Goal: Information Seeking & Learning: Learn about a topic

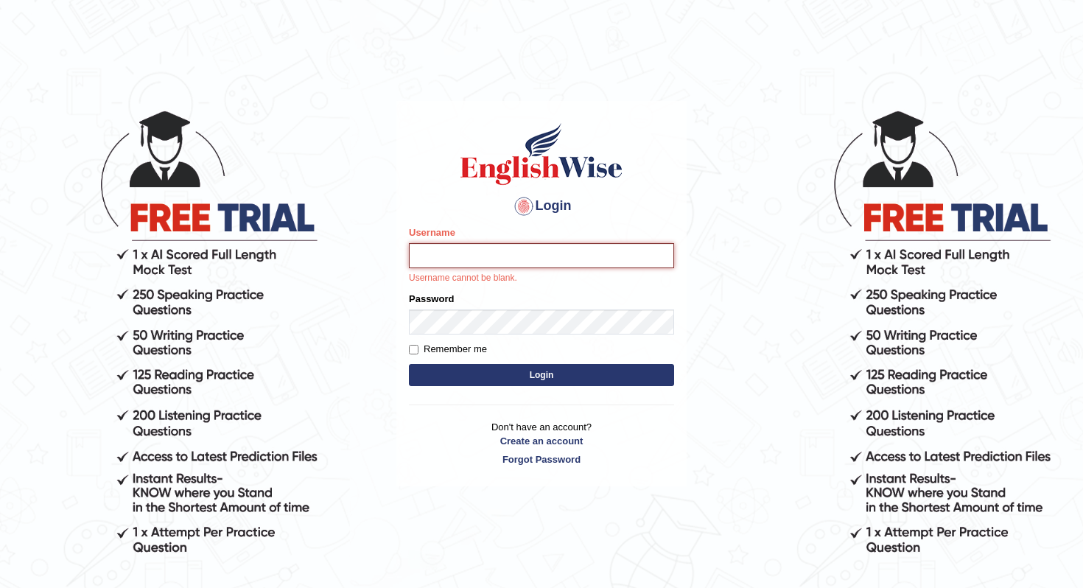
type input "Joyboy"
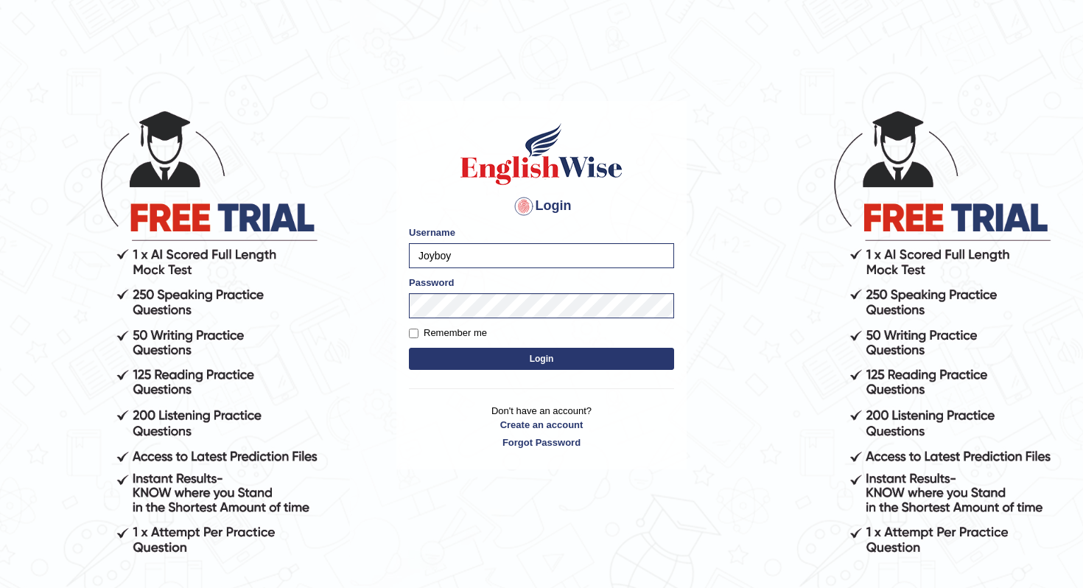
click at [568, 365] on button "Login" at bounding box center [541, 359] width 265 height 22
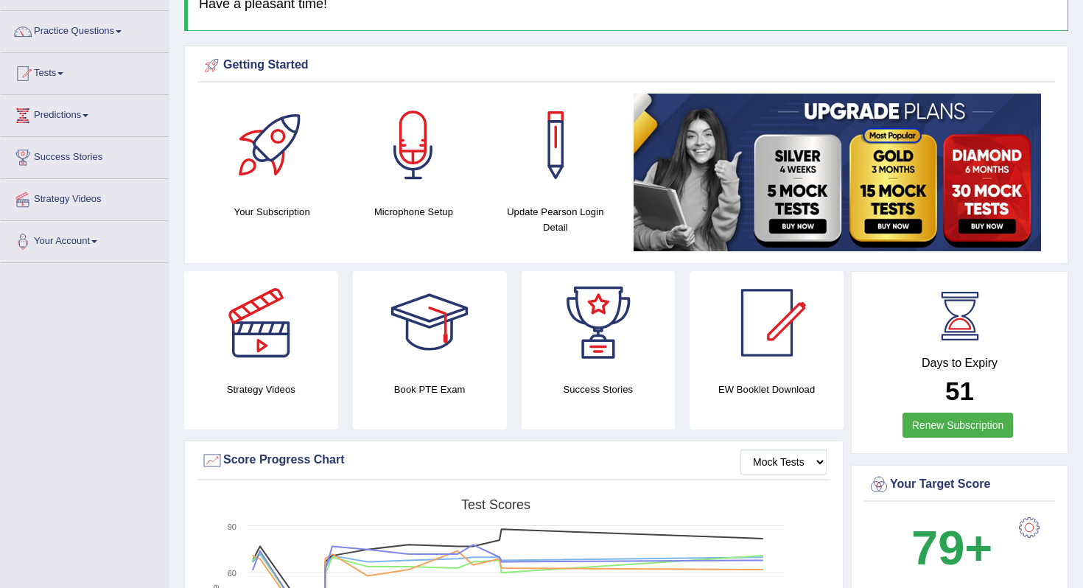
scroll to position [23, 0]
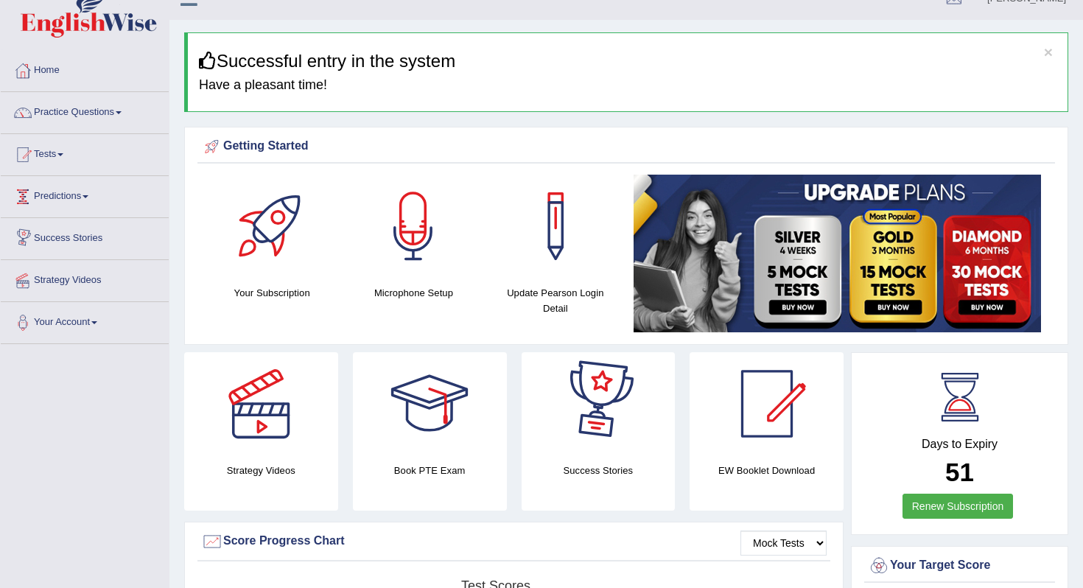
click at [86, 195] on link "Predictions" at bounding box center [85, 194] width 168 height 37
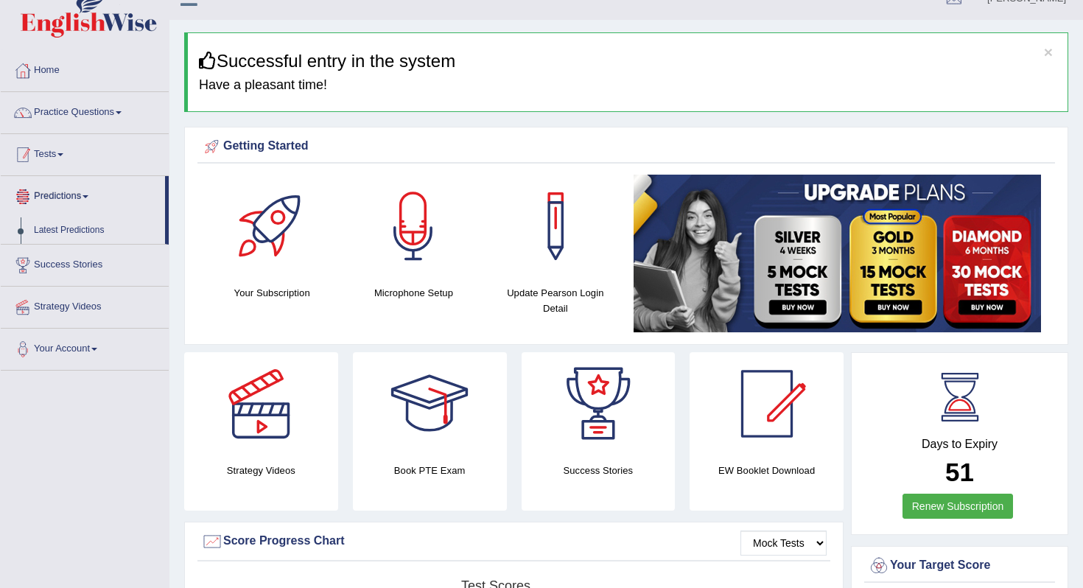
click at [61, 158] on link "Tests" at bounding box center [85, 152] width 168 height 37
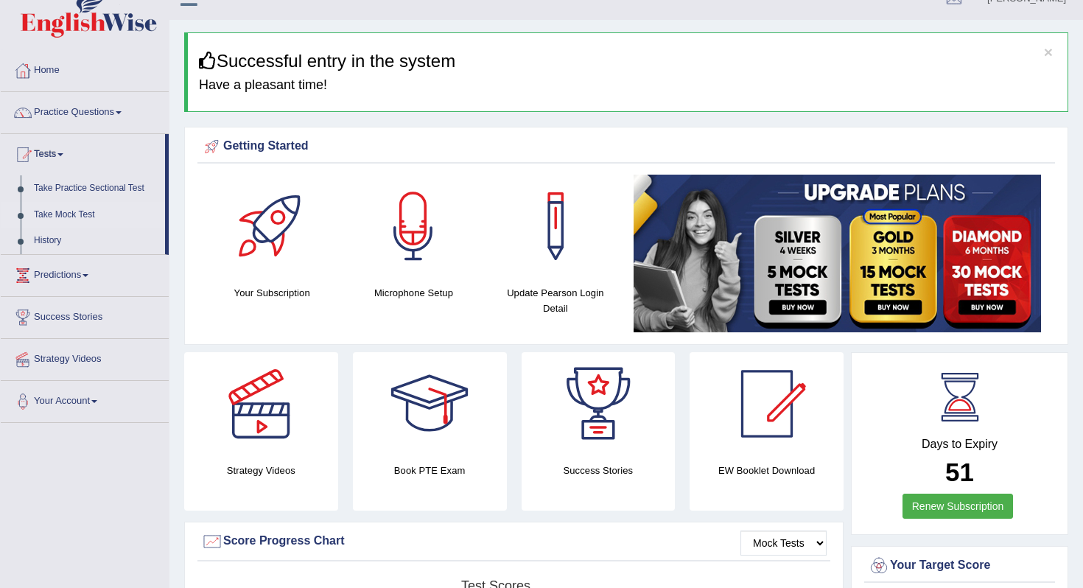
click at [68, 221] on link "Take Mock Test" at bounding box center [96, 215] width 138 height 27
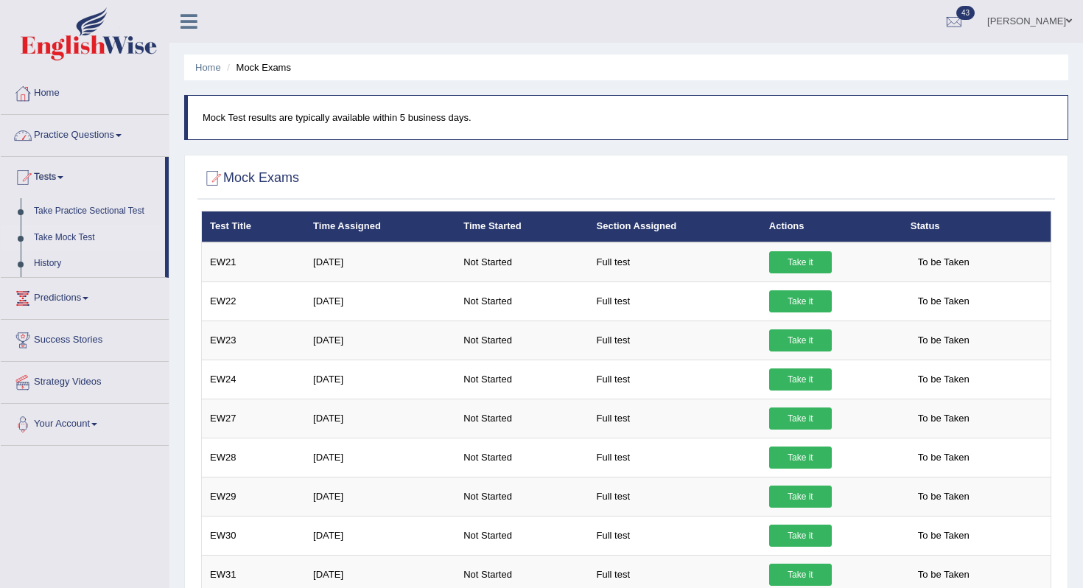
click at [100, 139] on link "Practice Questions" at bounding box center [85, 133] width 168 height 37
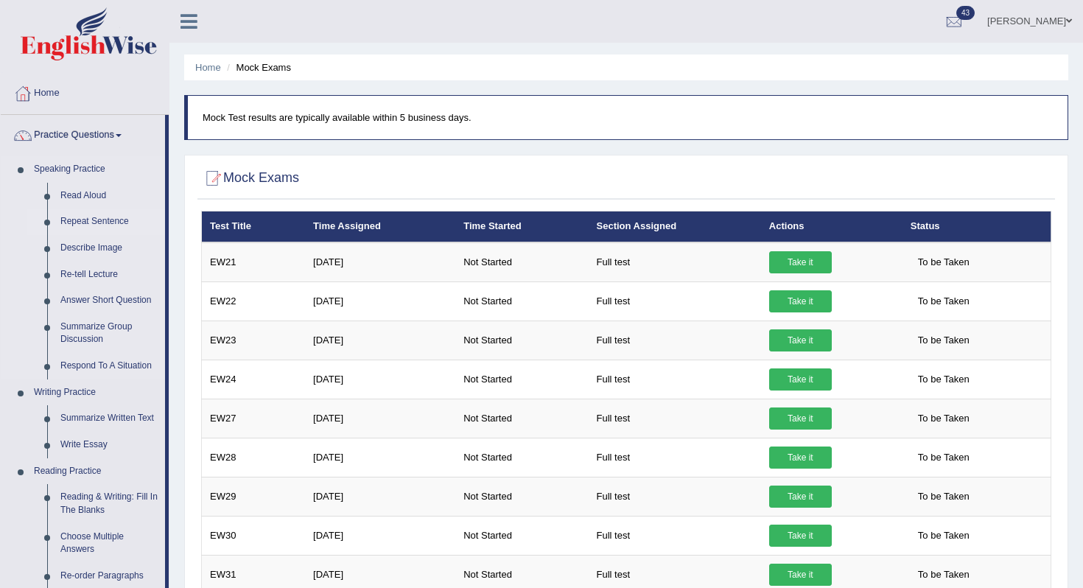
click at [92, 220] on link "Repeat Sentence" at bounding box center [109, 222] width 111 height 27
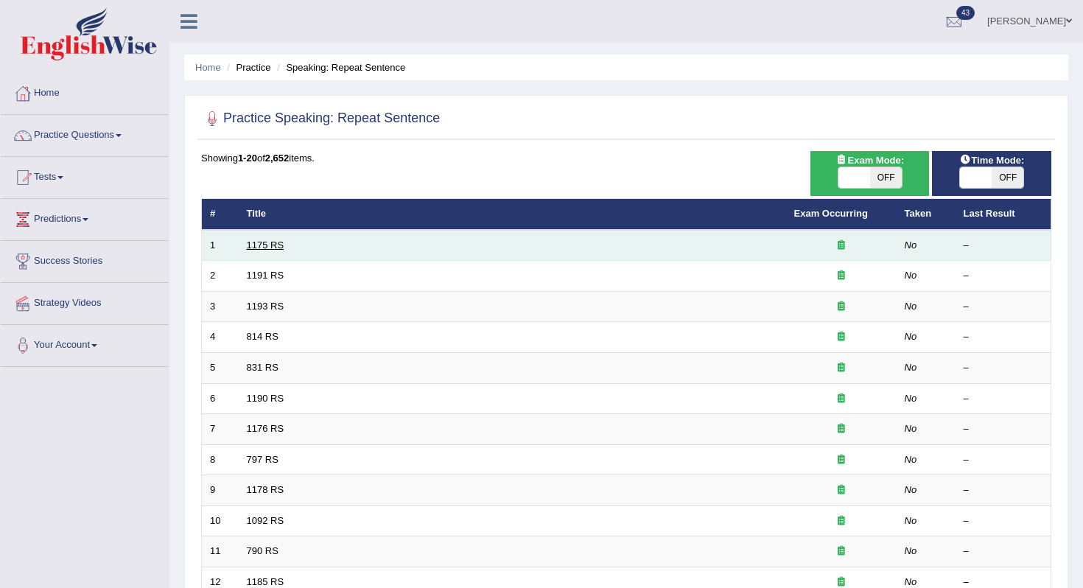
click at [276, 243] on link "1175 RS" at bounding box center [266, 244] width 38 height 11
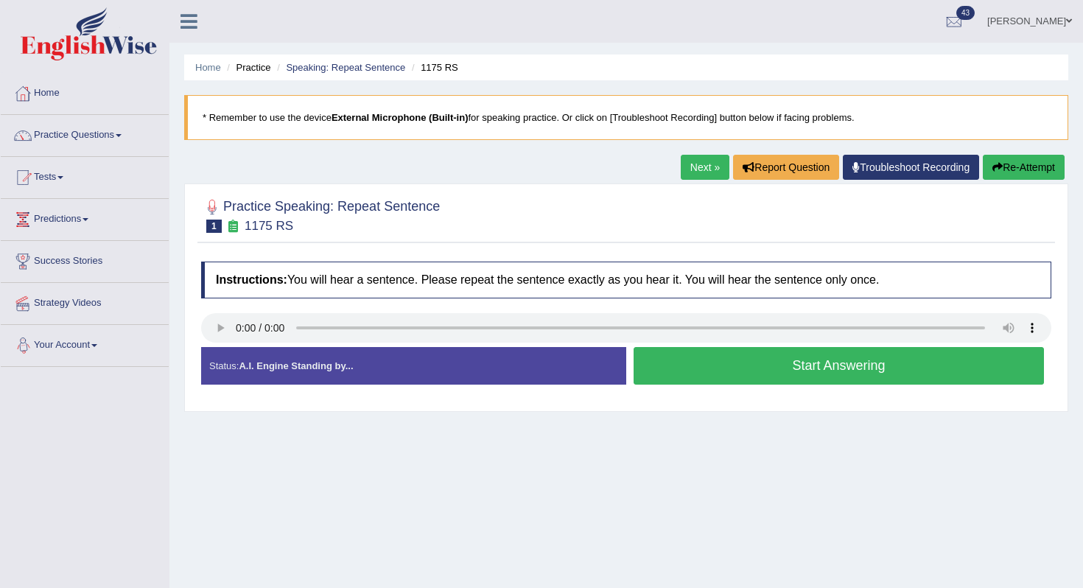
click at [749, 379] on button "Start Answering" at bounding box center [839, 366] width 410 height 38
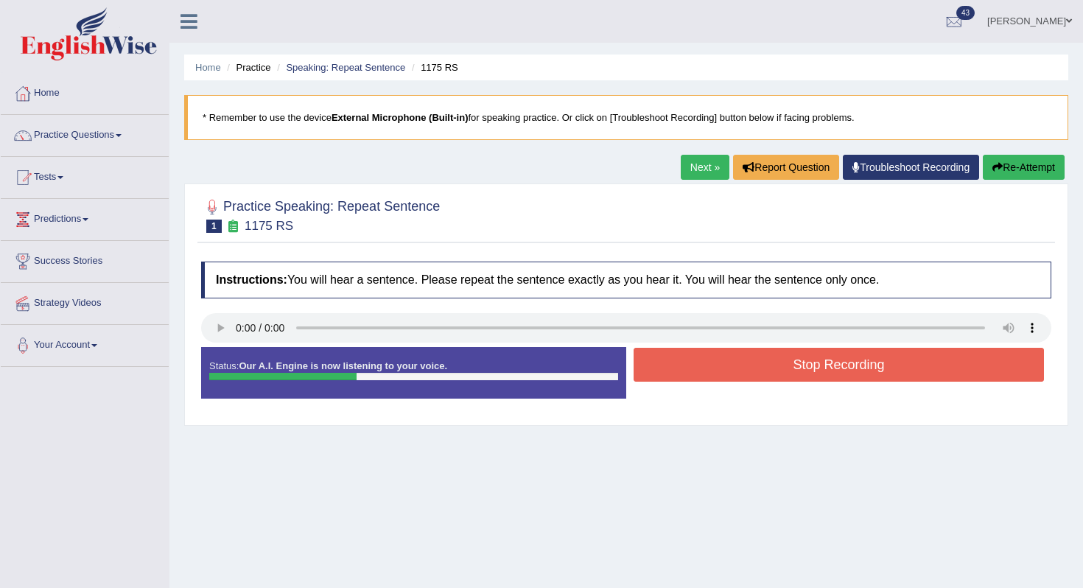
click at [749, 379] on button "Stop Recording" at bounding box center [839, 365] width 410 height 34
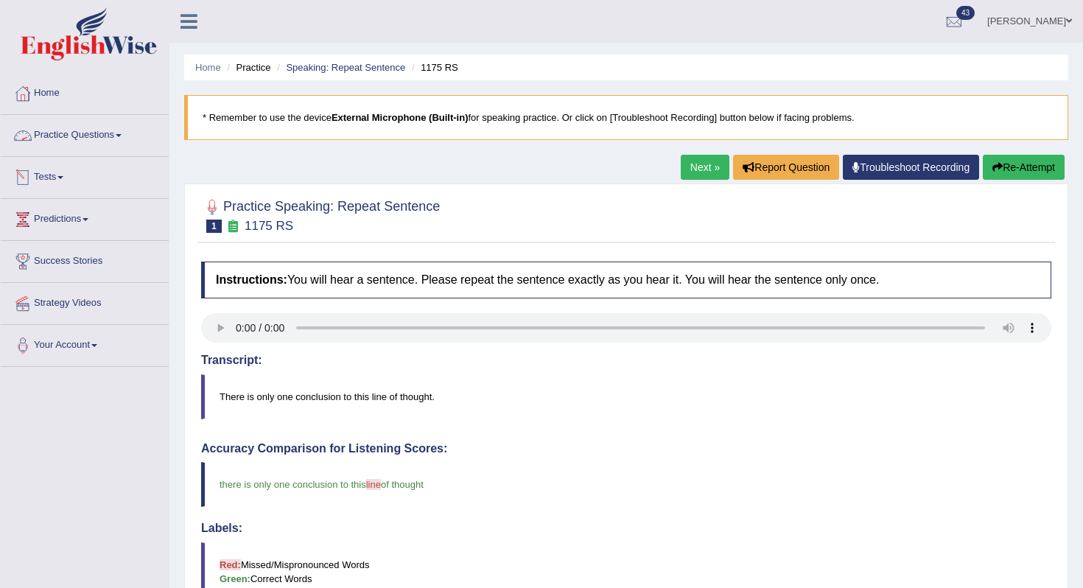
click at [68, 175] on link "Tests" at bounding box center [85, 175] width 168 height 37
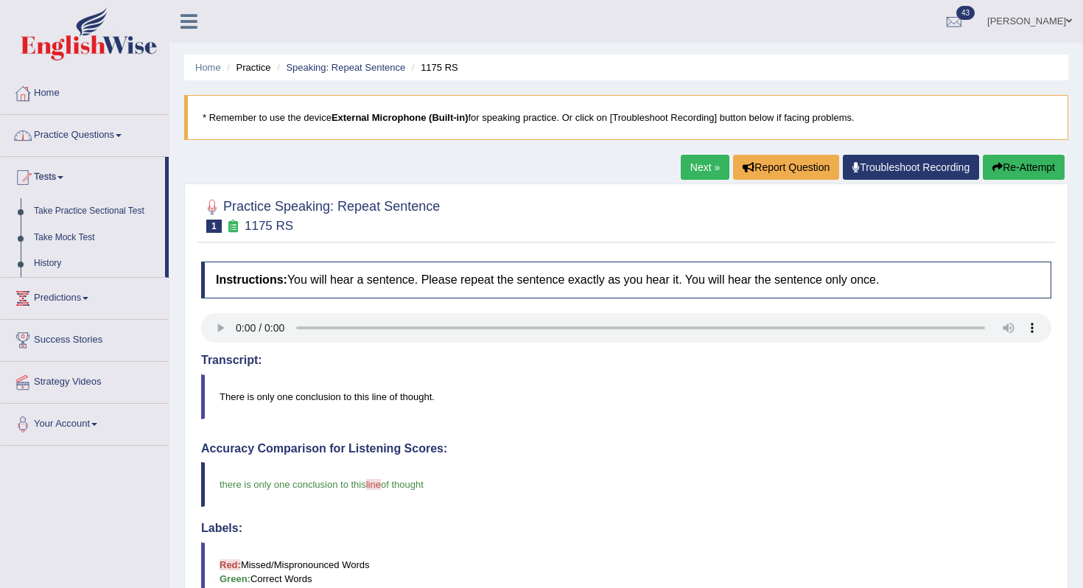
click at [85, 139] on link "Practice Questions" at bounding box center [85, 133] width 168 height 37
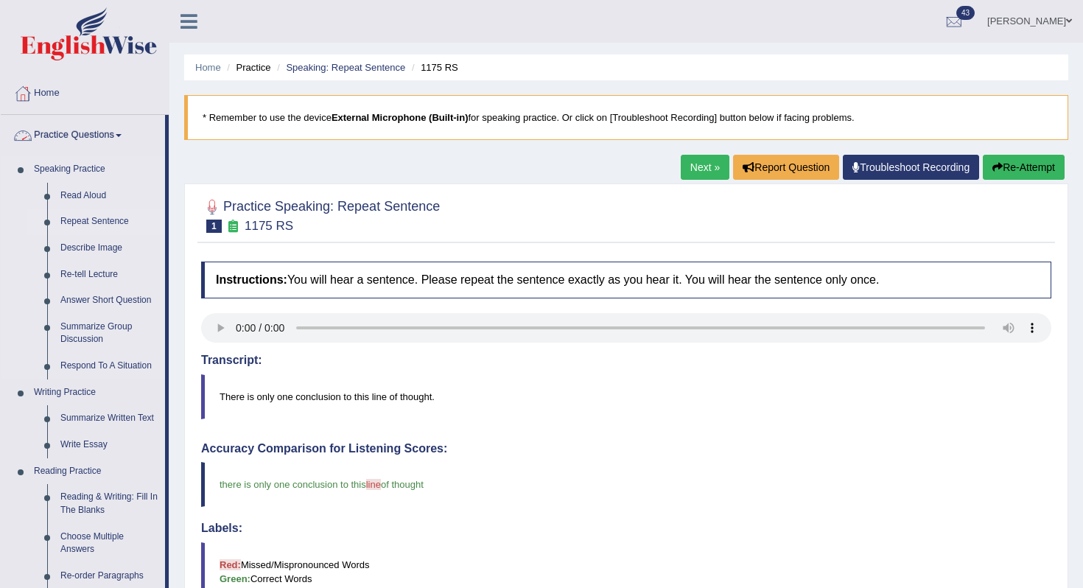
click at [83, 219] on link "Repeat Sentence" at bounding box center [109, 222] width 111 height 27
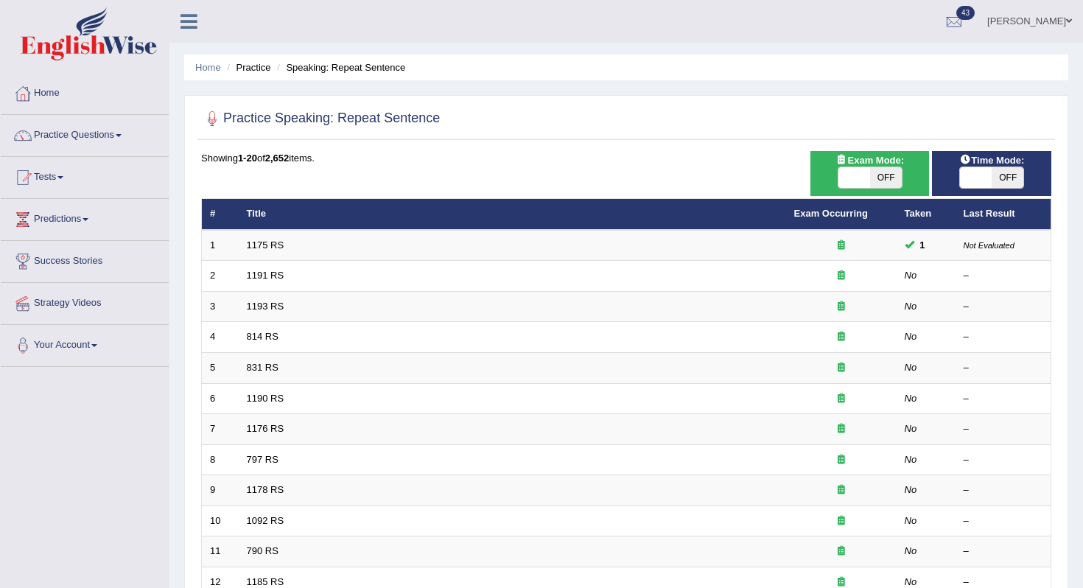
click at [1018, 184] on span "OFF" at bounding box center [1008, 177] width 32 height 21
checkbox input "true"
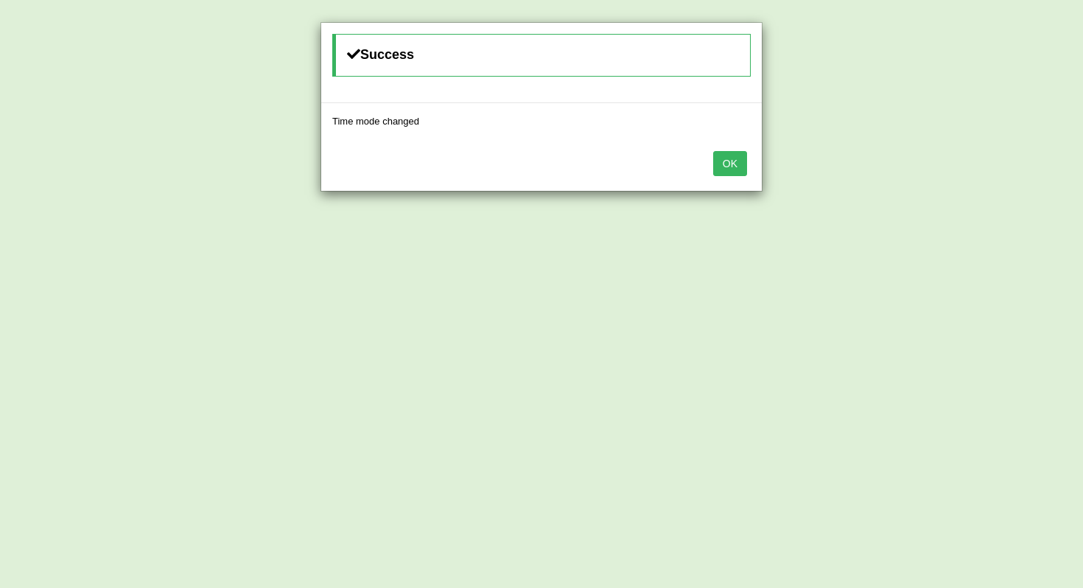
click at [732, 167] on button "OK" at bounding box center [730, 163] width 34 height 25
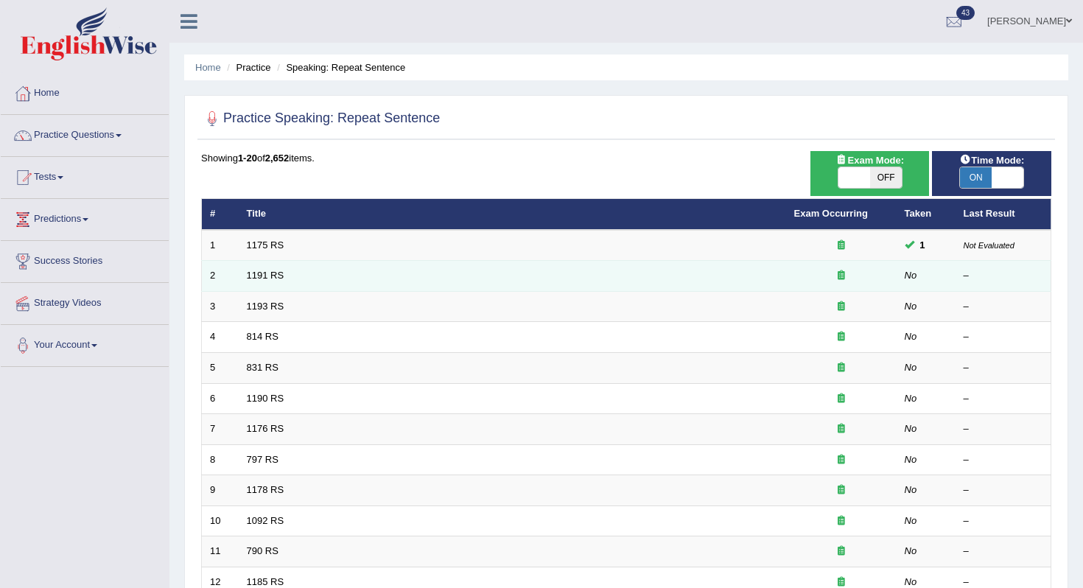
click at [271, 284] on td "1191 RS" at bounding box center [512, 276] width 547 height 31
click at [280, 279] on link "1191 RS" at bounding box center [266, 275] width 38 height 11
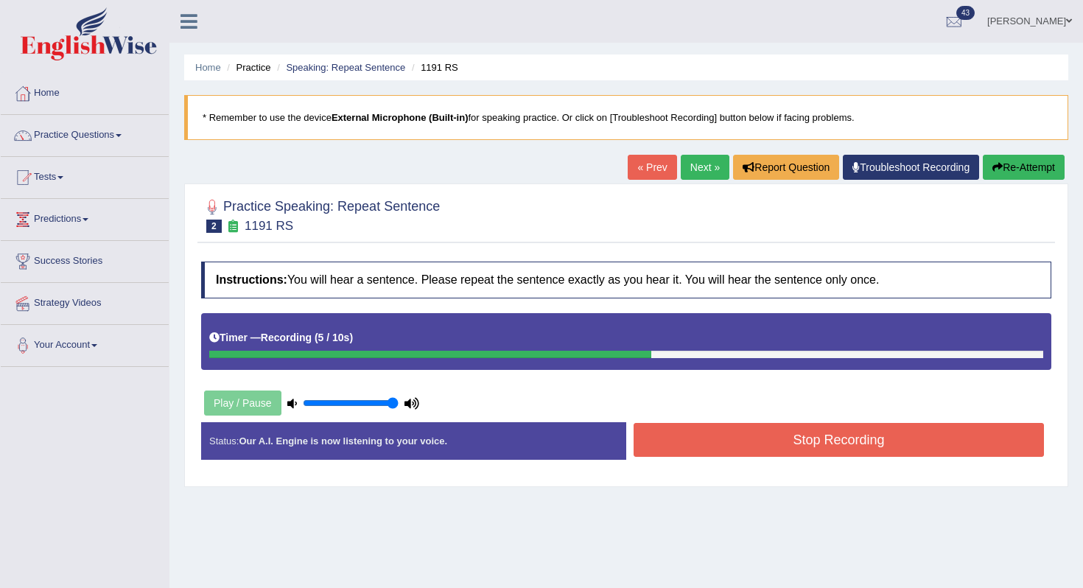
click at [717, 444] on button "Stop Recording" at bounding box center [839, 440] width 410 height 34
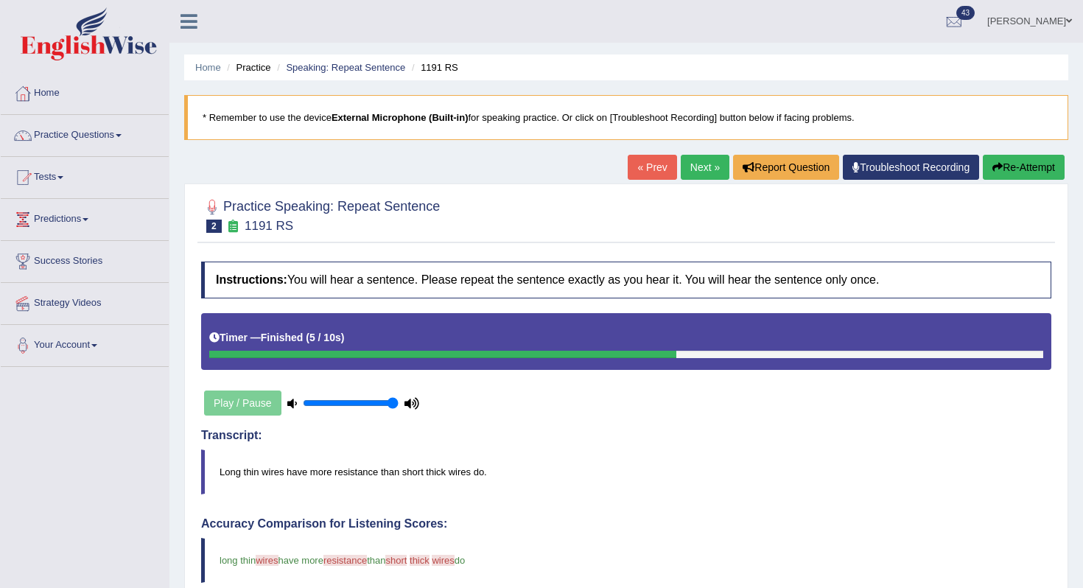
click at [699, 168] on link "Next »" at bounding box center [705, 167] width 49 height 25
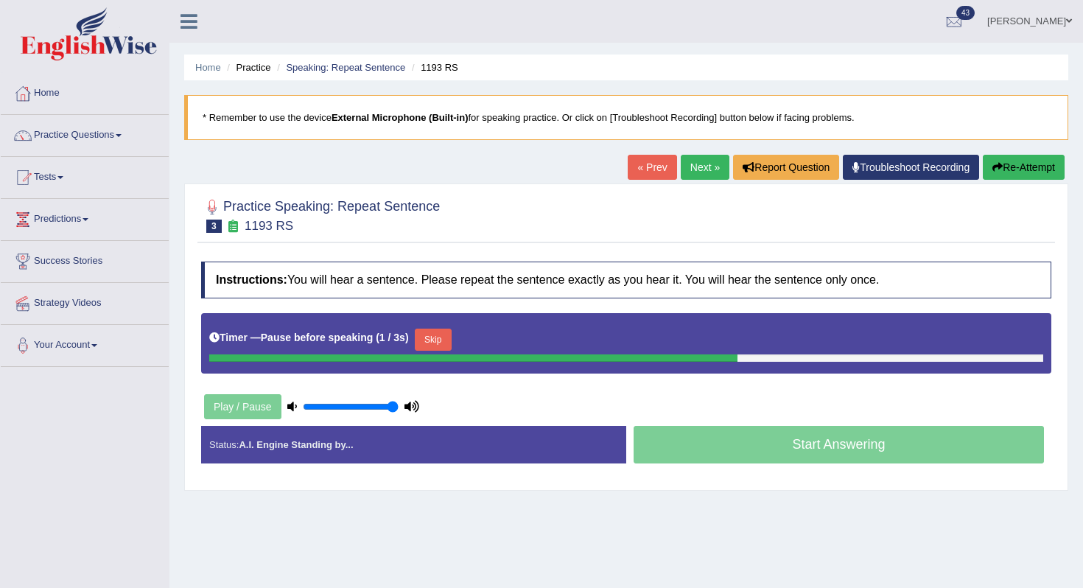
click at [433, 334] on button "Skip" at bounding box center [433, 340] width 37 height 22
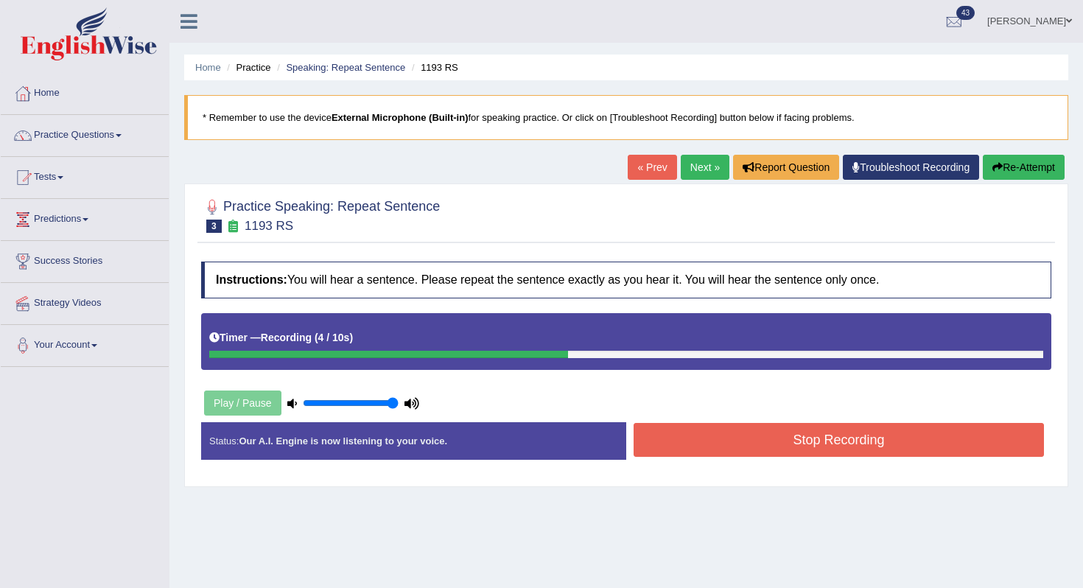
click at [677, 448] on button "Stop Recording" at bounding box center [839, 440] width 410 height 34
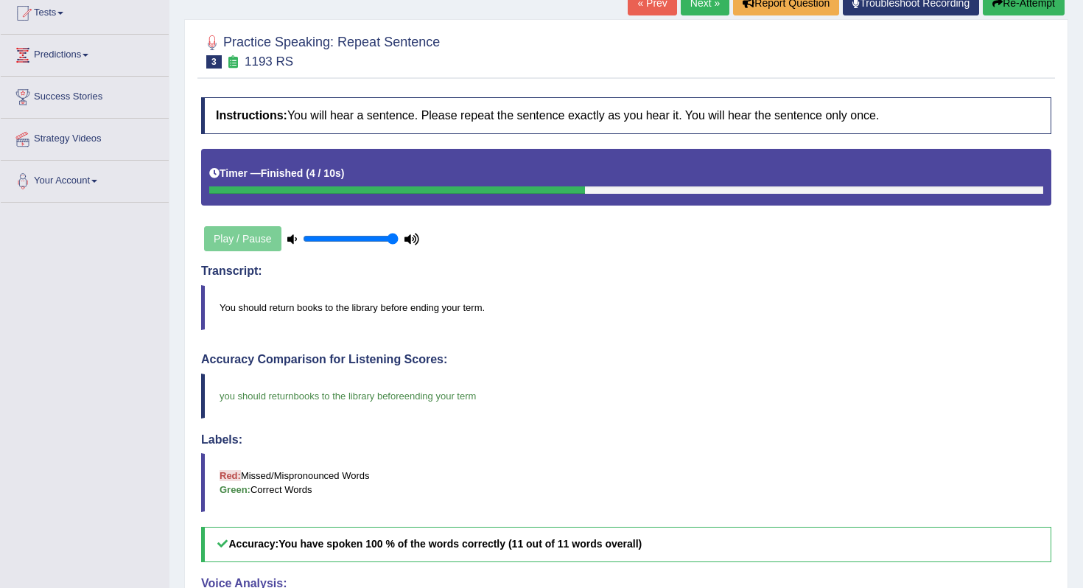
scroll to position [120, 0]
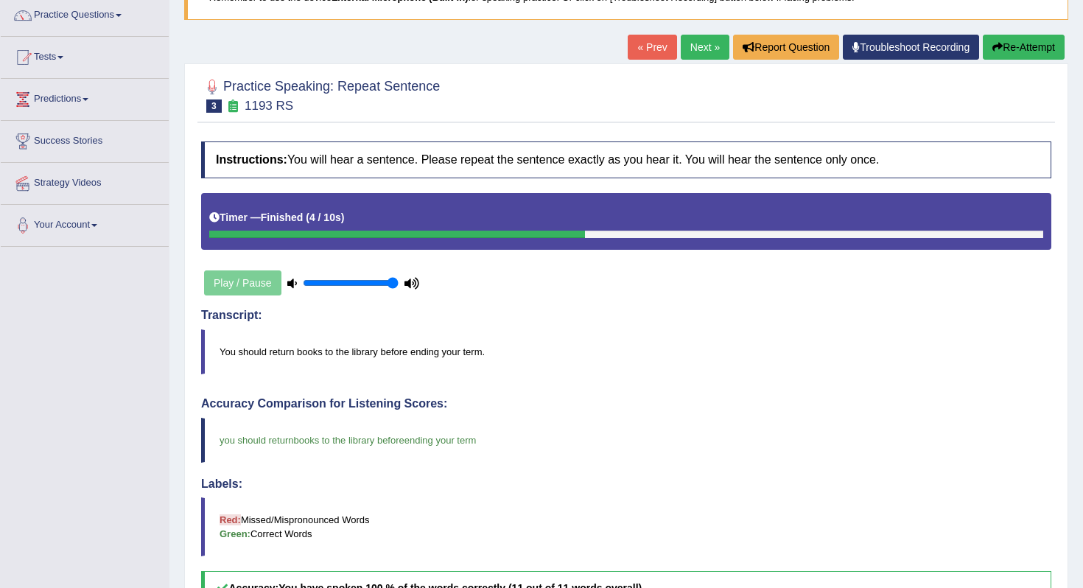
click at [690, 47] on link "Next »" at bounding box center [705, 47] width 49 height 25
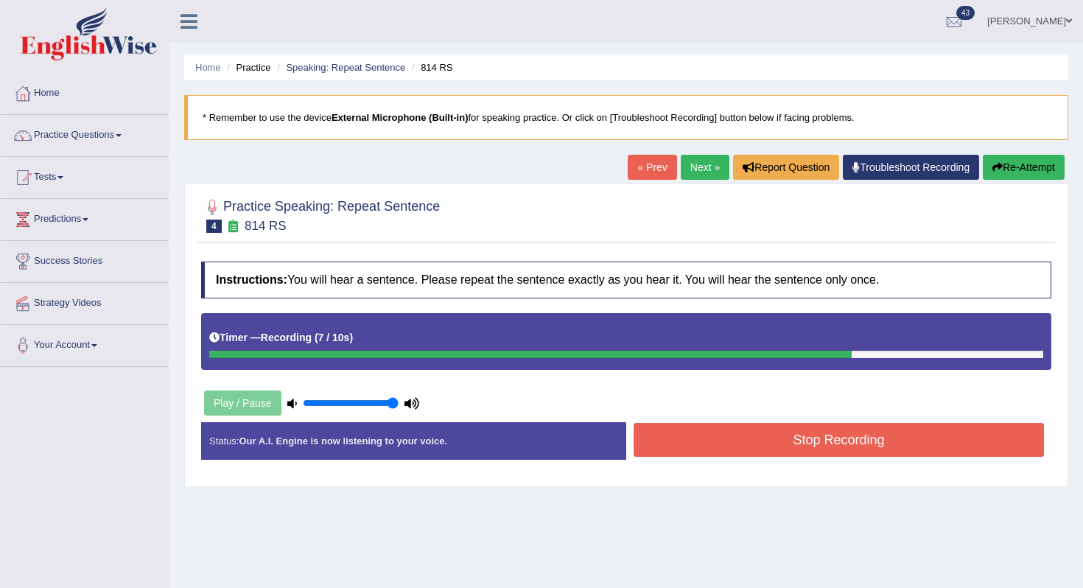
click at [814, 427] on button "Stop Recording" at bounding box center [839, 440] width 410 height 34
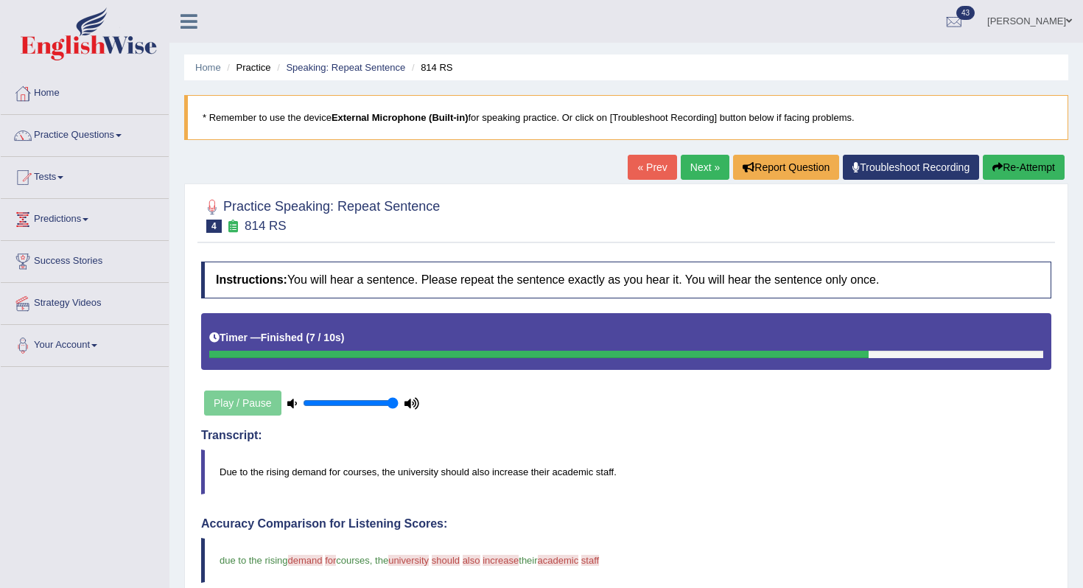
click at [689, 171] on link "Next »" at bounding box center [705, 167] width 49 height 25
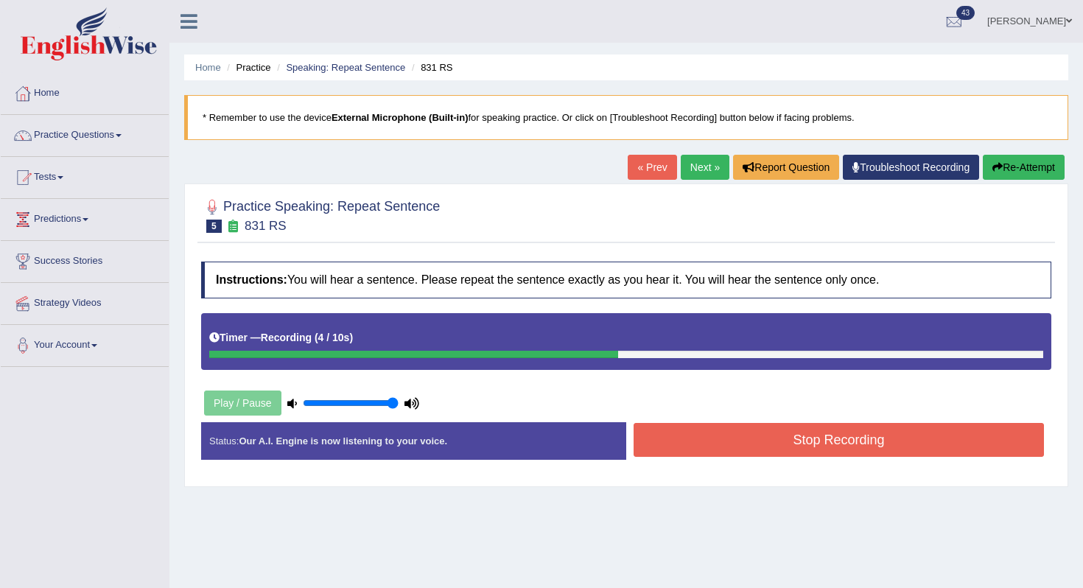
click at [834, 445] on button "Stop Recording" at bounding box center [839, 440] width 410 height 34
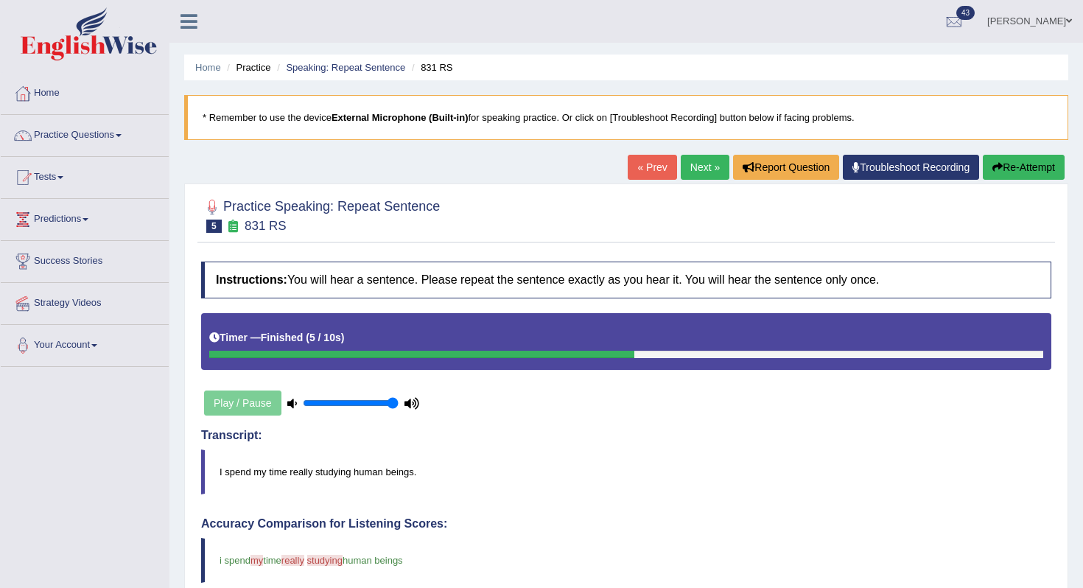
click at [695, 172] on link "Next »" at bounding box center [705, 167] width 49 height 25
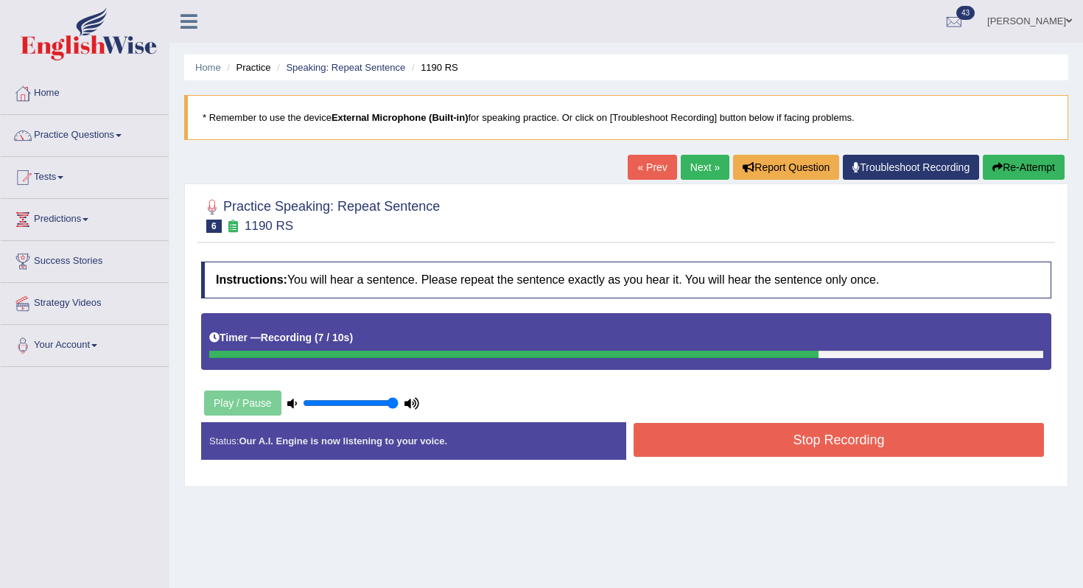
click at [730, 443] on button "Stop Recording" at bounding box center [839, 440] width 410 height 34
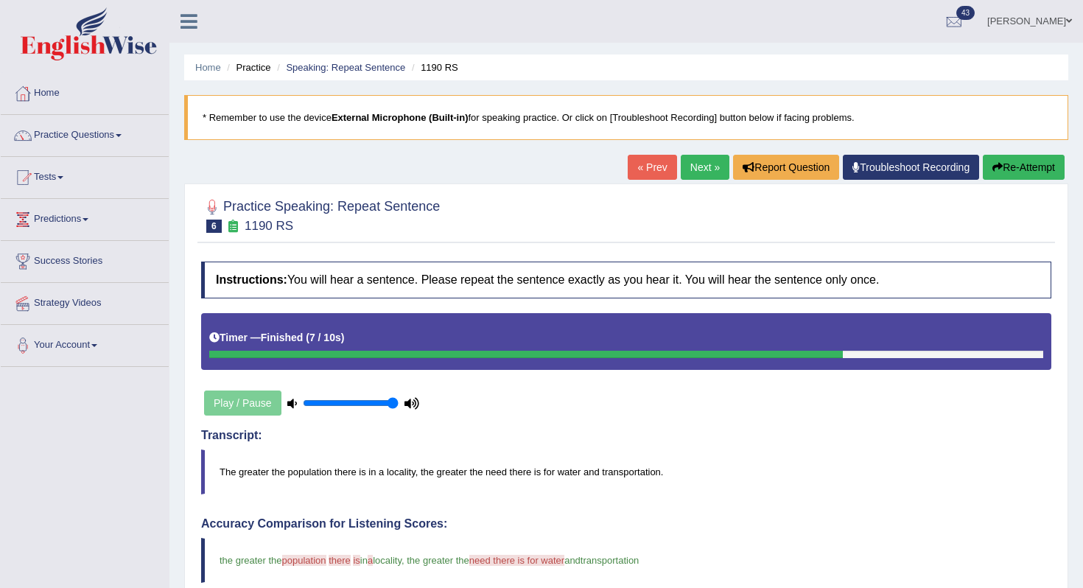
click at [691, 175] on link "Next »" at bounding box center [705, 167] width 49 height 25
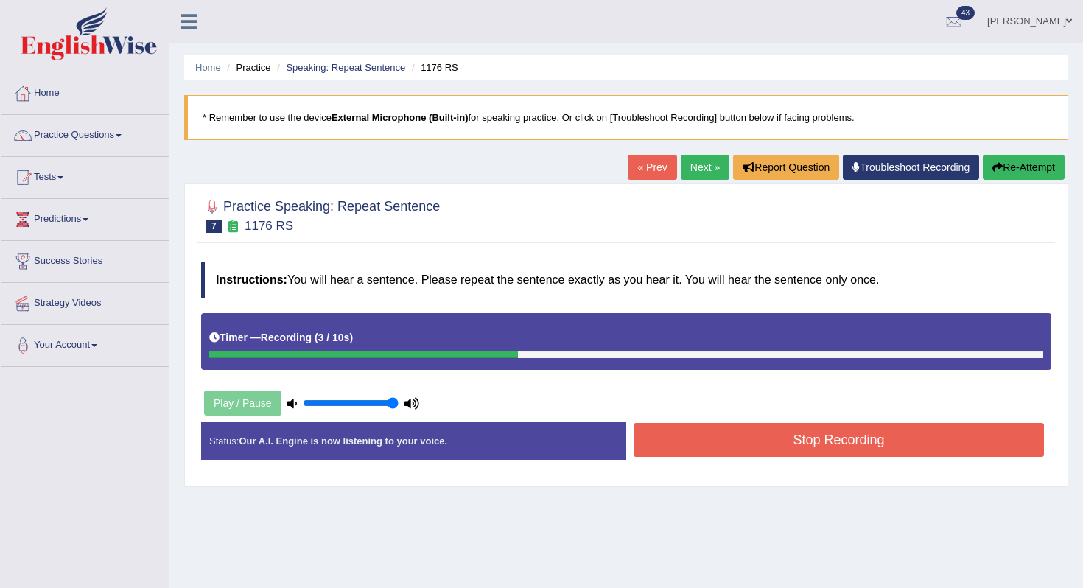
click at [874, 448] on button "Stop Recording" at bounding box center [839, 440] width 410 height 34
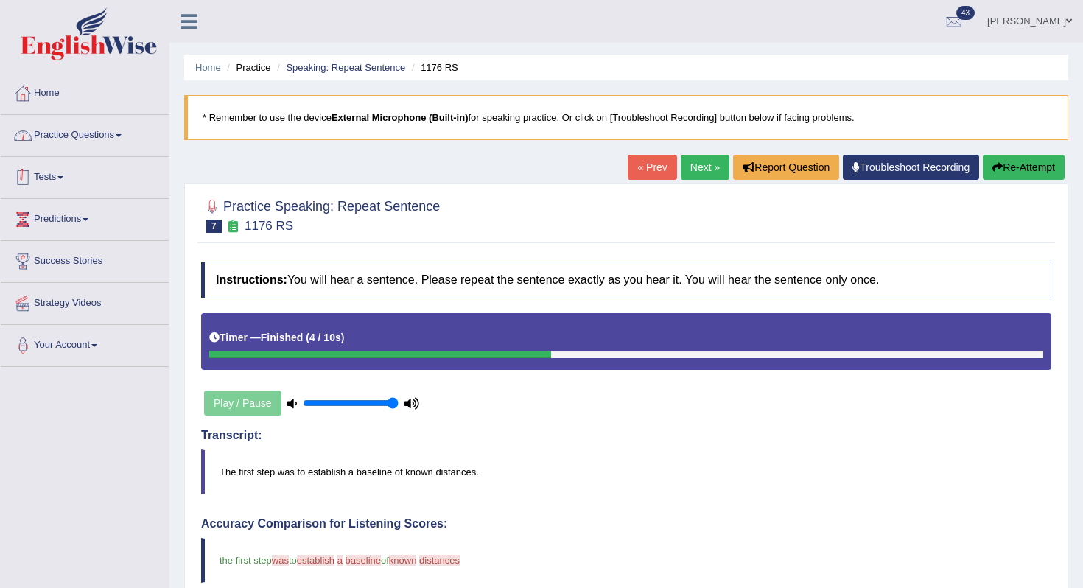
click at [111, 143] on link "Practice Questions" at bounding box center [85, 133] width 168 height 37
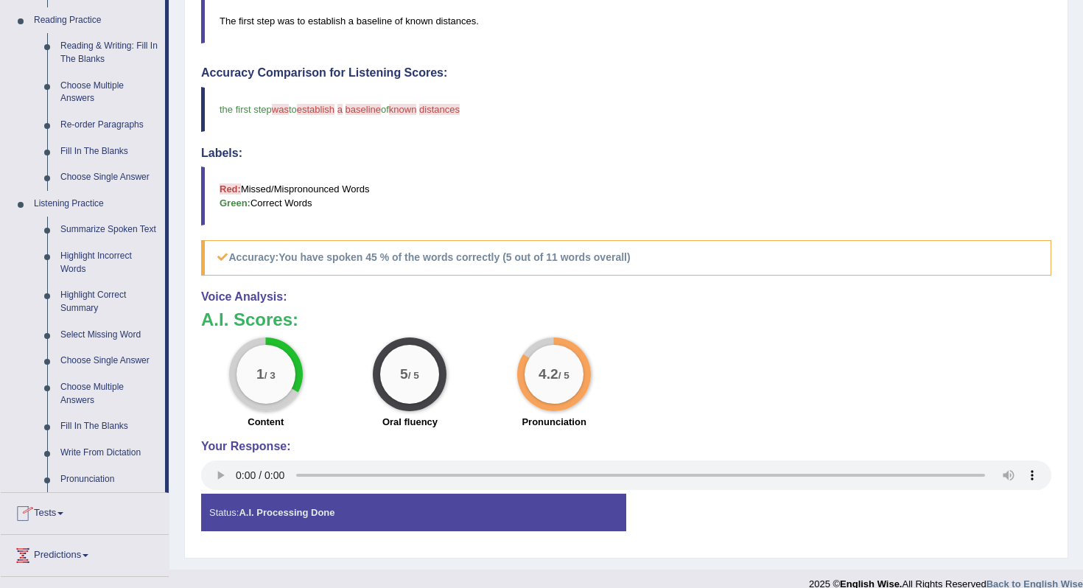
scroll to position [580, 0]
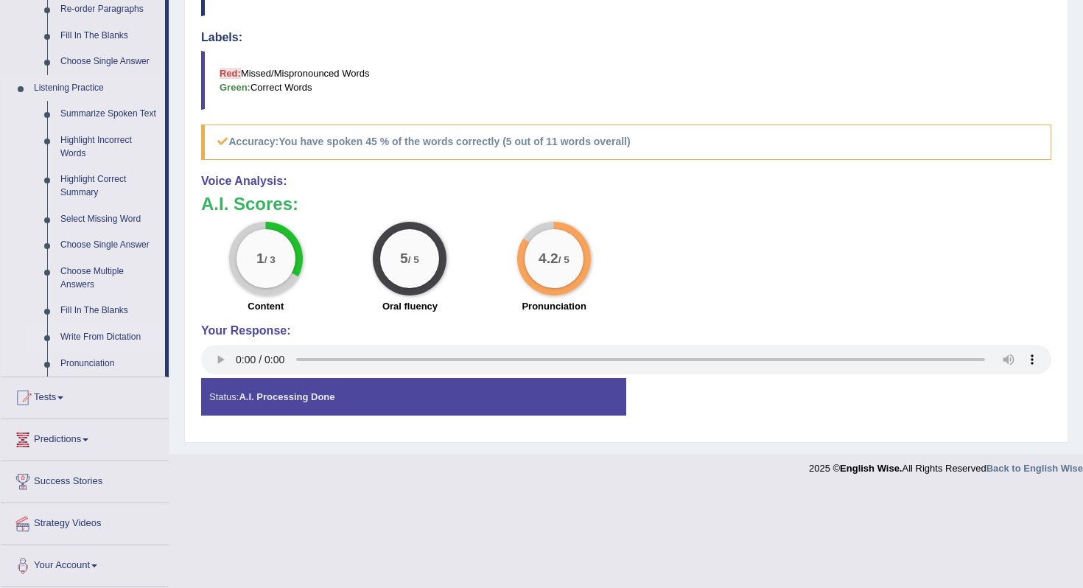
click at [94, 331] on link "Write From Dictation" at bounding box center [109, 337] width 111 height 27
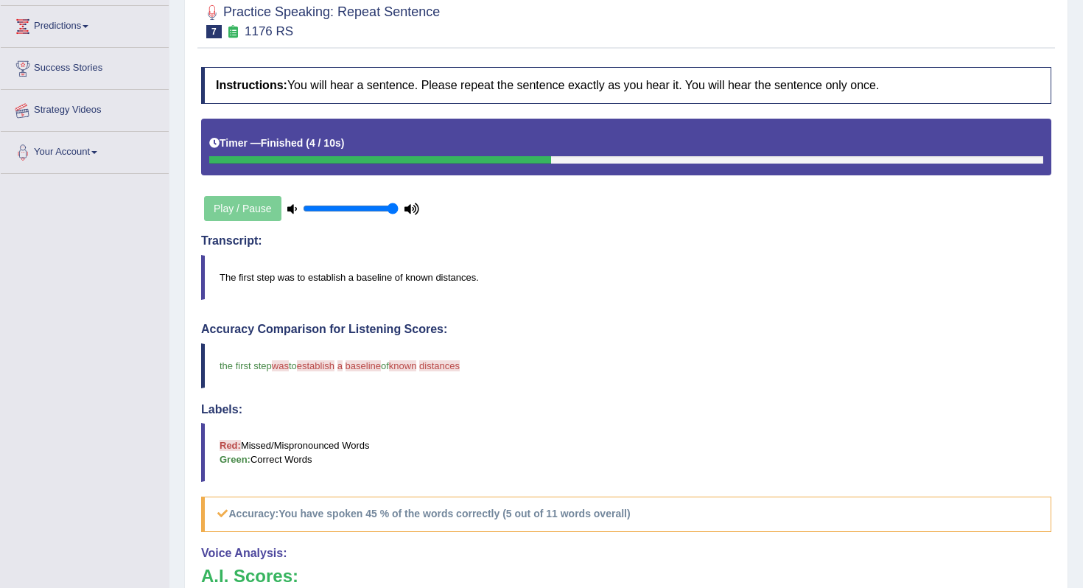
scroll to position [211, 0]
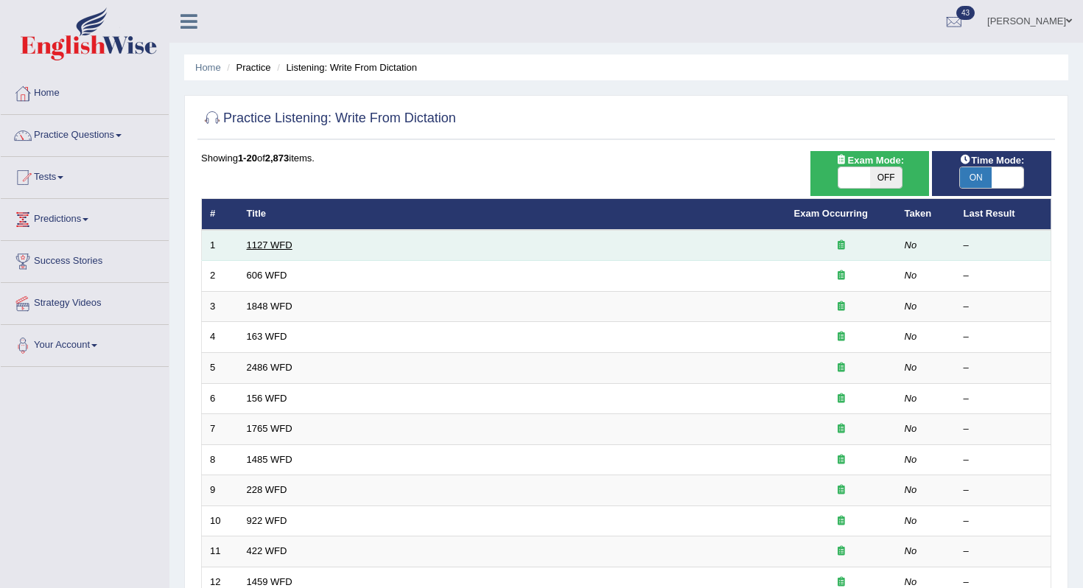
click at [271, 240] on link "1127 WFD" at bounding box center [270, 244] width 46 height 11
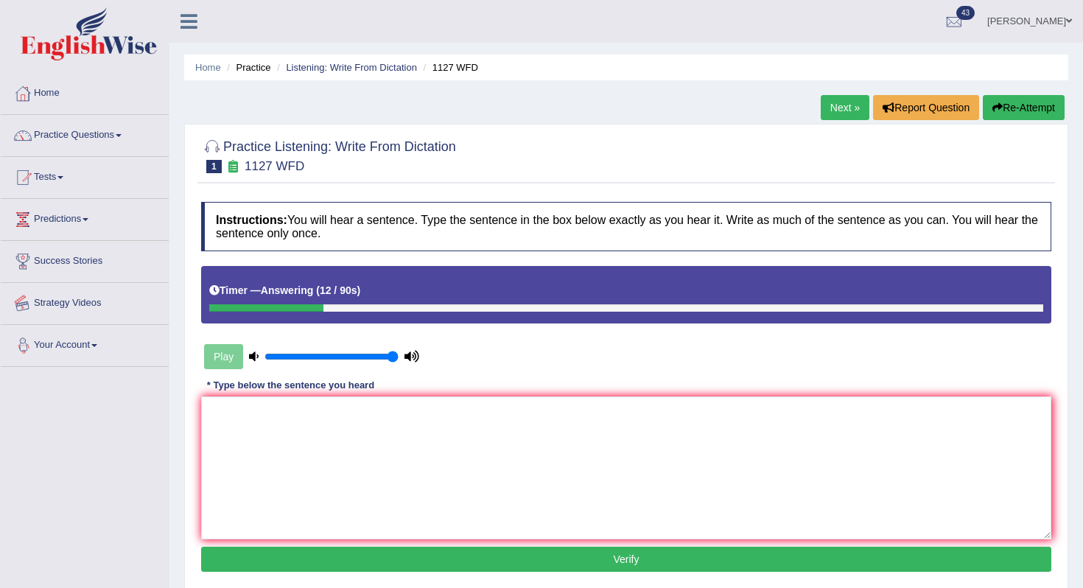
click at [162, 468] on div "Toggle navigation Home Practice Questions Speaking Practice Read Aloud Repeat S…" at bounding box center [541, 383] width 1083 height 766
click at [237, 452] on textarea at bounding box center [626, 467] width 850 height 143
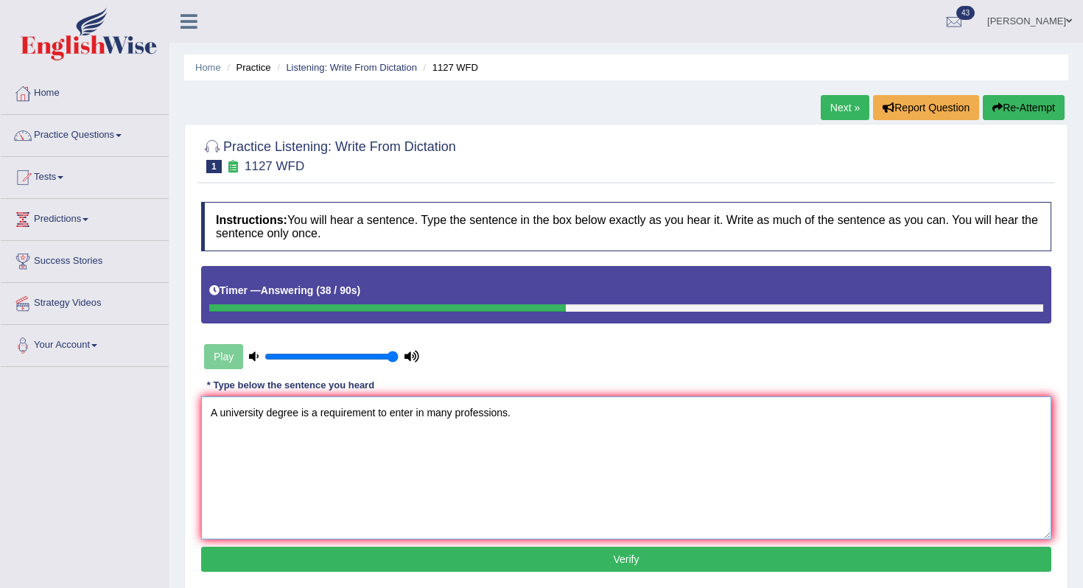
scroll to position [67, 0]
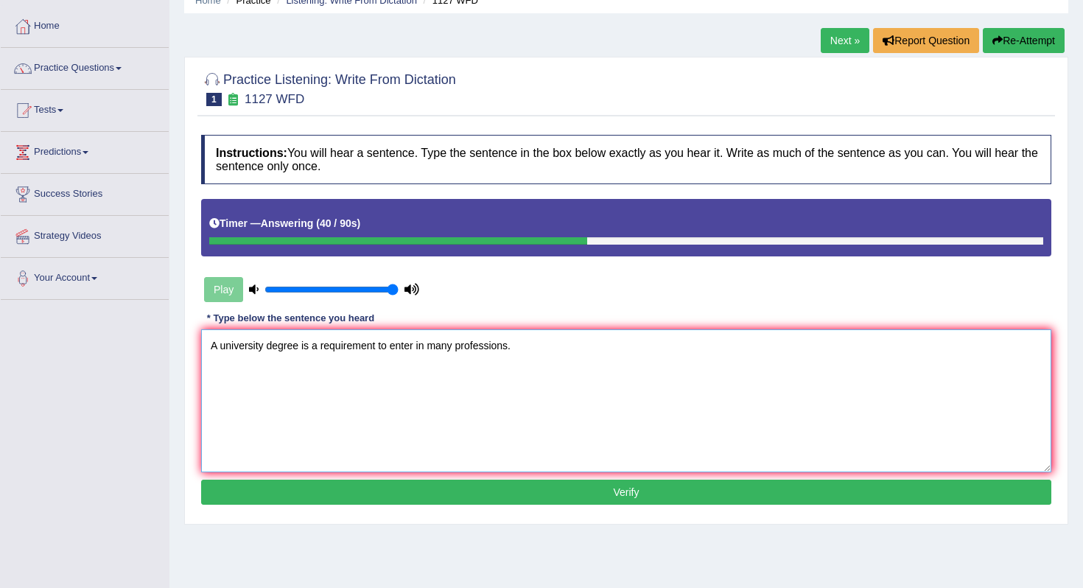
type textarea "A university degree is a requirement to enter in many professions."
click at [389, 486] on button "Verify" at bounding box center [626, 492] width 850 height 25
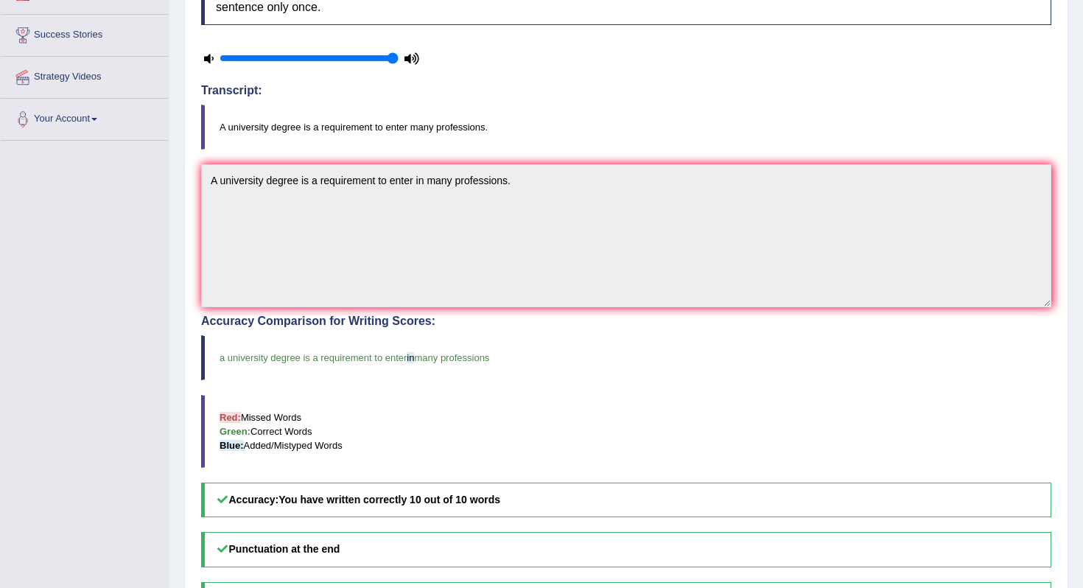
scroll to position [0, 0]
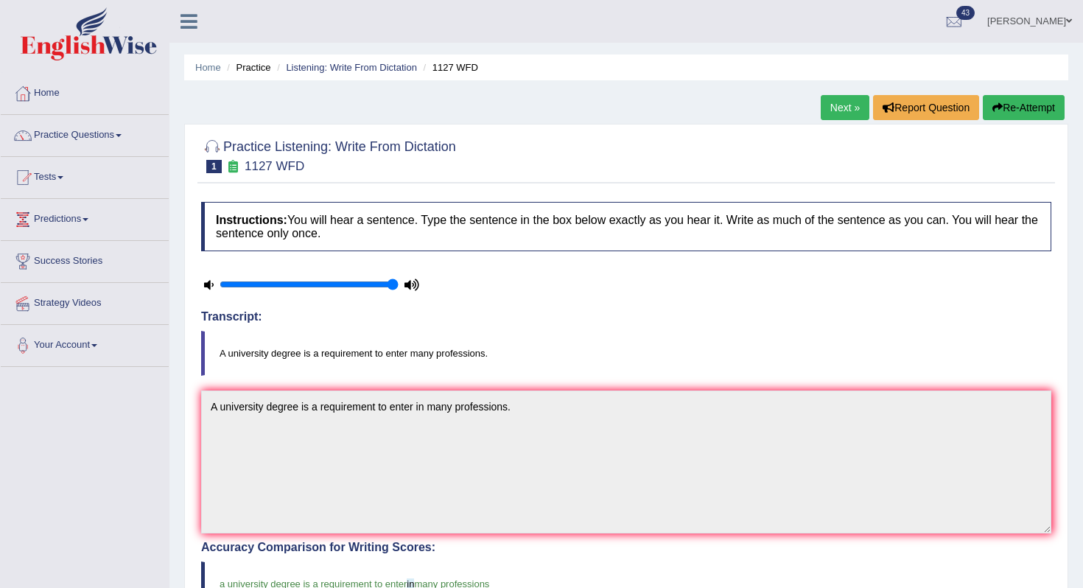
click at [827, 114] on link "Next »" at bounding box center [845, 107] width 49 height 25
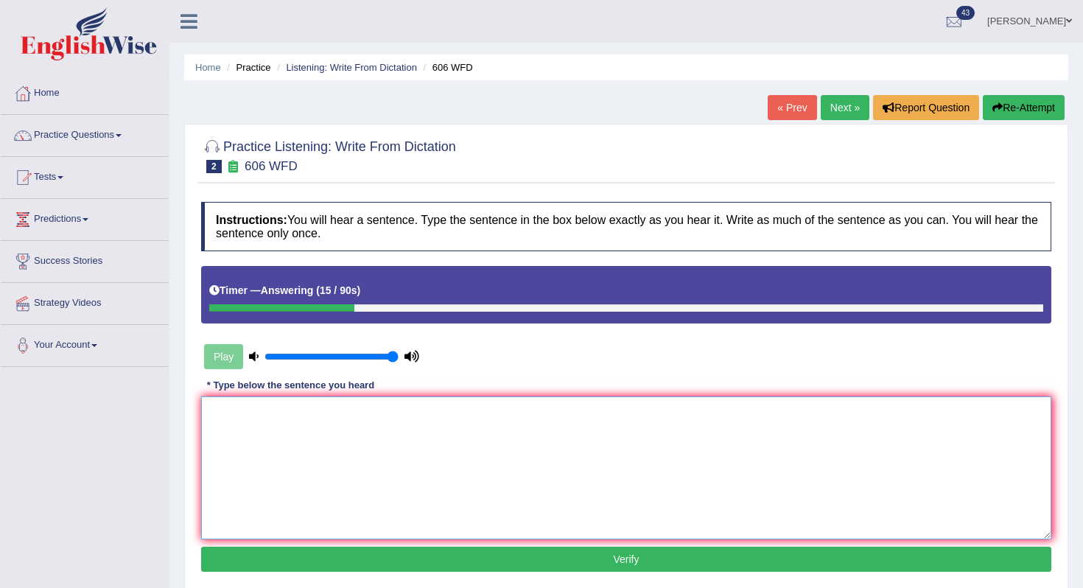
click at [500, 449] on textarea at bounding box center [626, 467] width 850 height 143
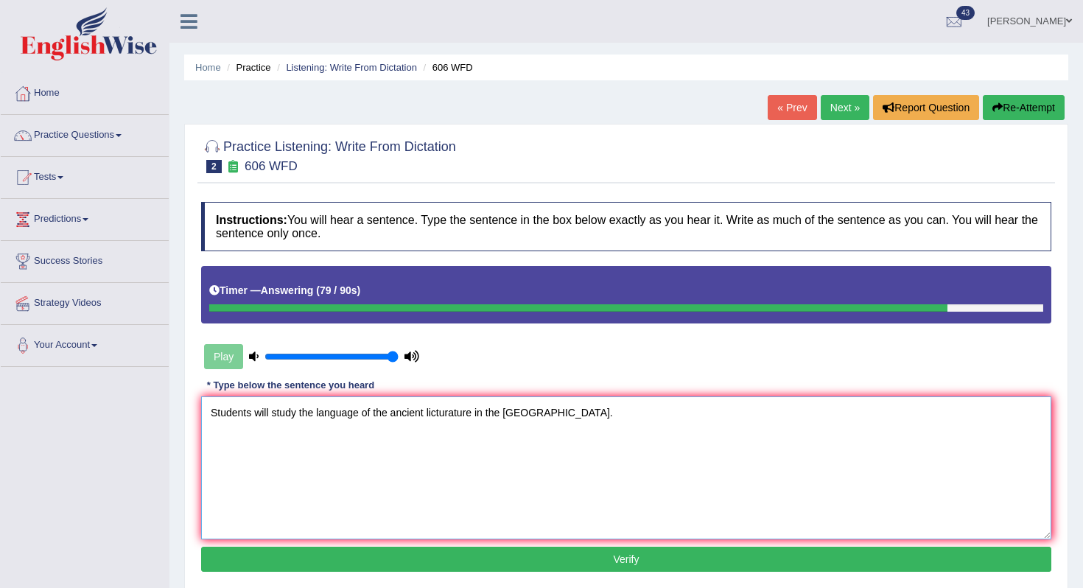
click at [511, 412] on textarea "Students will study the language of the ancient licturature in the greece." at bounding box center [626, 467] width 850 height 143
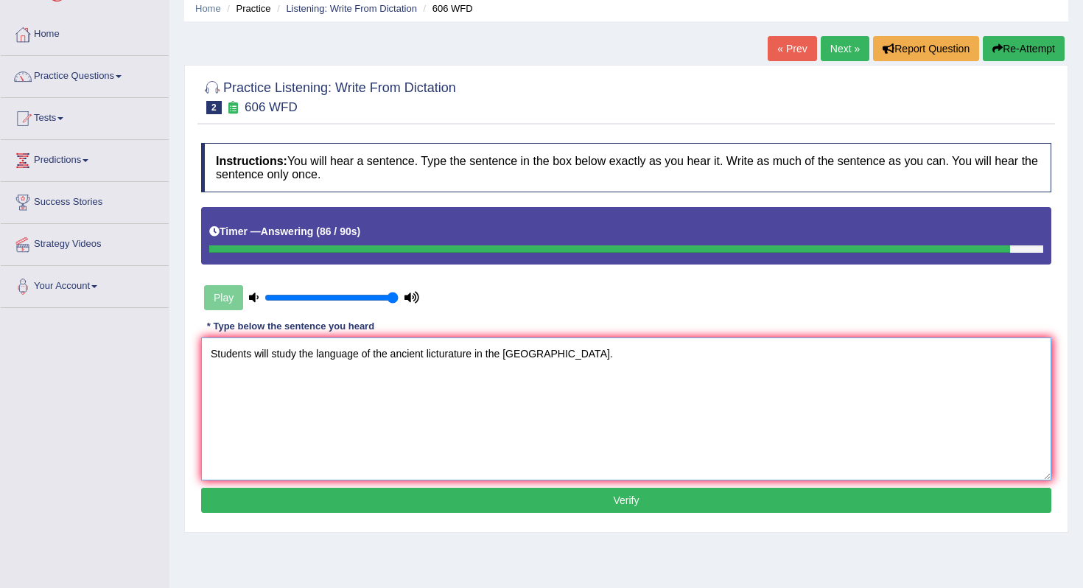
scroll to position [60, 0]
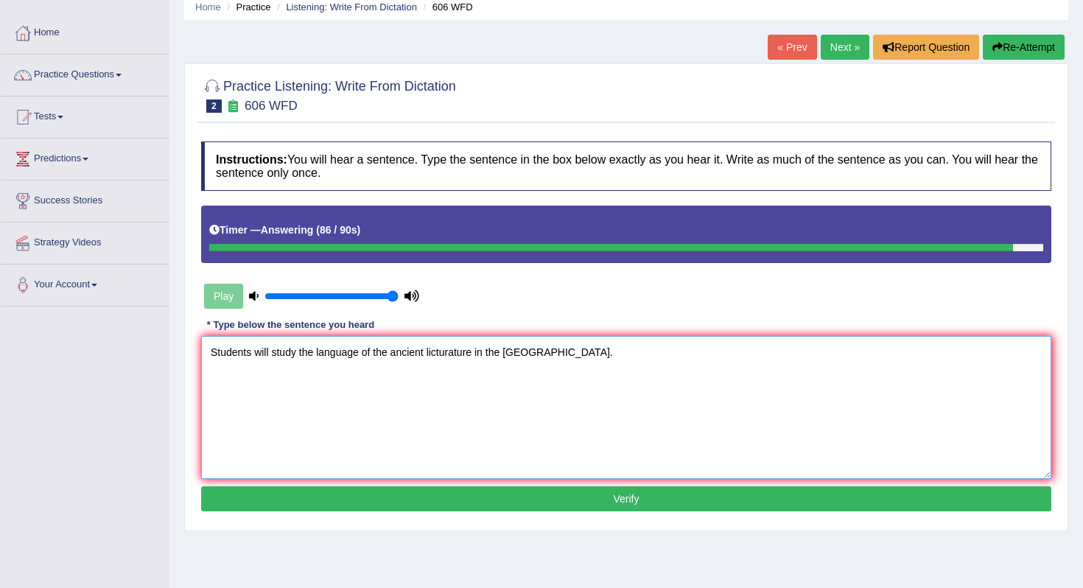
type textarea "Students will study the language of the ancient licturature in the greece."
click at [551, 482] on div "Instructions: You will hear a sentence. Type the sentence in the box below exac…" at bounding box center [626, 328] width 858 height 389
click at [545, 490] on button "Verify" at bounding box center [626, 498] width 850 height 25
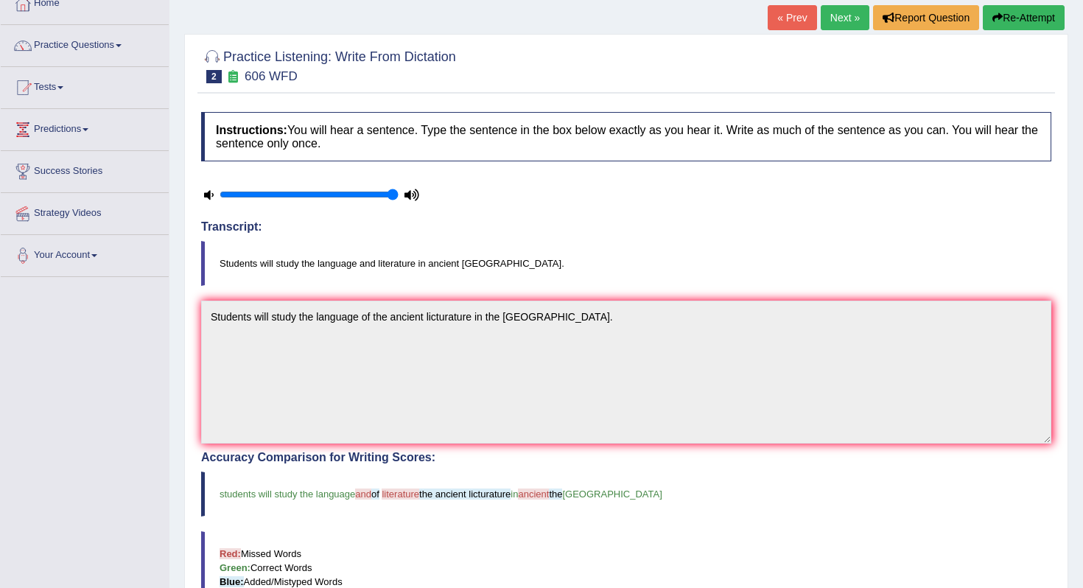
scroll to position [10, 0]
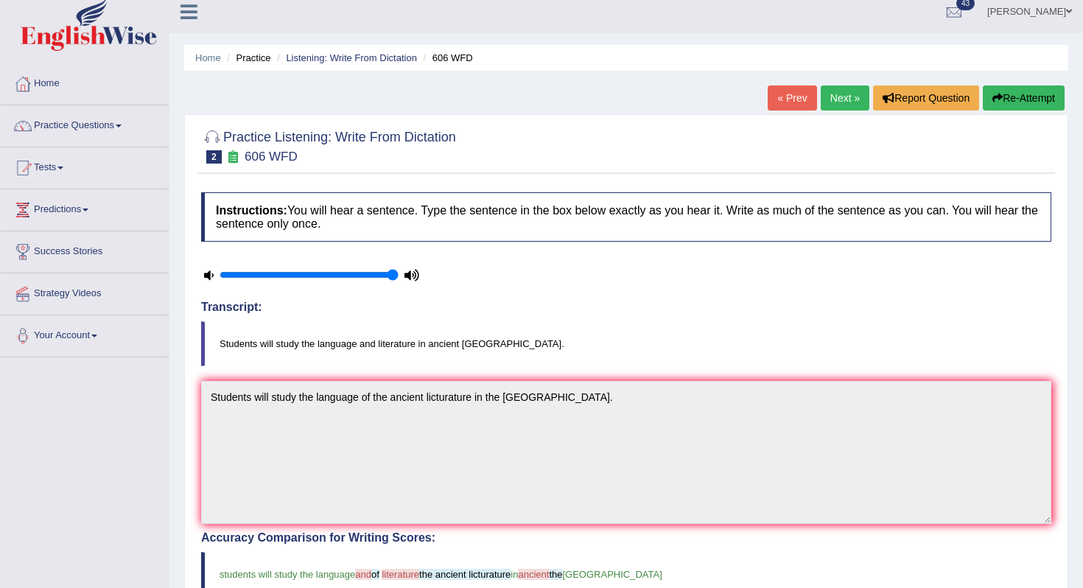
click at [833, 105] on link "Next »" at bounding box center [845, 97] width 49 height 25
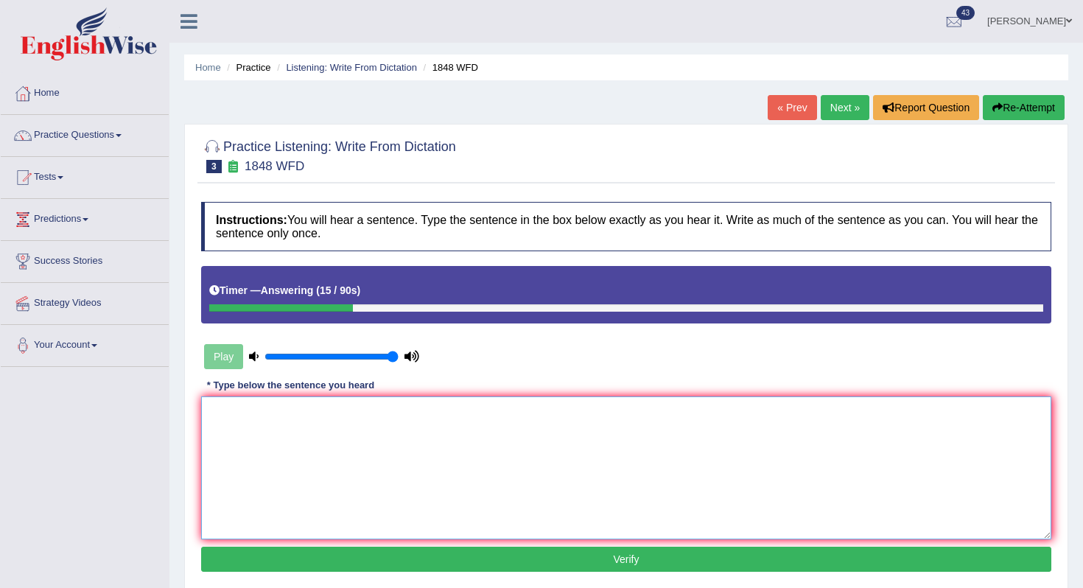
click at [547, 475] on textarea at bounding box center [626, 467] width 850 height 143
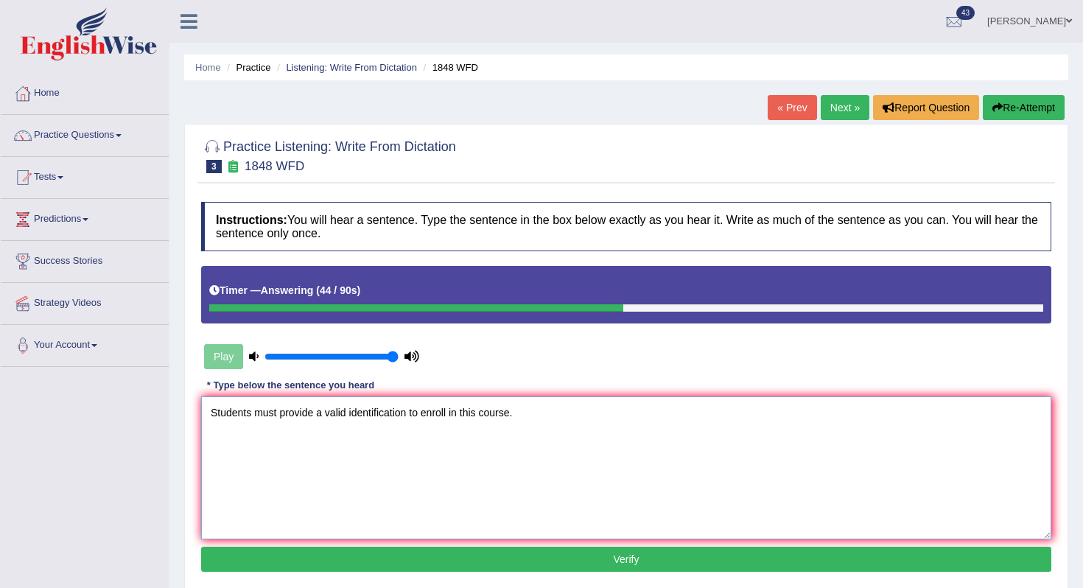
type textarea "Students must provide a valid identification to enroll in this course."
click at [466, 549] on button "Verify" at bounding box center [626, 559] width 850 height 25
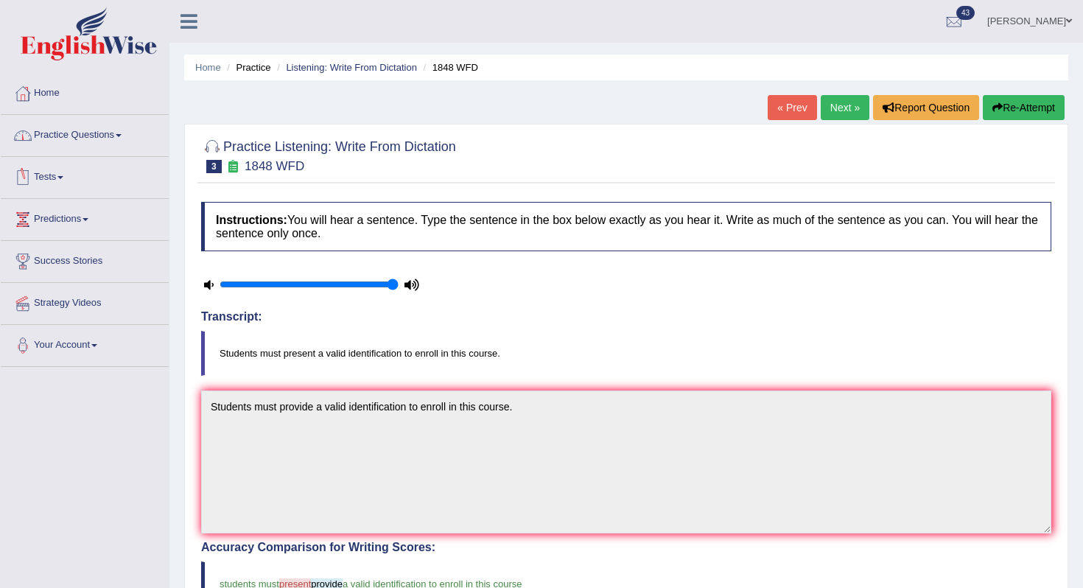
click at [68, 144] on link "Practice Questions" at bounding box center [85, 133] width 168 height 37
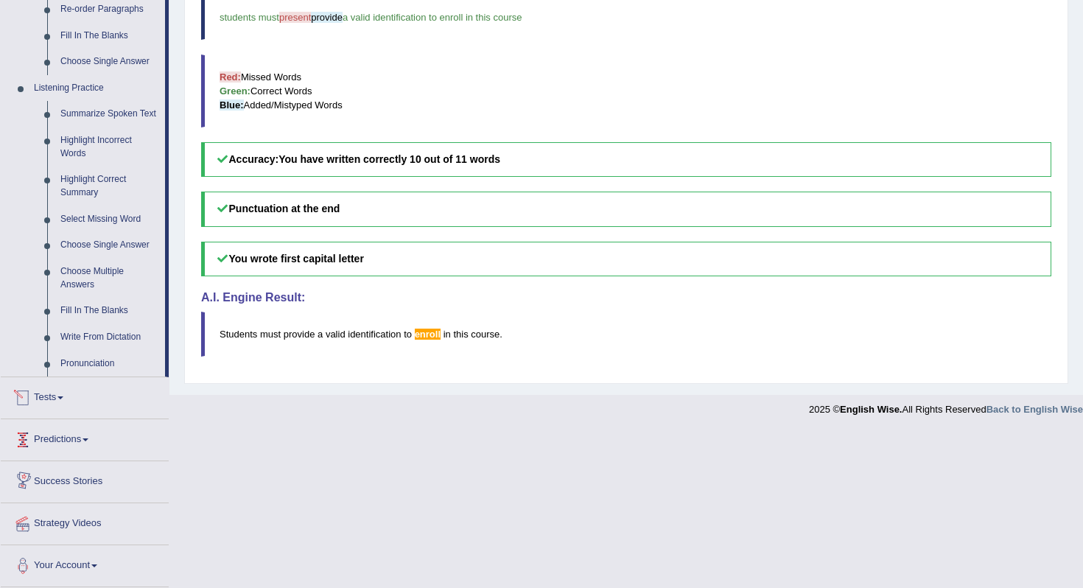
scroll to position [537, 0]
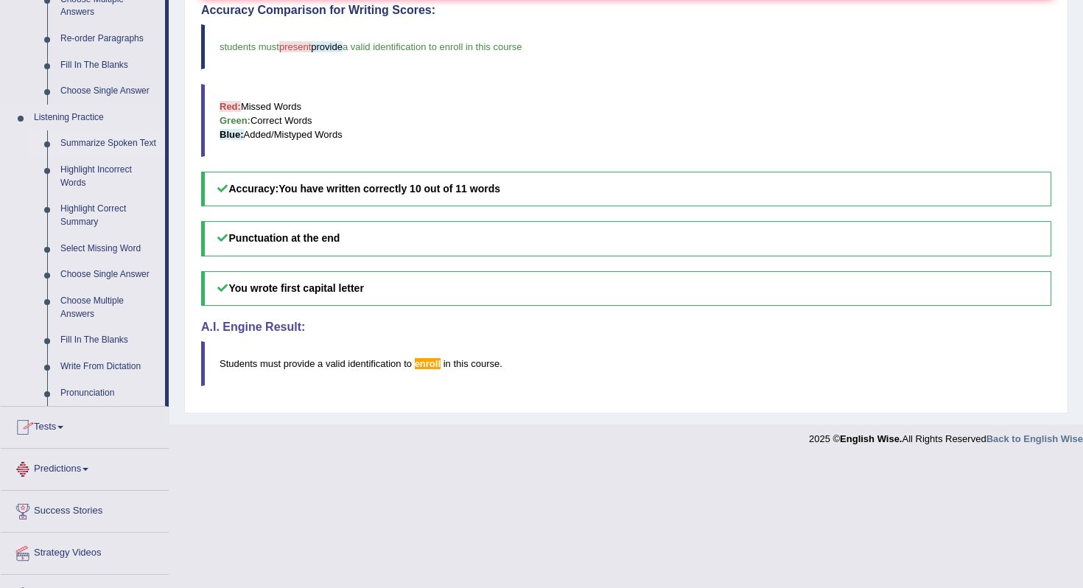
click at [71, 139] on link "Summarize Spoken Text" at bounding box center [109, 143] width 111 height 27
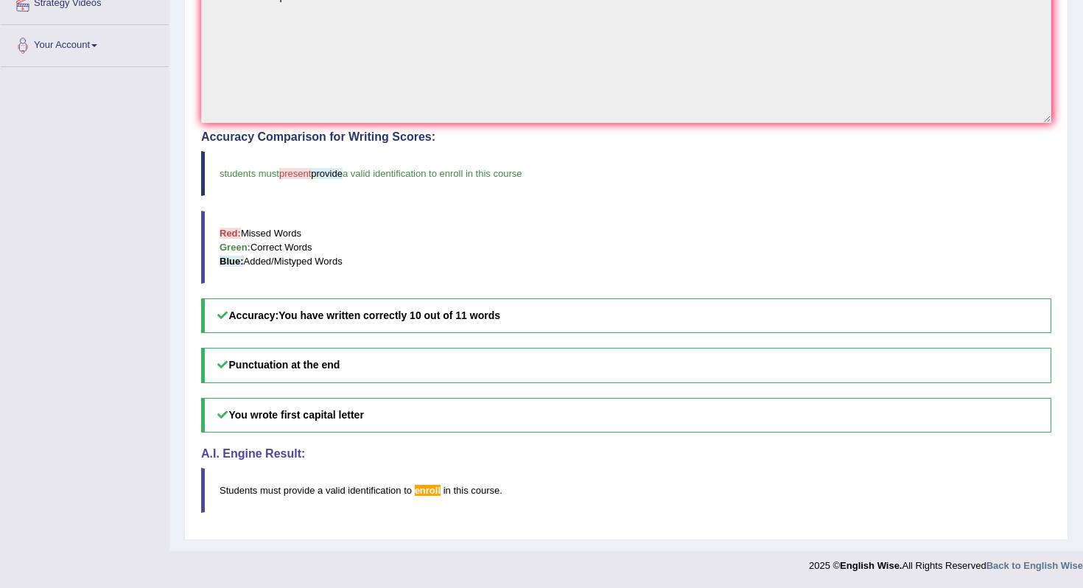
scroll to position [201, 0]
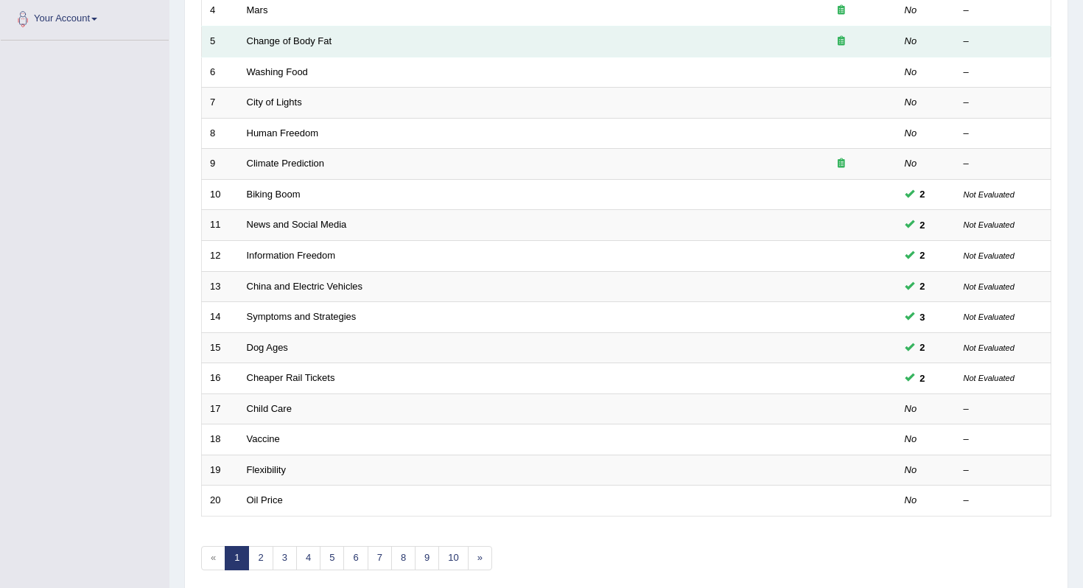
scroll to position [388, 0]
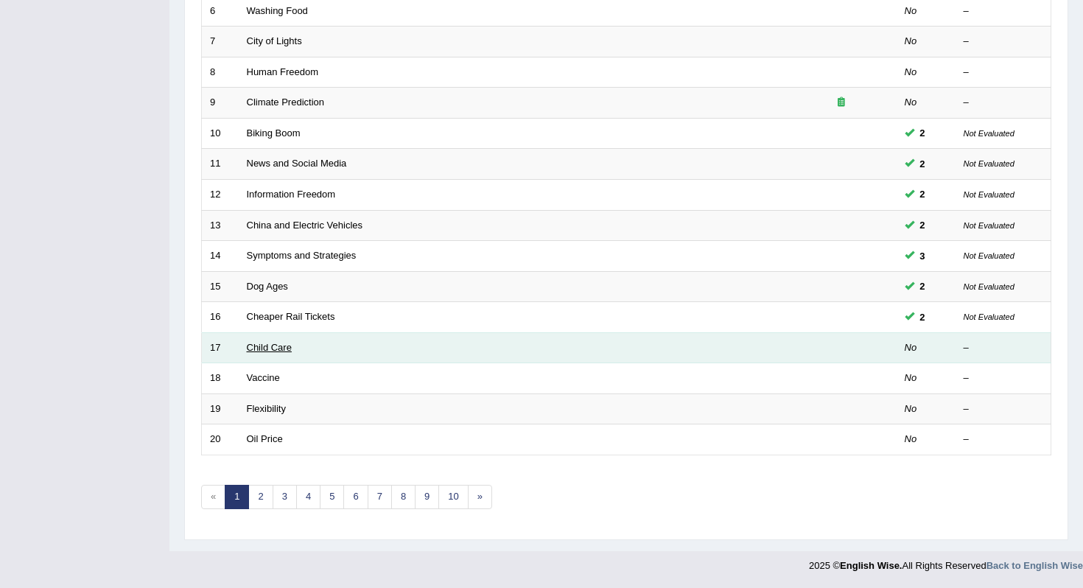
click at [270, 349] on link "Child Care" at bounding box center [269, 347] width 45 height 11
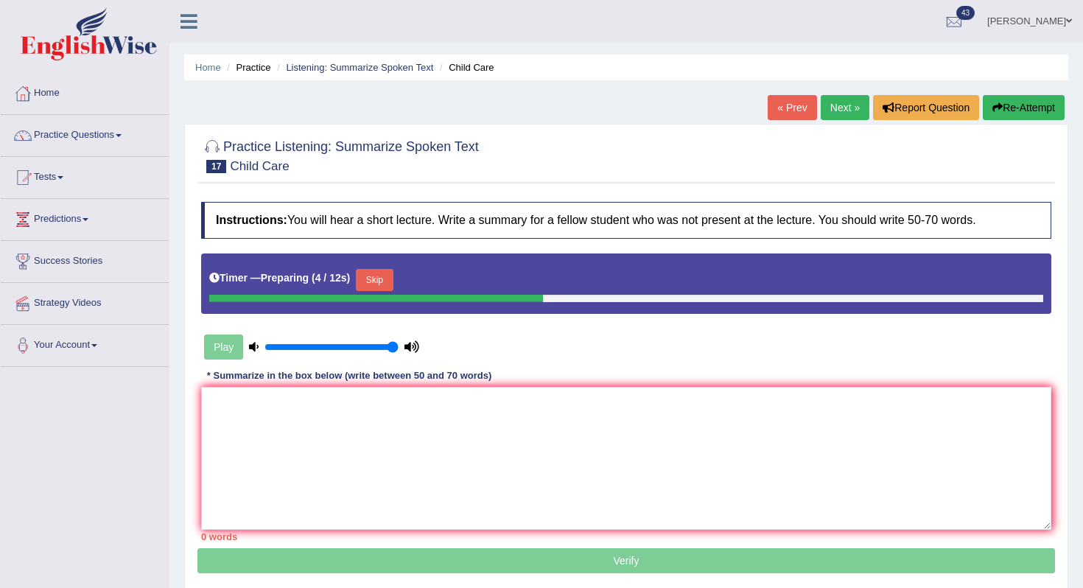
click at [379, 284] on button "Skip" at bounding box center [374, 280] width 37 height 22
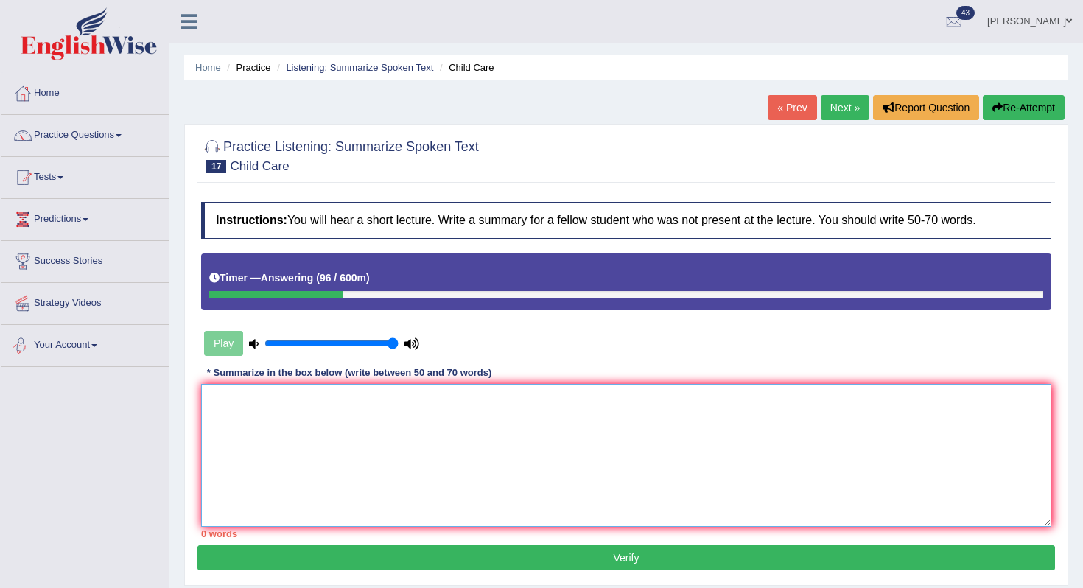
click at [239, 441] on textarea at bounding box center [626, 455] width 850 height 143
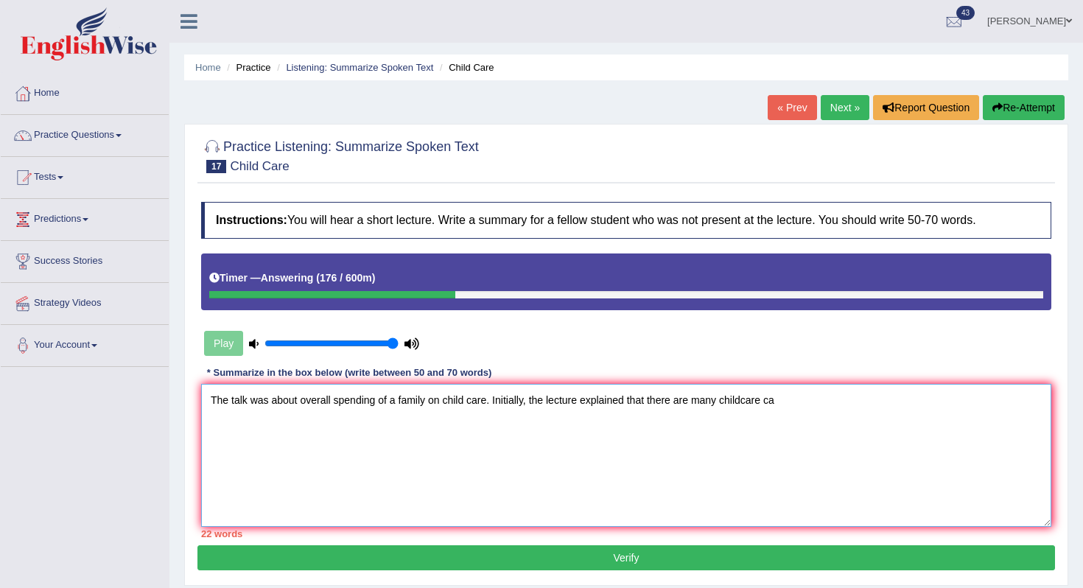
click at [469, 404] on textarea "The talk was about overall spending of a family on child care. Initially, the l…" at bounding box center [626, 455] width 850 height 143
click at [797, 402] on textarea "The talk was about overall spending of a family on childcare. Initially, the le…" at bounding box center [626, 455] width 850 height 143
click at [466, 402] on textarea "The talk was about overall spending of a family on childcare. Initially, the le…" at bounding box center [626, 455] width 850 height 143
click at [813, 409] on textarea "The talk was about overall spending of a family on child care. Initially, the l…" at bounding box center [626, 455] width 850 height 143
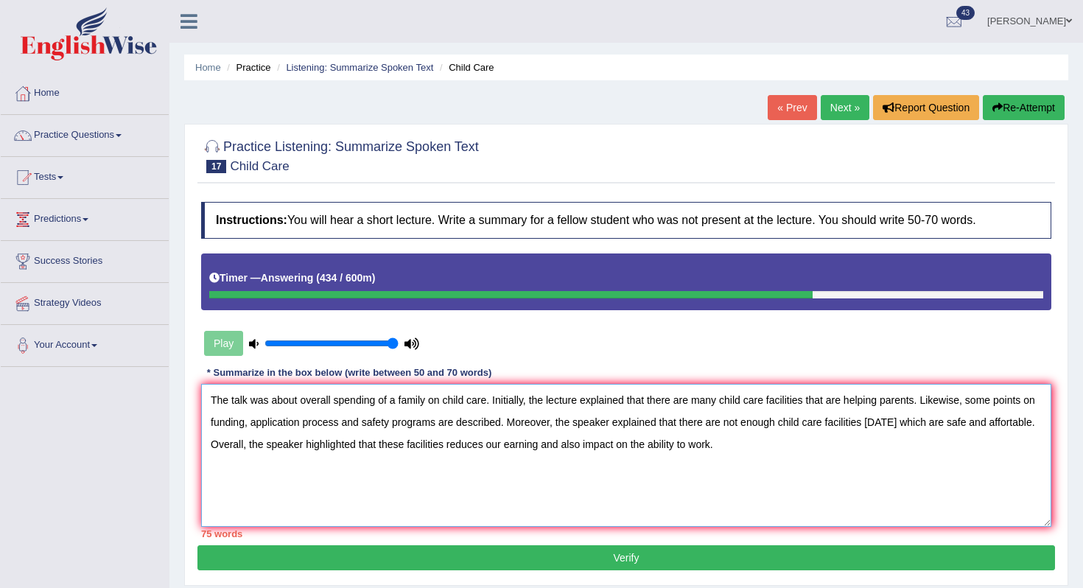
click at [383, 444] on textarea "The talk was about overall spending of a family on child care. Initially, the l…" at bounding box center [626, 455] width 850 height 143
click at [382, 445] on textarea "The talk was about overall spending of a family on child care. Initially, the l…" at bounding box center [626, 455] width 850 height 143
click at [351, 443] on textarea "The talk was about overall spending of a family on child care. Initially, the l…" at bounding box center [626, 455] width 850 height 143
click at [511, 444] on textarea "The talk was about overall spending of a family on child care. Initially, the l…" at bounding box center [626, 455] width 850 height 143
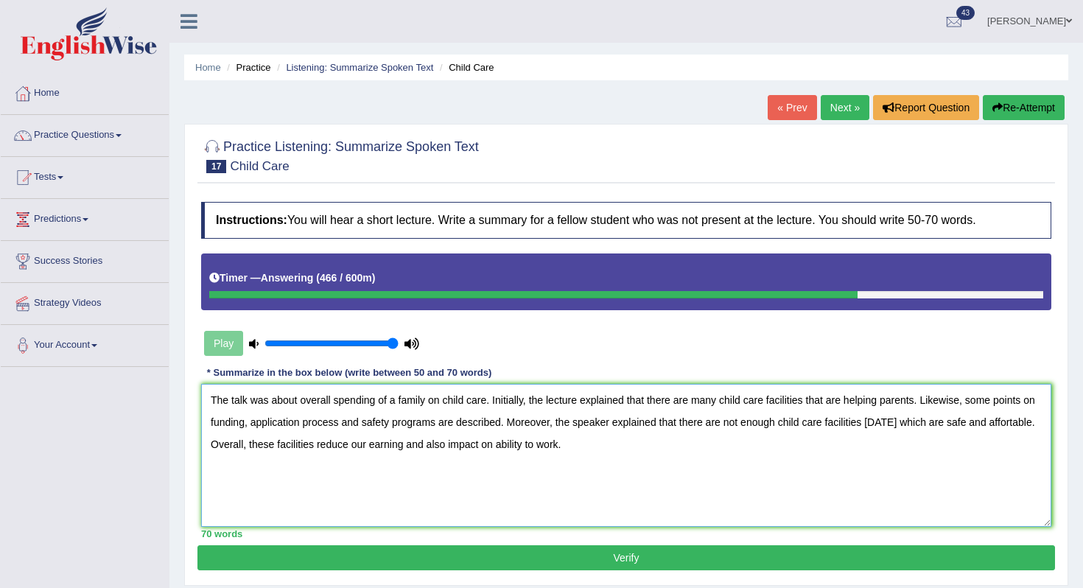
type textarea "The talk was about overall spending of a family on child care. Initially, the l…"
click at [502, 551] on button "Verify" at bounding box center [626, 557] width 858 height 25
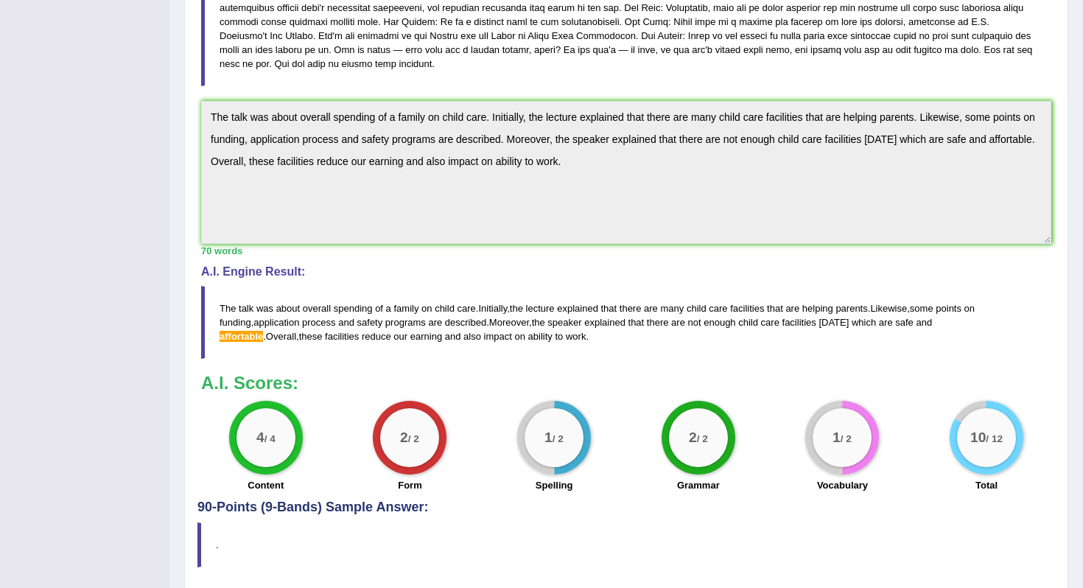
scroll to position [425, 0]
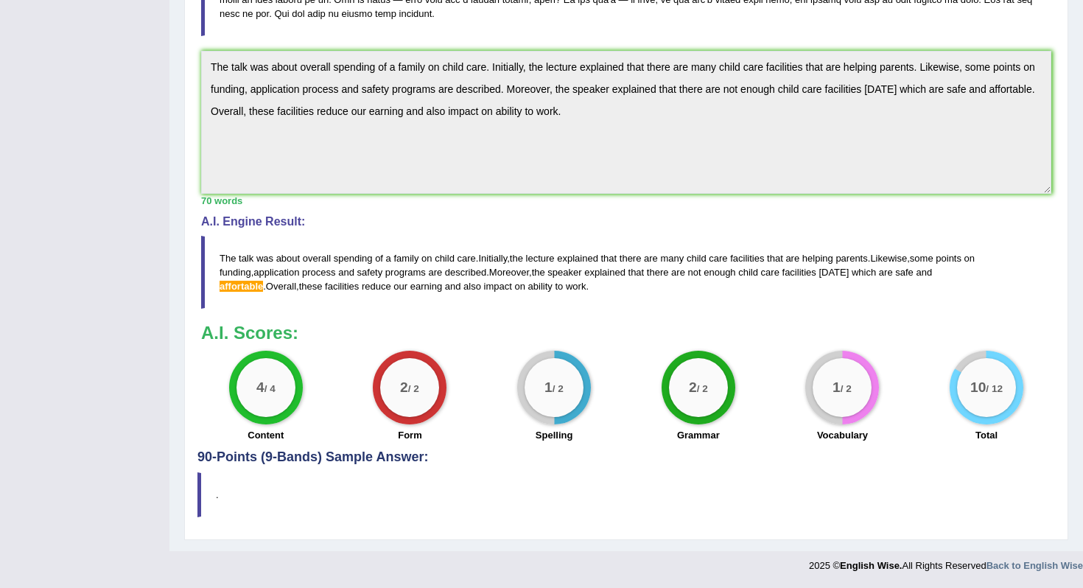
drag, startPoint x: 517, startPoint y: 293, endPoint x: 217, endPoint y: 246, distance: 303.5
click at [217, 246] on blockquote "The talk was about overall spending of a family on child care . Initially , the…" at bounding box center [626, 272] width 850 height 73
click at [228, 31] on div "Instructions: You will hear a short lecture. Write a summary for a fellow stude…" at bounding box center [626, 109] width 858 height 681
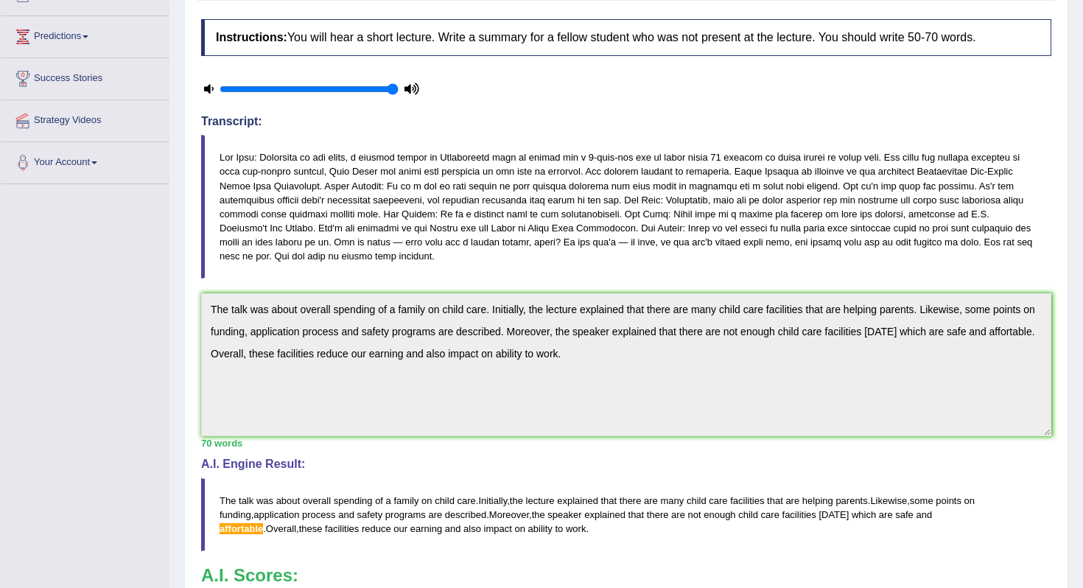
scroll to position [0, 0]
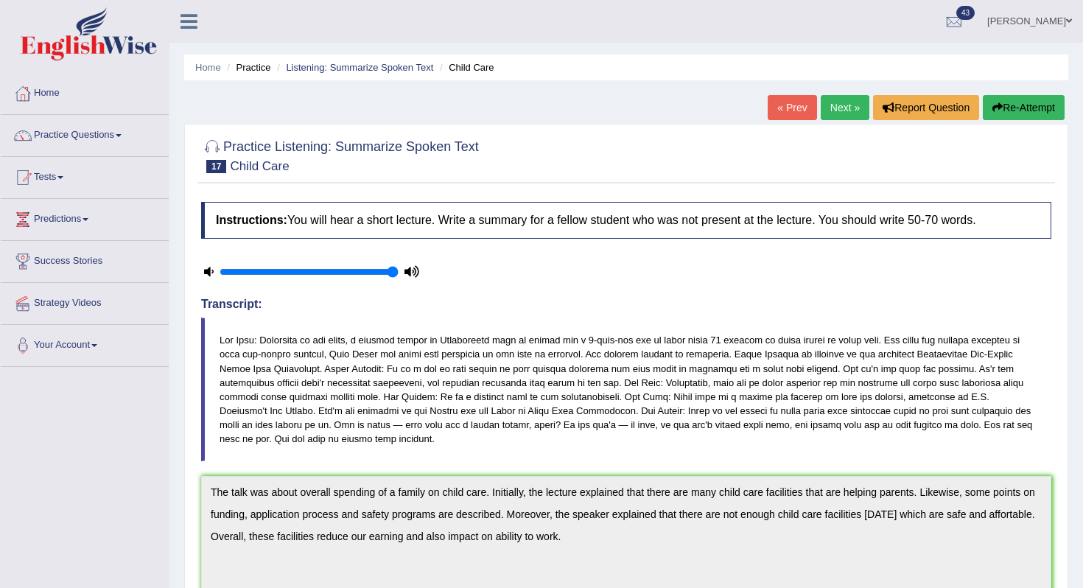
click at [829, 109] on link "Next »" at bounding box center [845, 107] width 49 height 25
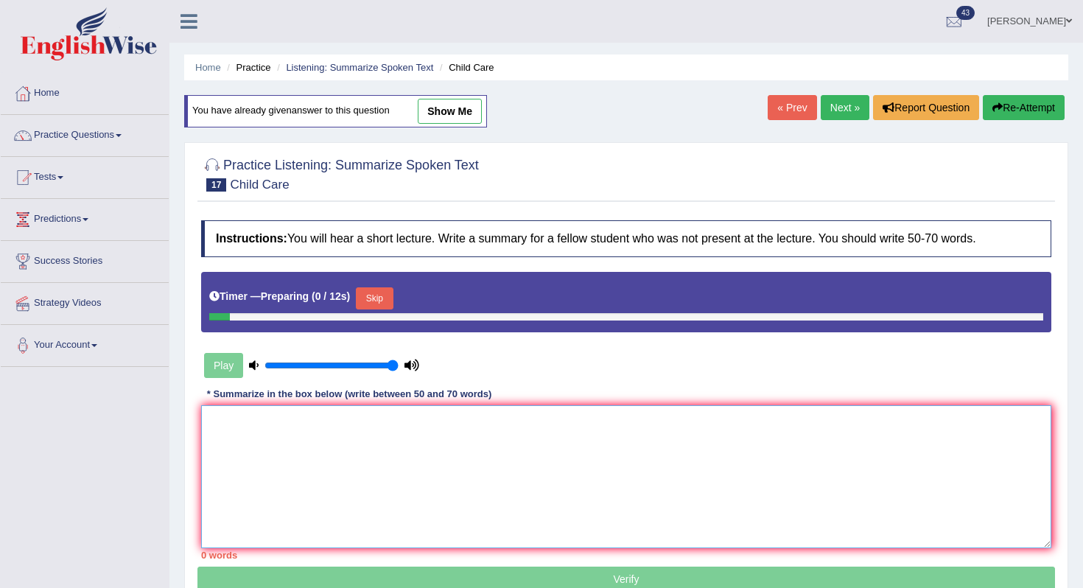
click at [358, 424] on textarea at bounding box center [626, 476] width 850 height 143
paste textarea "The talk was about overall spending of a family on child care. Initially, the l…"
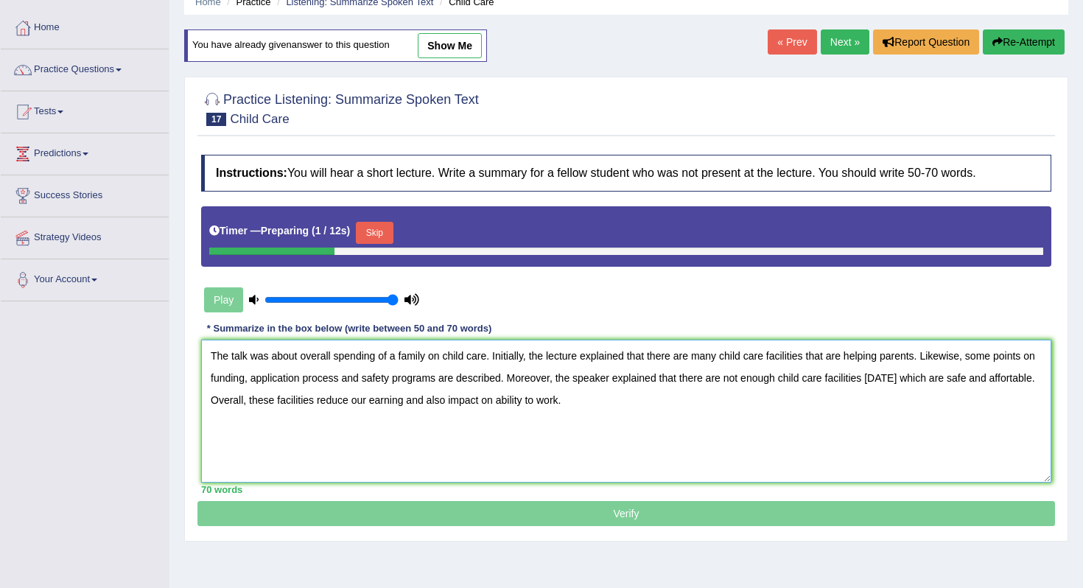
scroll to position [136, 0]
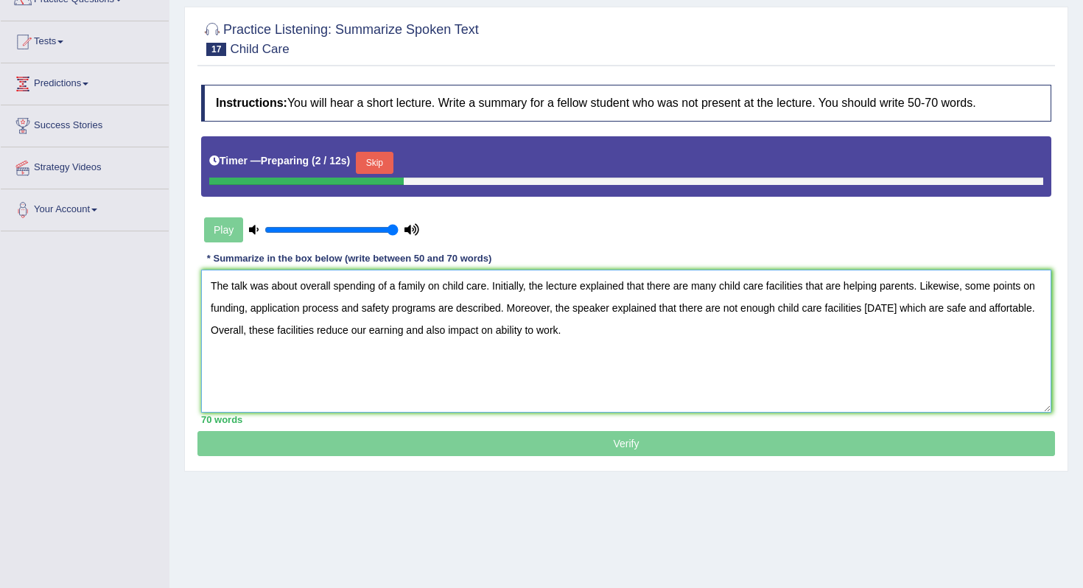
type textarea "The talk was about overall spending of a family on child care. Initially, the l…"
click at [388, 154] on button "Skip" at bounding box center [374, 163] width 37 height 22
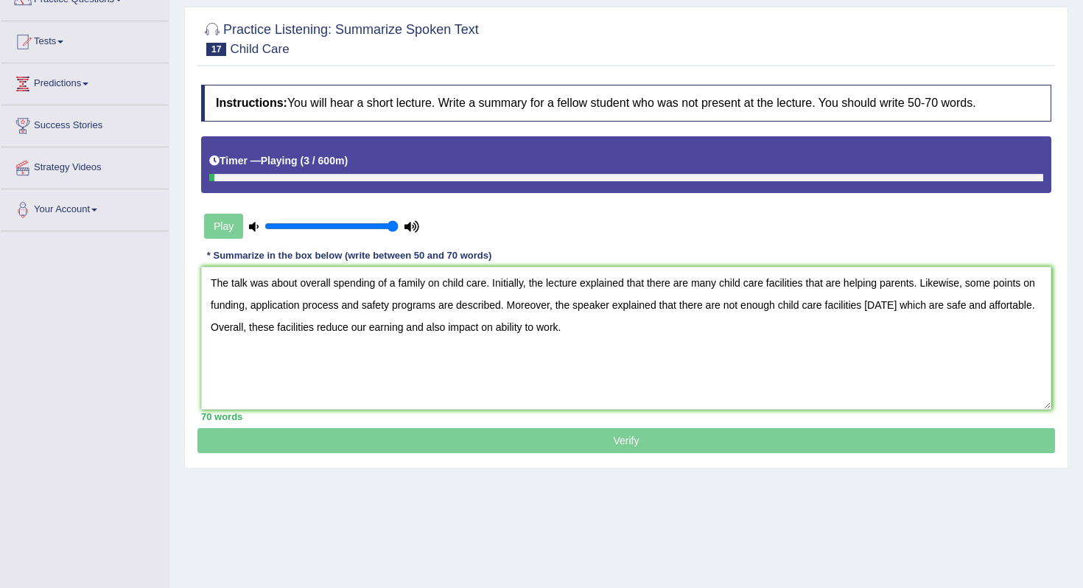
click at [740, 181] on div at bounding box center [626, 177] width 834 height 7
click at [228, 224] on div "Play" at bounding box center [311, 226] width 221 height 37
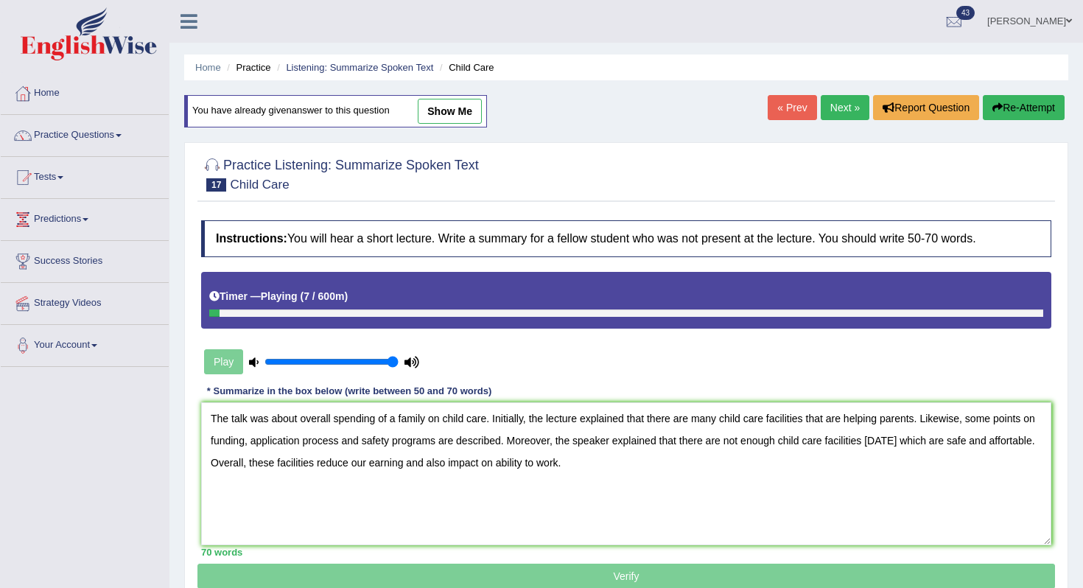
click at [838, 107] on link "Next »" at bounding box center [845, 107] width 49 height 25
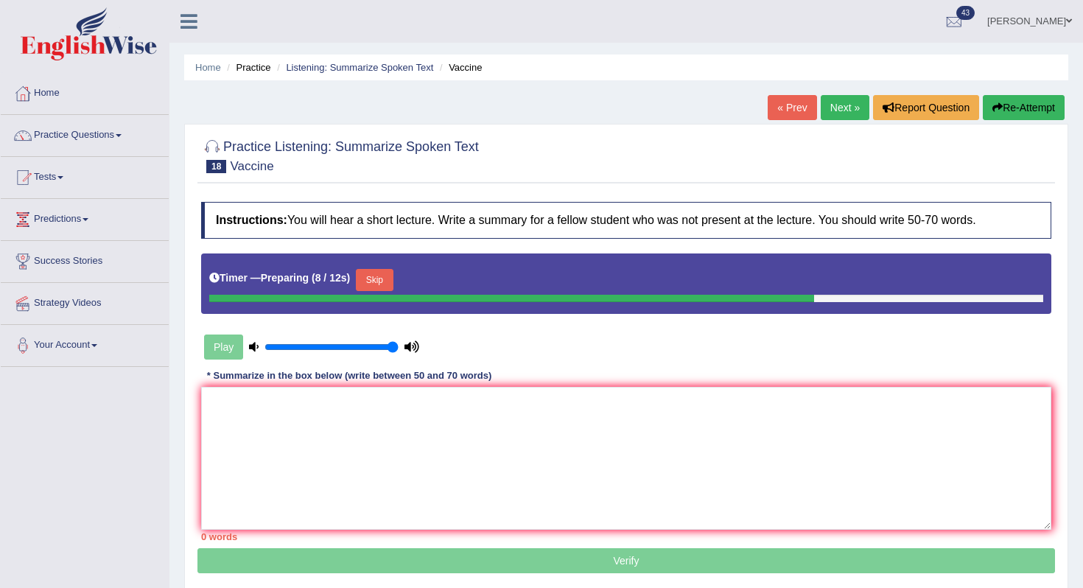
click at [369, 277] on button "Skip" at bounding box center [374, 280] width 37 height 22
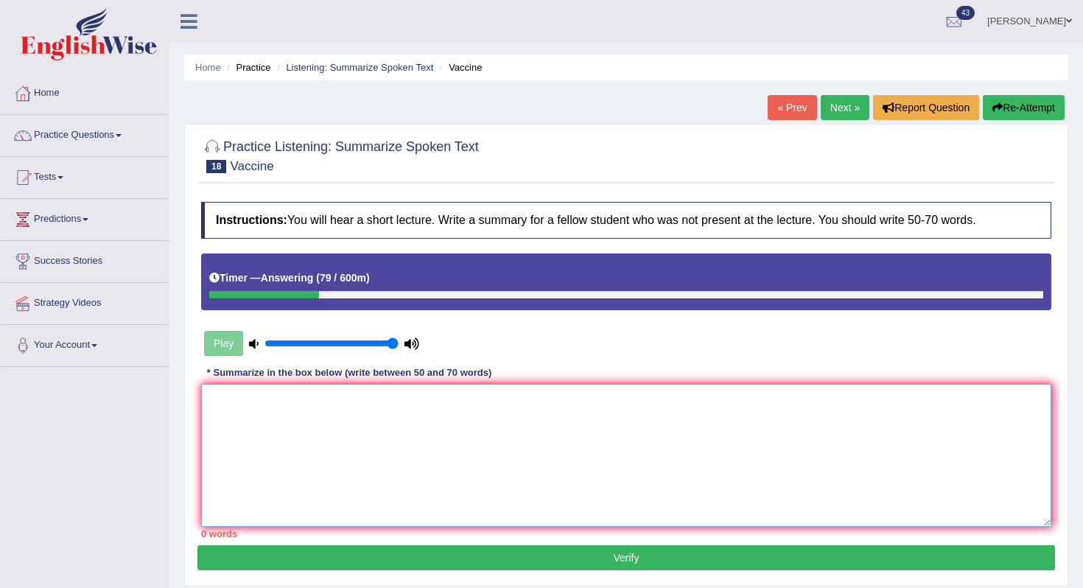
click at [293, 416] on textarea at bounding box center [626, 455] width 850 height 143
click at [310, 393] on textarea "The task was about the vaccination" at bounding box center [626, 455] width 850 height 143
click at [309, 396] on textarea "The task was about the vaccination" at bounding box center [626, 455] width 850 height 143
click at [460, 401] on textarea "The task was about the importance of vaccination" at bounding box center [626, 455] width 850 height 143
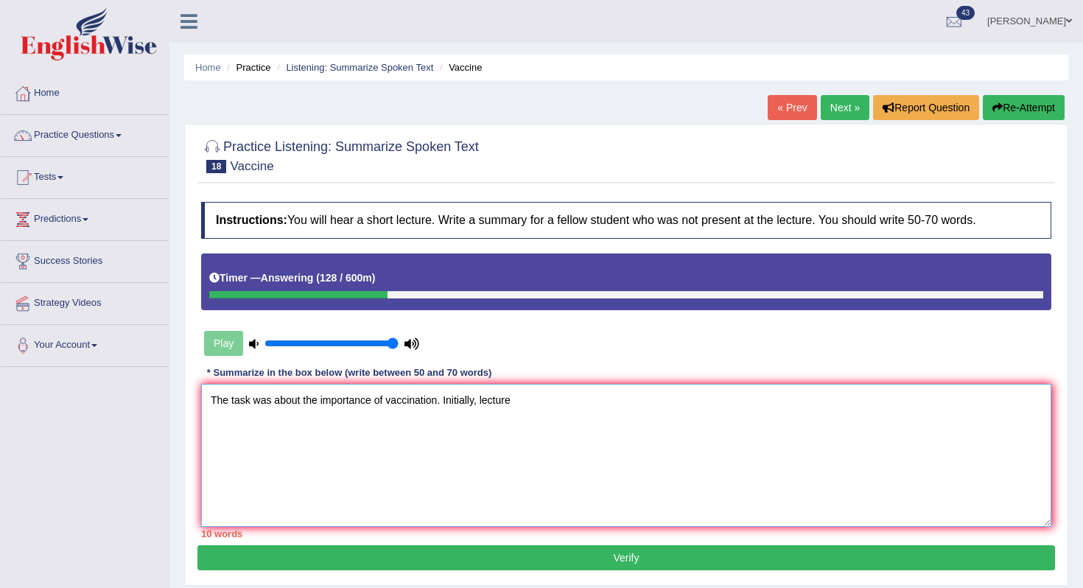
click at [481, 410] on textarea "The task was about the importance of vaccination. Initially, lecture" at bounding box center [626, 455] width 850 height 143
click at [581, 388] on textarea "The task was about the importance of vaccination. Initially, the lecture" at bounding box center [626, 455] width 850 height 143
click at [566, 397] on textarea "The task was about the importance of vaccination. Initially, the lecture" at bounding box center [626, 455] width 850 height 143
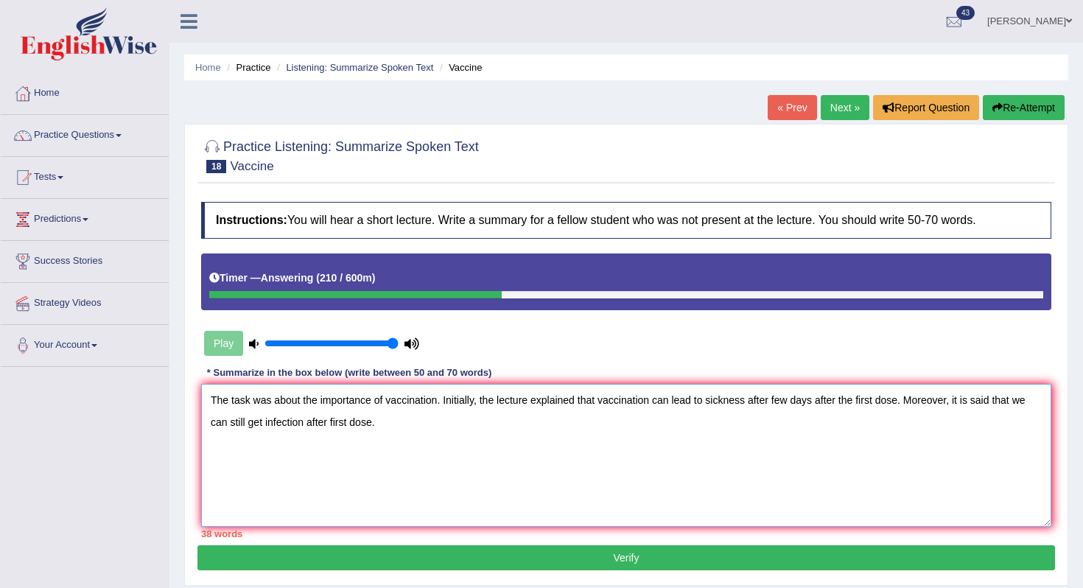
click at [908, 402] on textarea "The task was about the importance of vaccination. Initially, the lecture explai…" at bounding box center [626, 455] width 850 height 143
click at [344, 426] on textarea "The task was about the importance of vaccination. Initially, the lecture explai…" at bounding box center [626, 455] width 850 height 143
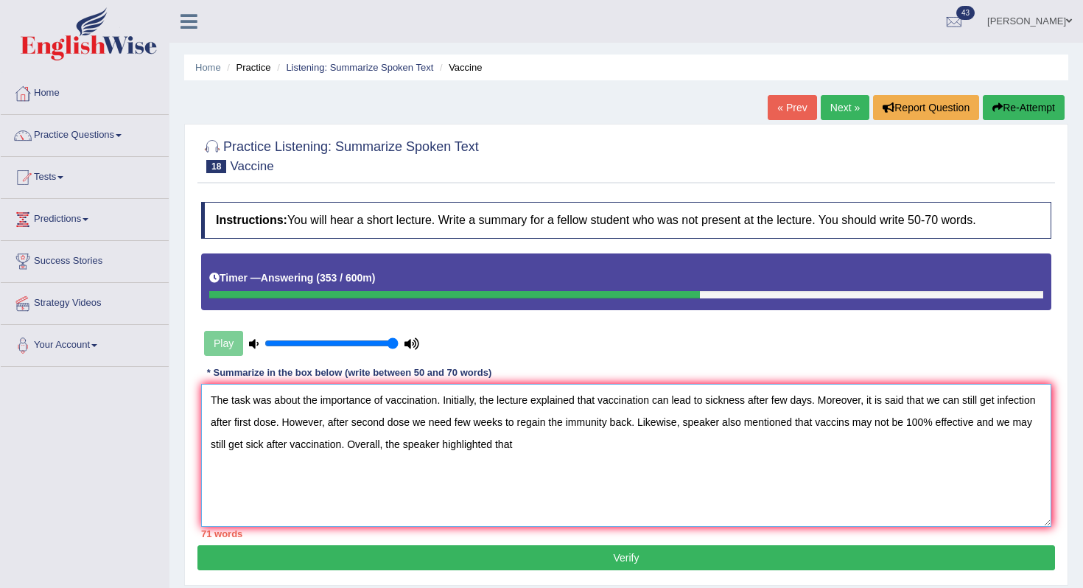
drag, startPoint x: 402, startPoint y: 447, endPoint x: 209, endPoint y: 444, distance: 193.1
click at [209, 444] on textarea "The task was about the importance of vaccination. Initially, the lecture explai…" at bounding box center [626, 455] width 850 height 143
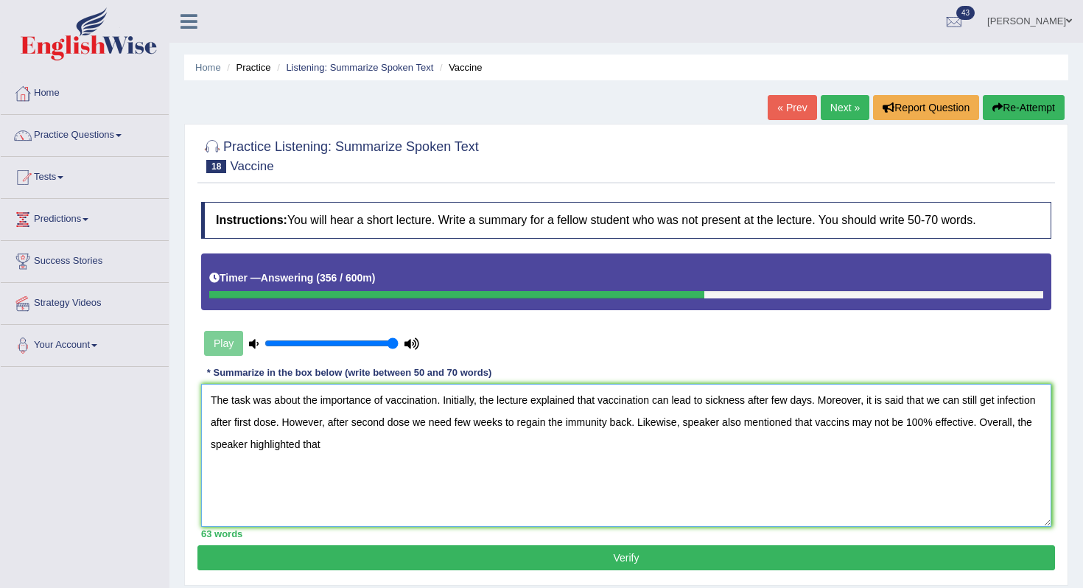
click at [421, 449] on textarea "The task was about the importance of vaccination. Initially, the lecture explai…" at bounding box center [626, 455] width 850 height 143
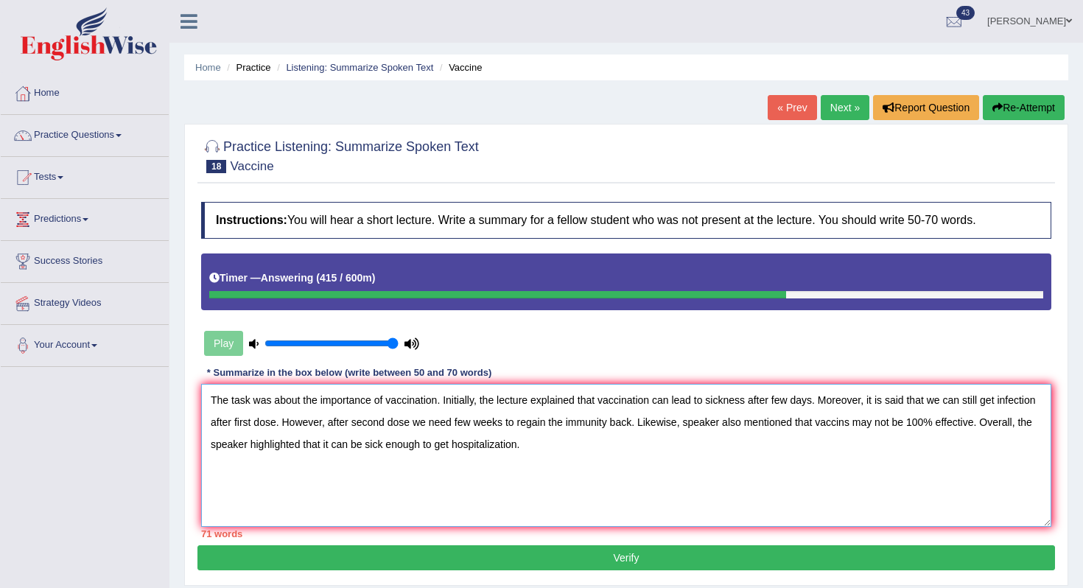
click at [612, 425] on textarea "The task was about the importance of vaccination. Initially, the lecture explai…" at bounding box center [626, 455] width 850 height 143
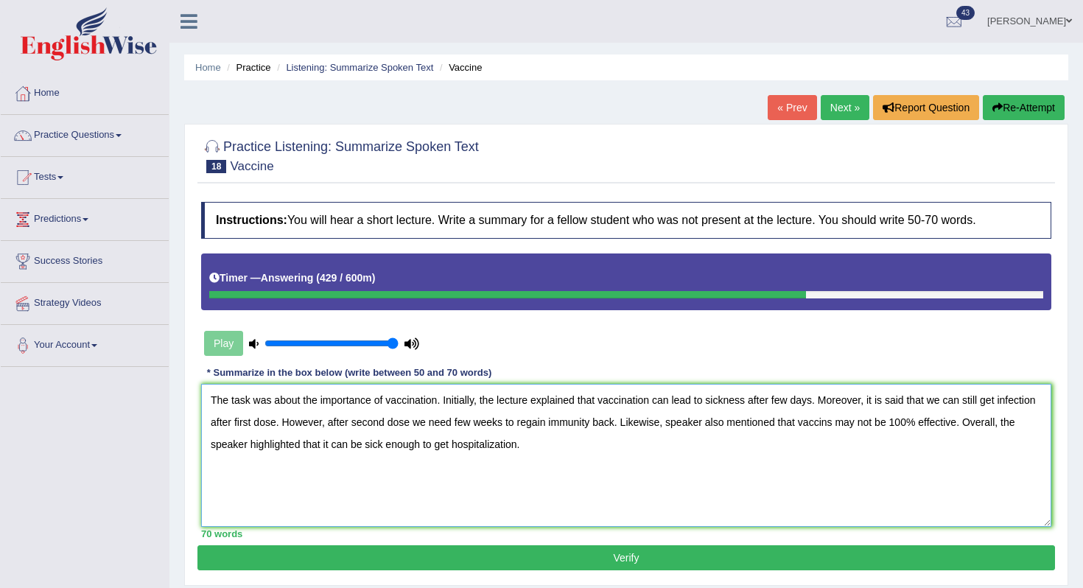
click at [385, 445] on textarea "The task was about the importance of vaccination. Initially, the lecture explai…" at bounding box center [626, 455] width 850 height 143
type textarea "The task was about the importance of vaccination. Initially, the lecture explai…"
click at [574, 565] on button "Verify" at bounding box center [626, 557] width 858 height 25
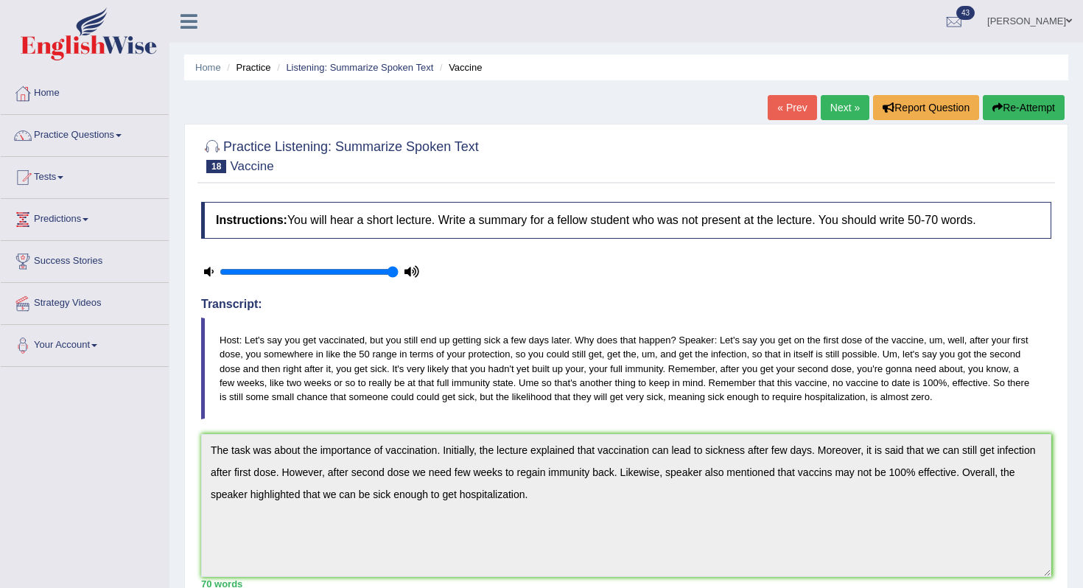
click at [998, 110] on button "Re-Attempt" at bounding box center [1024, 107] width 82 height 25
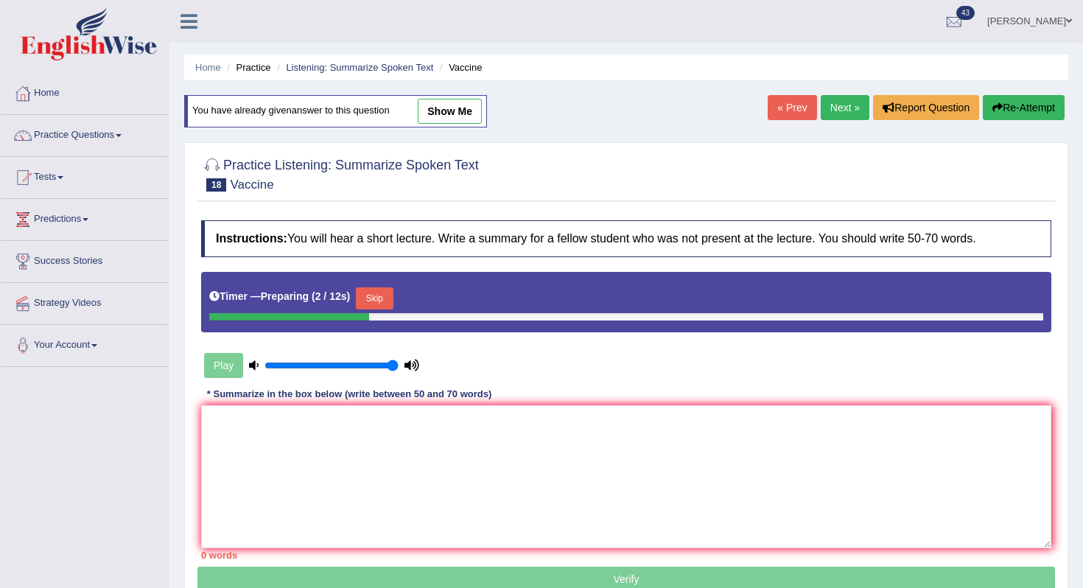
click at [458, 115] on link "show me" at bounding box center [450, 111] width 64 height 25
type textarea "The task was about the importance of vaccination. Initially, the lecture explai…"
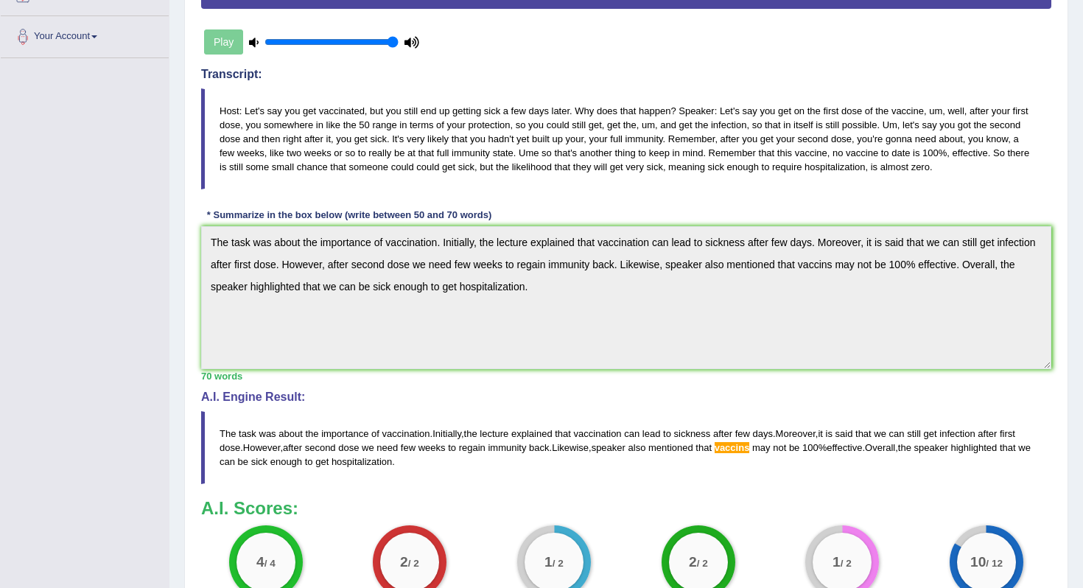
scroll to position [335, 0]
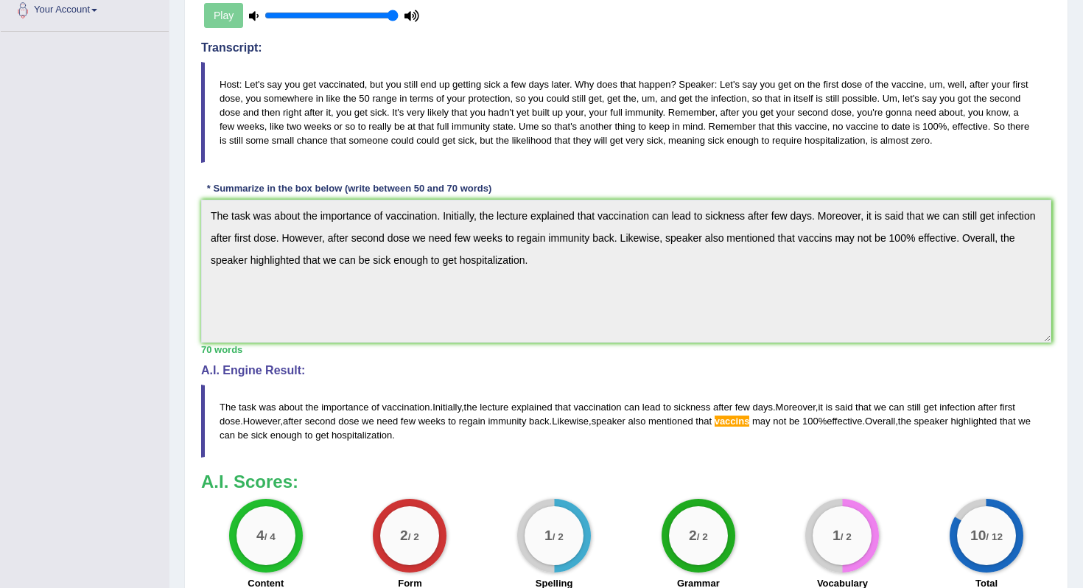
drag, startPoint x: 484, startPoint y: 437, endPoint x: 270, endPoint y: 413, distance: 215.0
click at [270, 413] on blockquote "The task was about the importance of vaccination . Initially , the lecture expl…" at bounding box center [626, 421] width 850 height 73
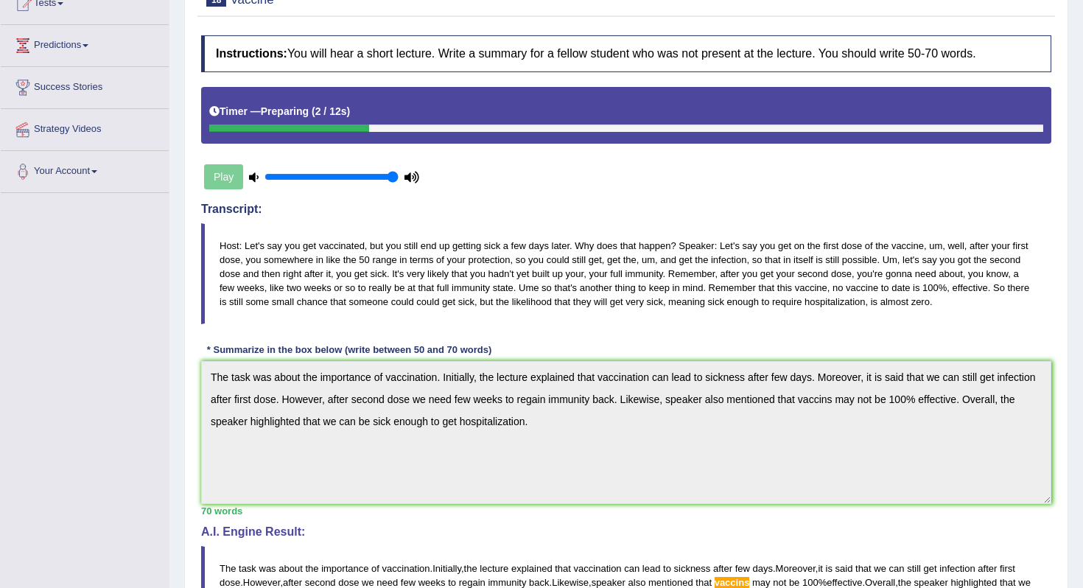
scroll to position [0, 0]
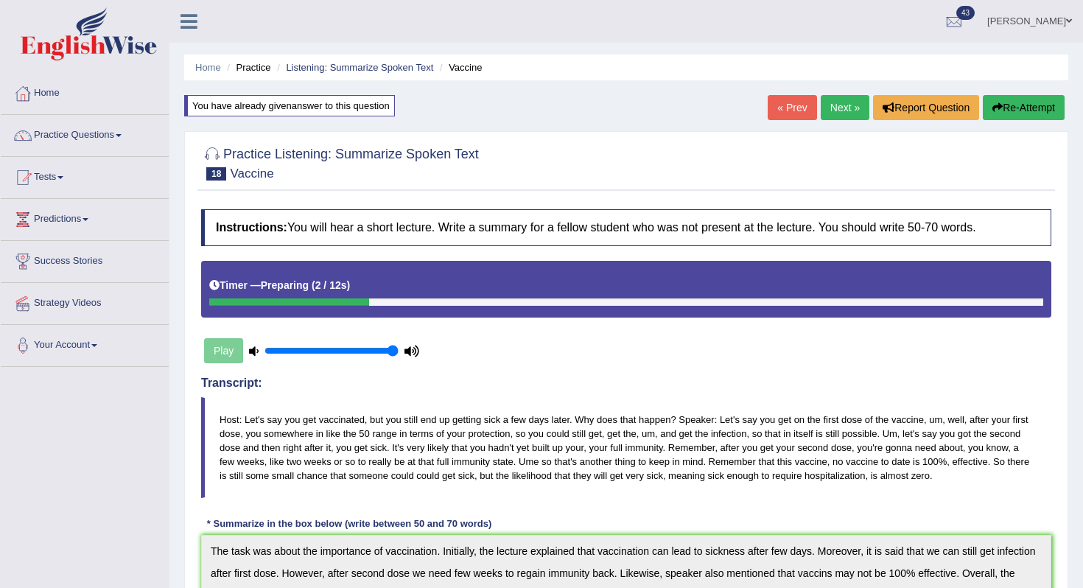
click at [994, 119] on button "Re-Attempt" at bounding box center [1024, 107] width 82 height 25
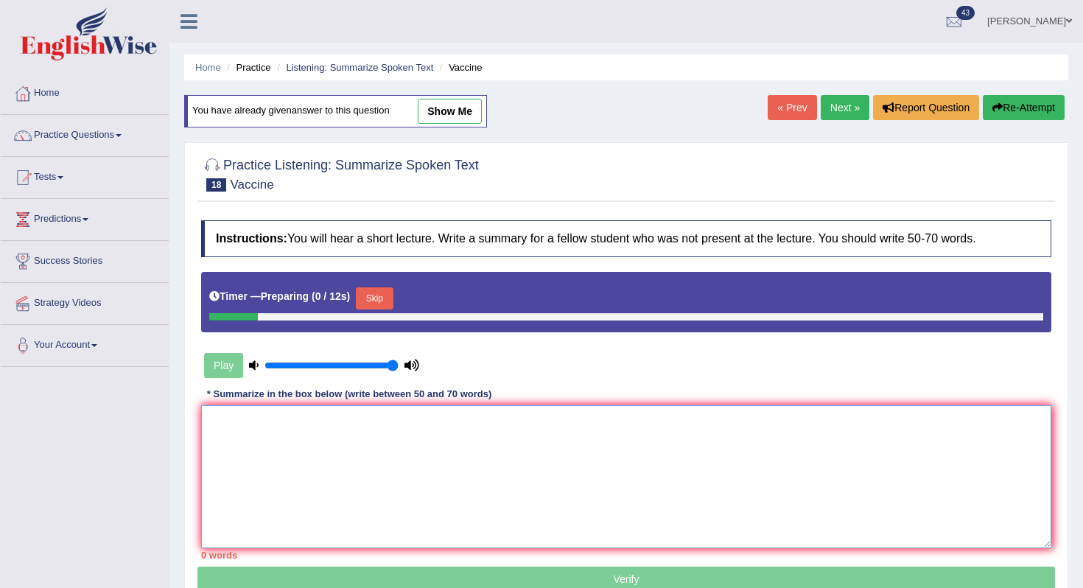
click at [439, 441] on textarea at bounding box center [626, 476] width 850 height 143
paste textarea "The task was about the importance of vaccination. Initially, the lecture explai…"
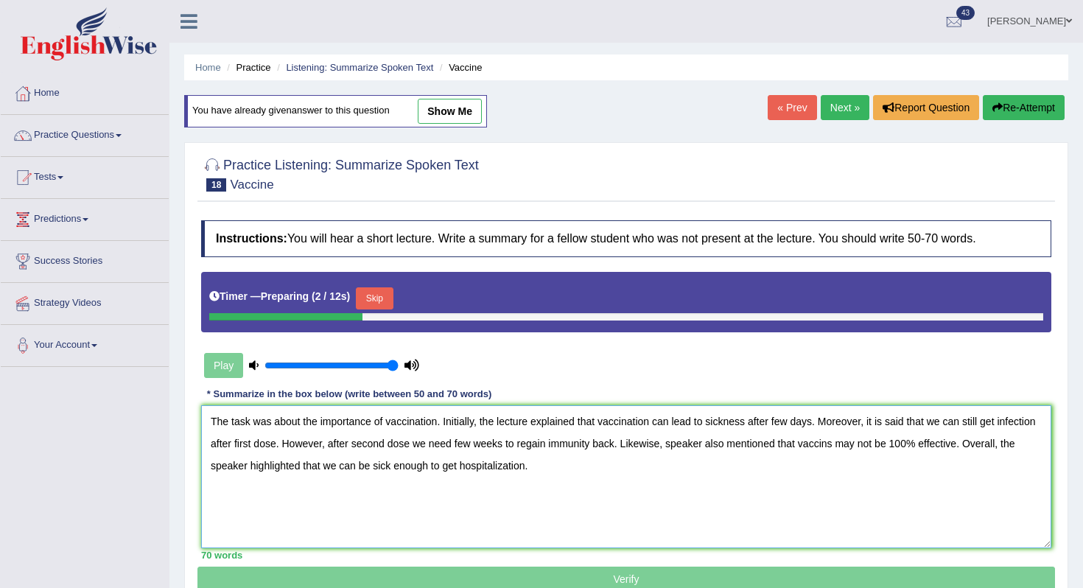
type textarea "The task was about the importance of vaccination. Initially, the lecture explai…"
click at [393, 301] on button "Skip" at bounding box center [374, 298] width 37 height 22
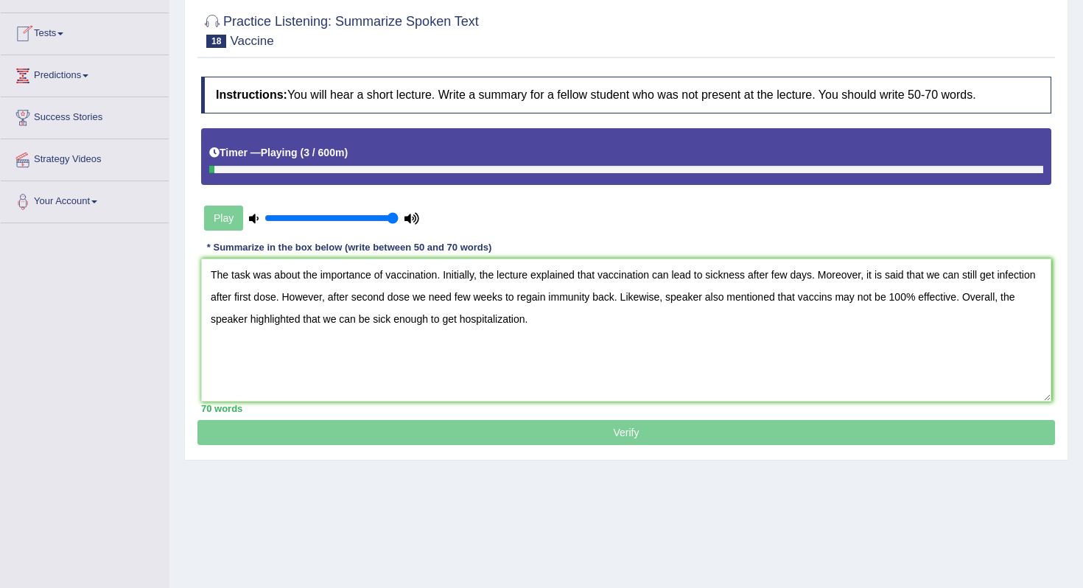
scroll to position [186, 0]
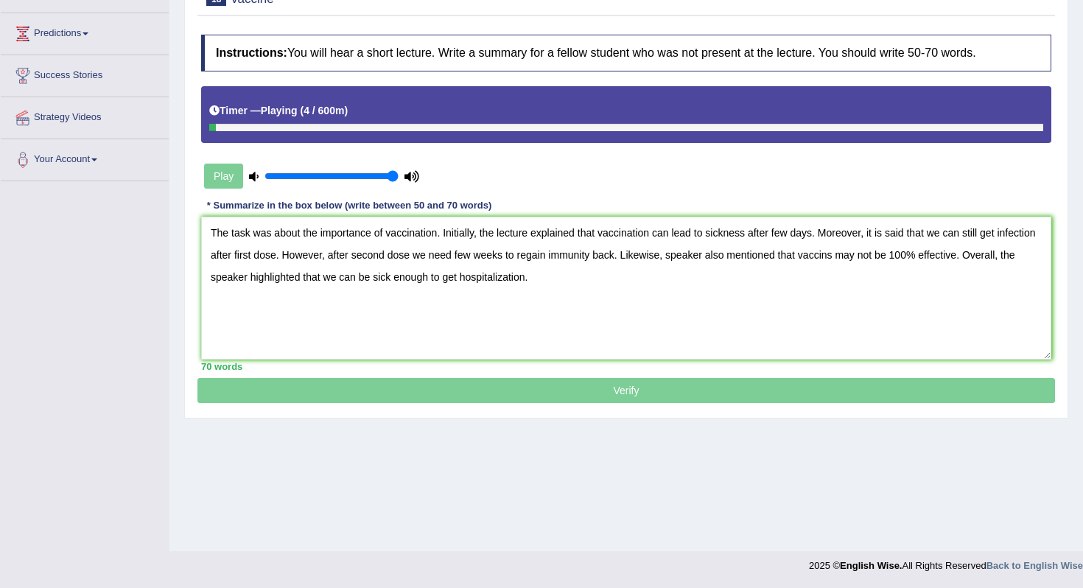
click at [626, 383] on p "Verify" at bounding box center [626, 213] width 858 height 379
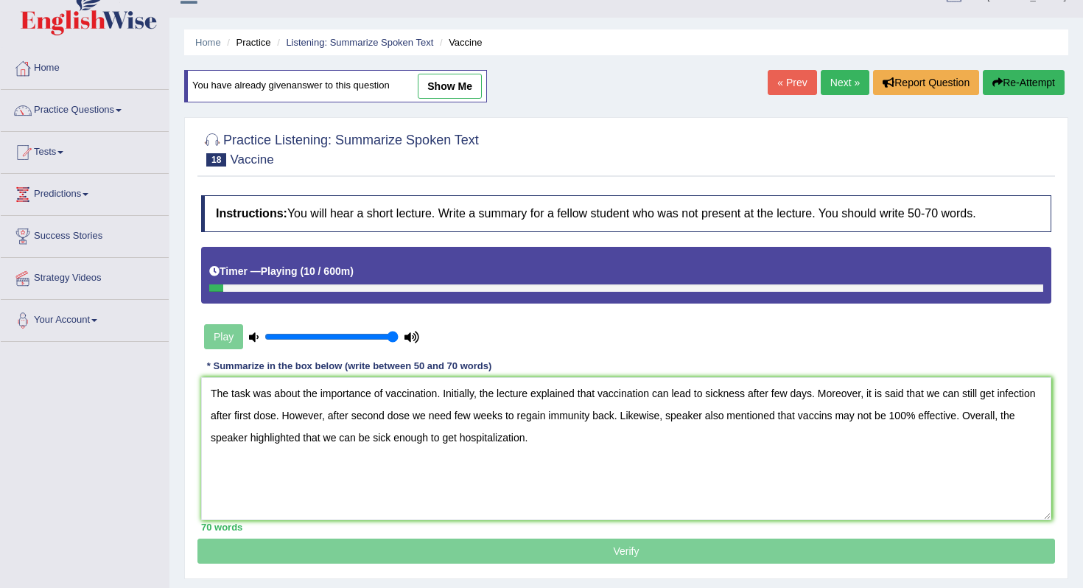
scroll to position [0, 0]
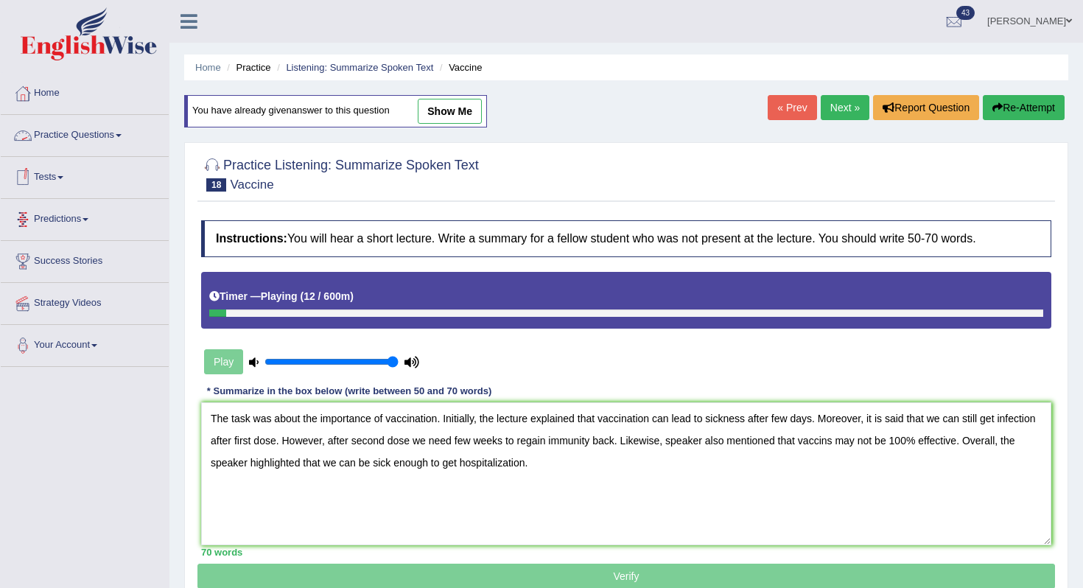
click at [105, 149] on link "Practice Questions" at bounding box center [85, 133] width 168 height 37
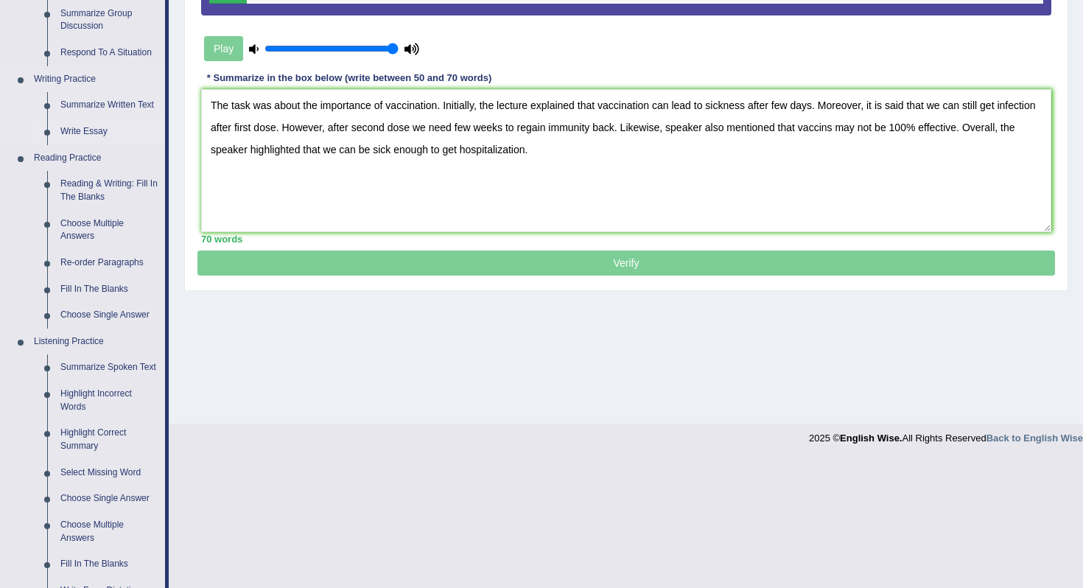
scroll to position [308, 0]
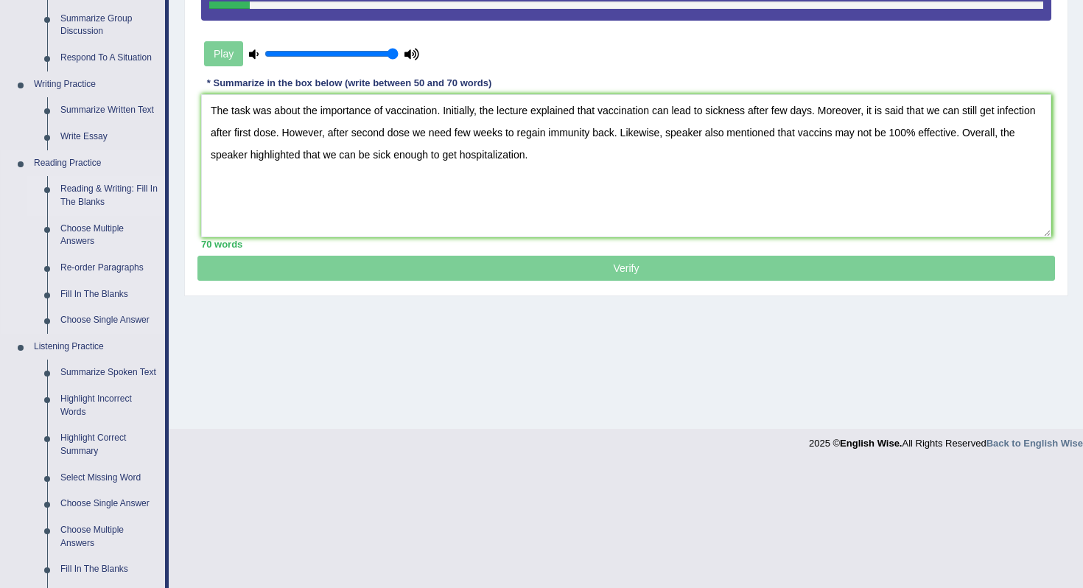
click at [85, 201] on link "Reading & Writing: Fill In The Blanks" at bounding box center [109, 195] width 111 height 39
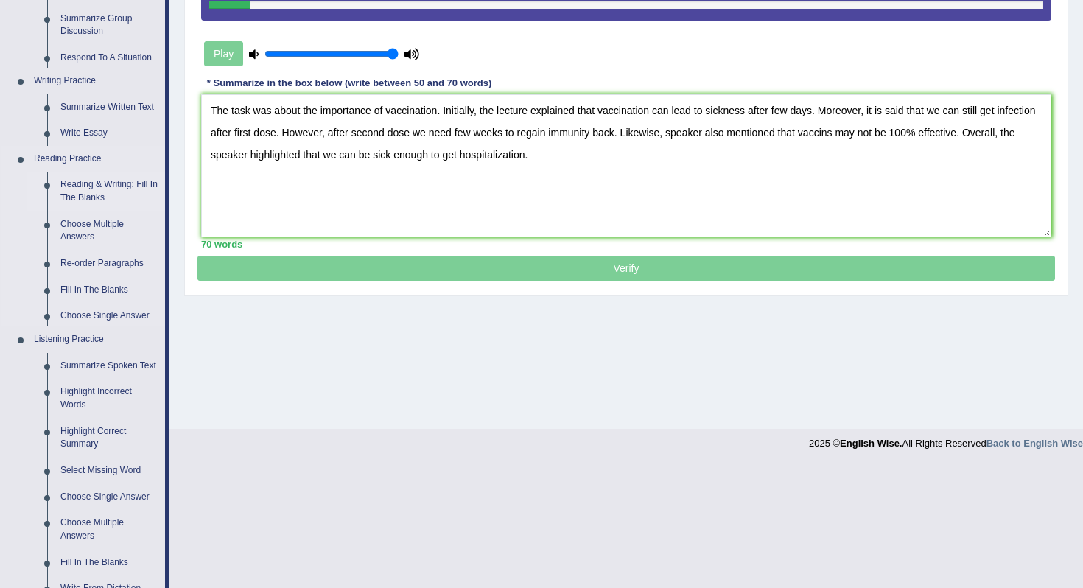
scroll to position [186, 0]
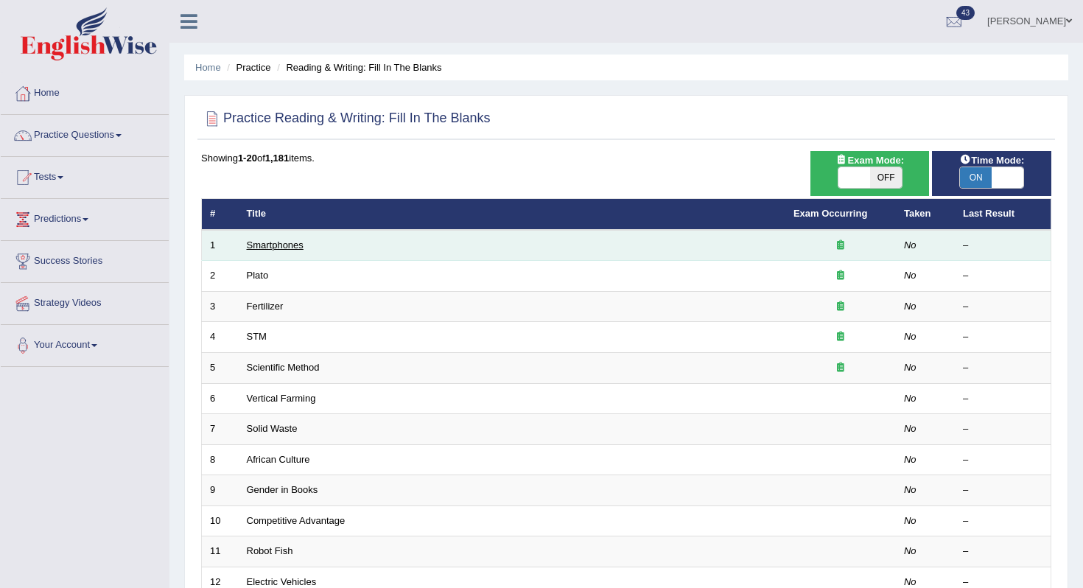
click at [290, 246] on link "Smartphones" at bounding box center [275, 244] width 57 height 11
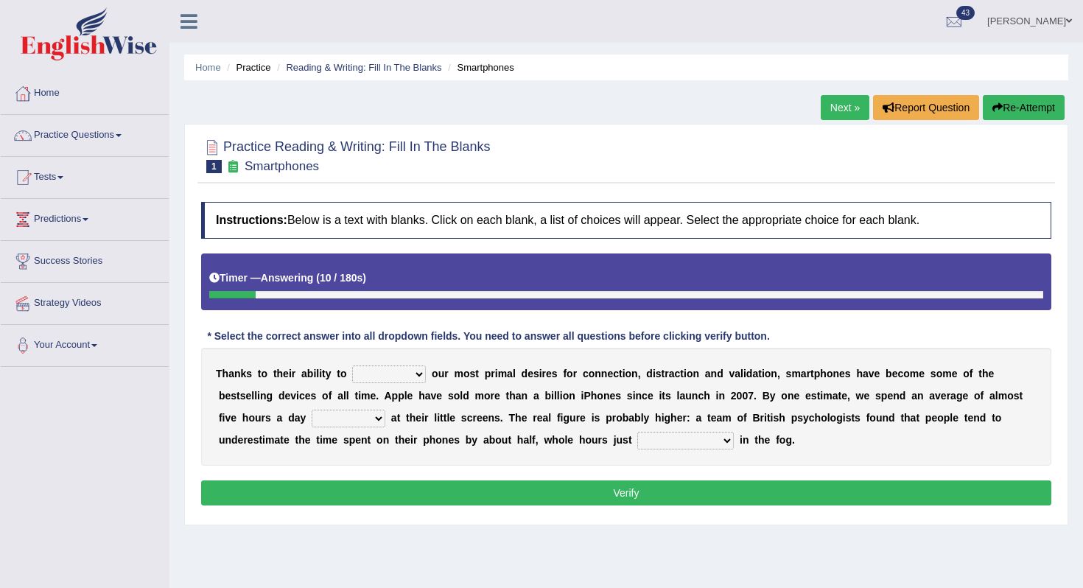
click at [396, 383] on select "hijack describe sharpen conserve" at bounding box center [389, 374] width 74 height 18
click at [352, 365] on select "hijack describe sharpen conserve" at bounding box center [389, 374] width 74 height 18
click at [397, 379] on select "hijack describe sharpen conserve" at bounding box center [389, 374] width 74 height 18
select select "sharpen"
click at [352, 365] on select "hijack describe sharpen conserve" at bounding box center [389, 374] width 74 height 18
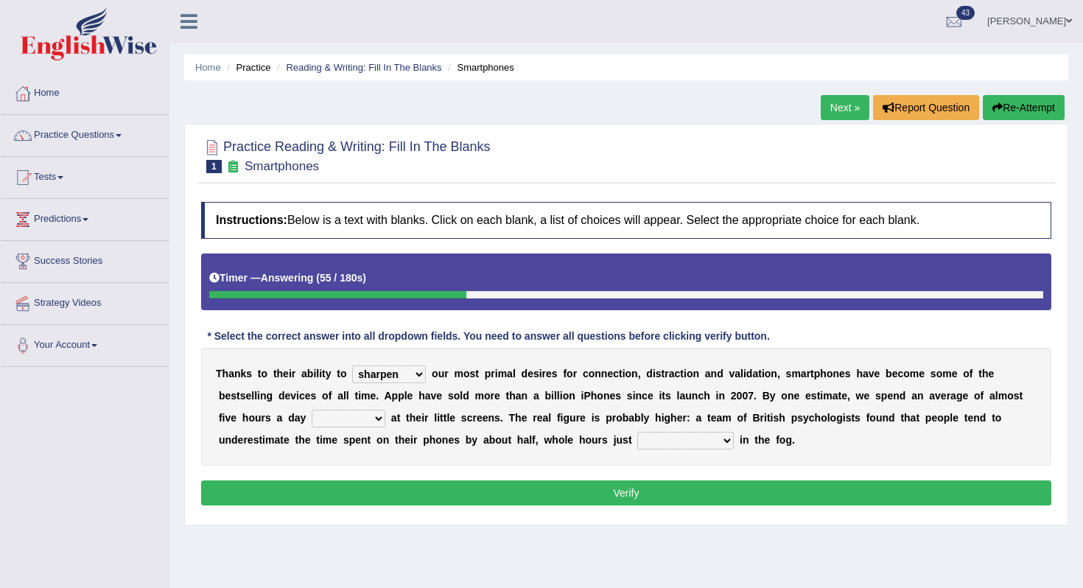
click at [369, 423] on select "watching waggling snoring staring" at bounding box center [349, 419] width 74 height 18
select select "staring"
click at [312, 410] on select "watching waggling snoring staring" at bounding box center [349, 419] width 74 height 18
click at [699, 443] on select "has evaporated evaporating evaporate evaporates" at bounding box center [685, 441] width 97 height 18
select select "has evaporated"
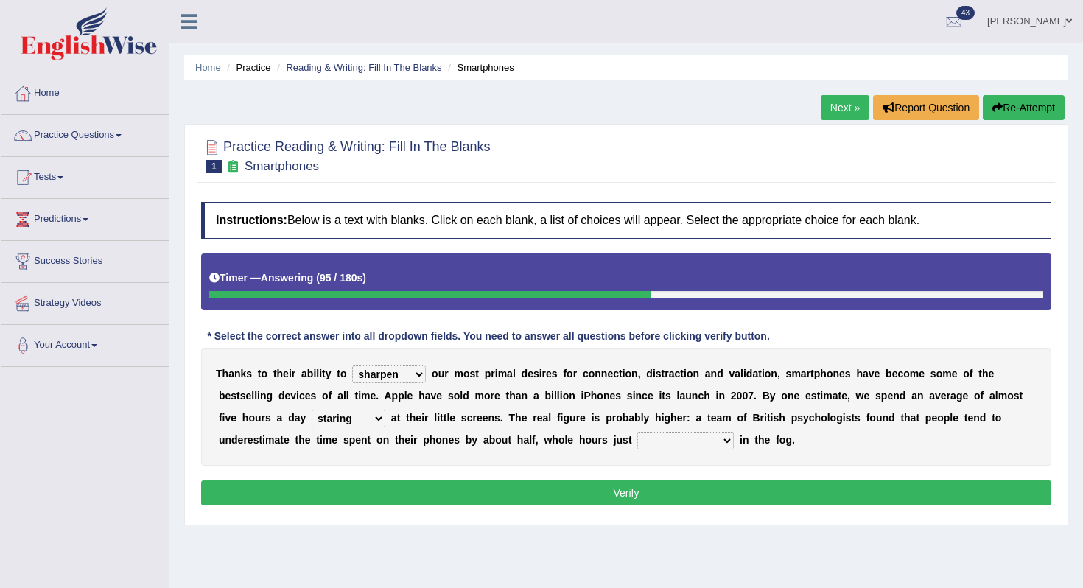
click at [637, 432] on select "has evaporated evaporating evaporate evaporates" at bounding box center [685, 441] width 97 height 18
click at [669, 512] on div "Instructions: Below is a text with blanks. Click on each blank, a list of choic…" at bounding box center [626, 356] width 858 height 323
click at [667, 483] on button "Verify" at bounding box center [626, 492] width 850 height 25
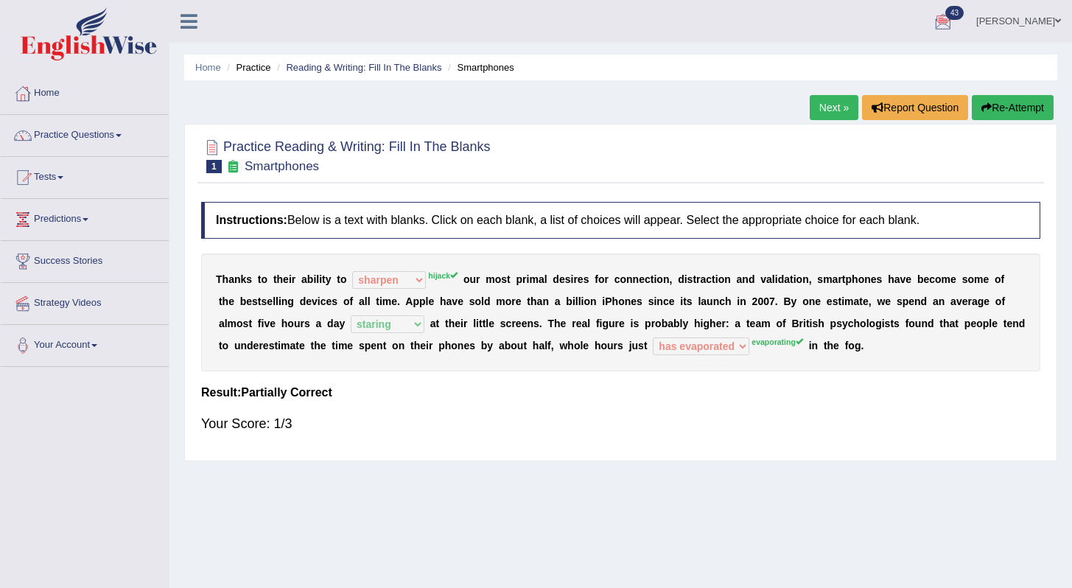
click at [828, 114] on link "Next »" at bounding box center [834, 107] width 49 height 25
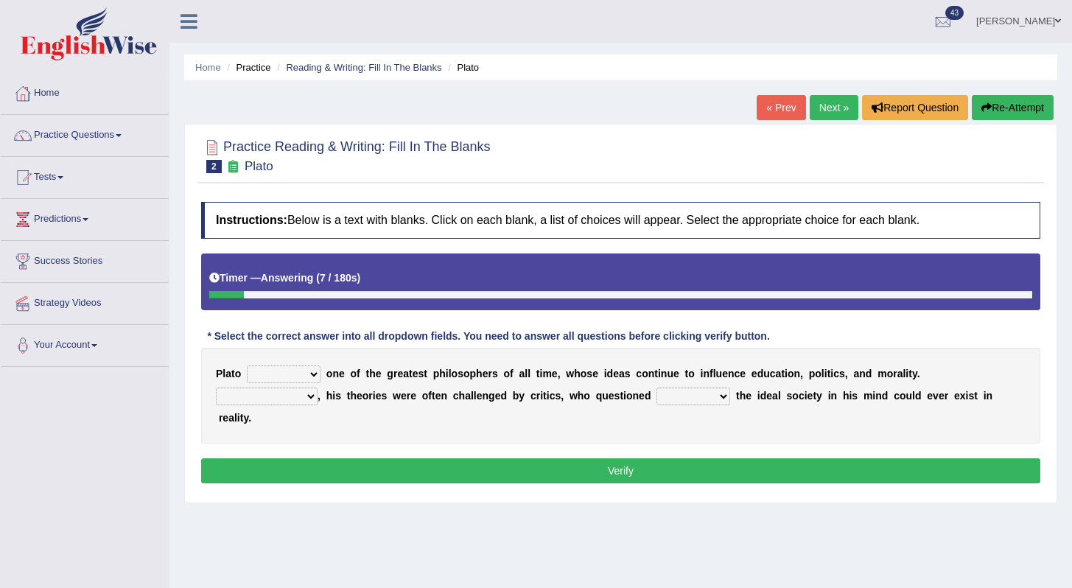
click at [272, 371] on select "keeps comes claims remains" at bounding box center [284, 374] width 74 height 18
select select "remains"
click at [247, 365] on select "keeps comes claims remains" at bounding box center [284, 374] width 74 height 18
click at [301, 399] on select "Notwithstanding So However Whatever" at bounding box center [267, 397] width 102 height 18
select select "Notwithstanding"
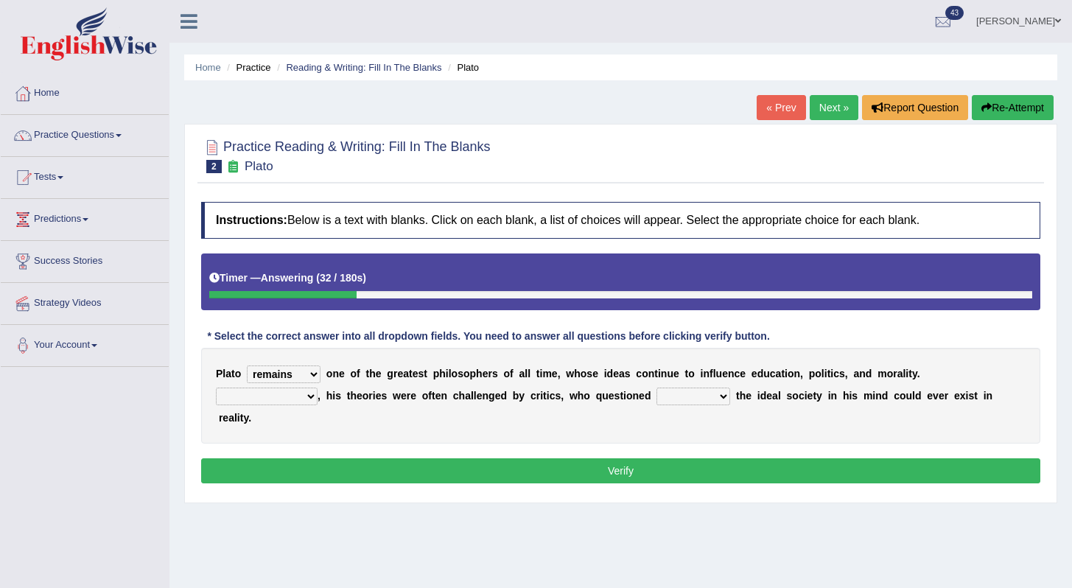
click at [216, 388] on select "Notwithstanding So However Whatever" at bounding box center [267, 397] width 102 height 18
click at [696, 392] on select "which what that whether" at bounding box center [694, 397] width 74 height 18
select select "that"
click at [657, 388] on select "which what that whether" at bounding box center [694, 397] width 74 height 18
click at [561, 460] on button "Verify" at bounding box center [620, 470] width 839 height 25
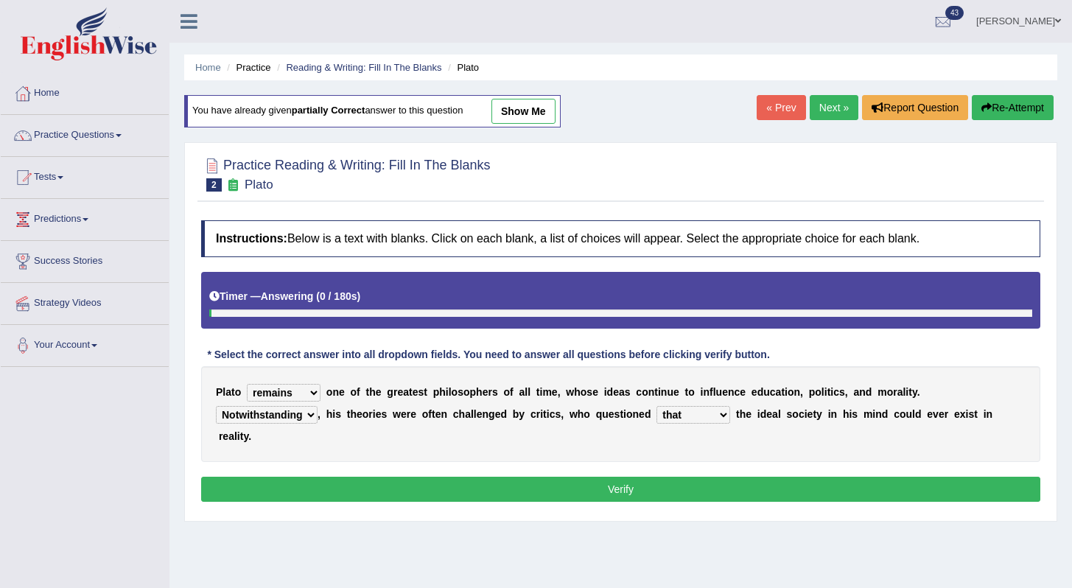
select select "remains"
select select "Notwithstanding"
click at [693, 424] on div "P l a t o keeps comes claims remains o n e o f t h e g r e a t e s t p h i l o …" at bounding box center [620, 414] width 839 height 96
click at [694, 421] on select "which what that whether" at bounding box center [694, 415] width 74 height 18
select select "whether"
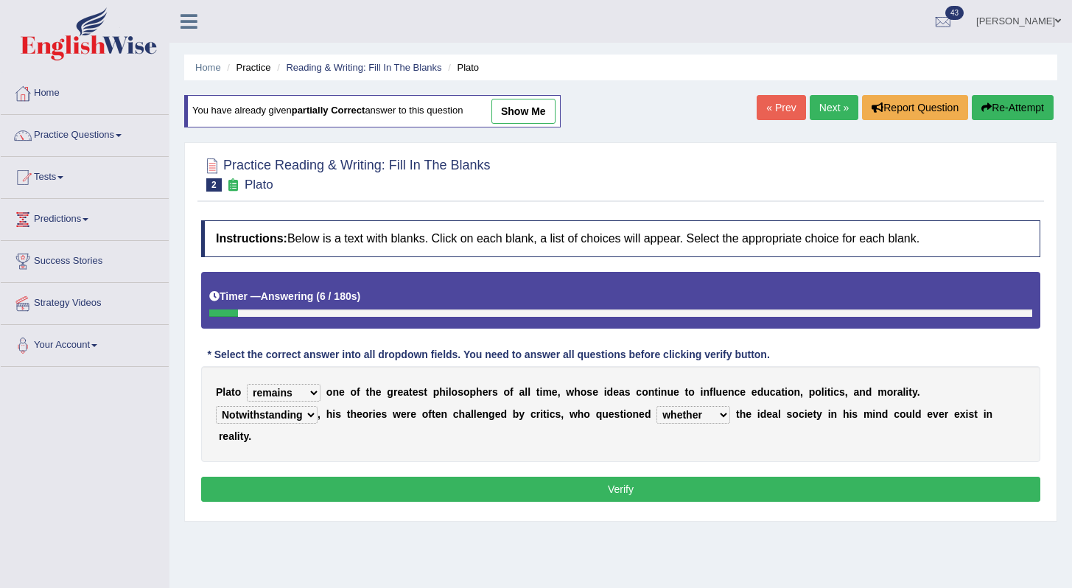
click at [657, 406] on select "which what that whether" at bounding box center [694, 415] width 74 height 18
click at [267, 415] on select "Notwithstanding So However Whatever" at bounding box center [267, 415] width 102 height 18
select select "However"
click at [216, 406] on select "Notwithstanding So However Whatever" at bounding box center [267, 415] width 102 height 18
click at [360, 485] on button "Verify" at bounding box center [620, 489] width 839 height 25
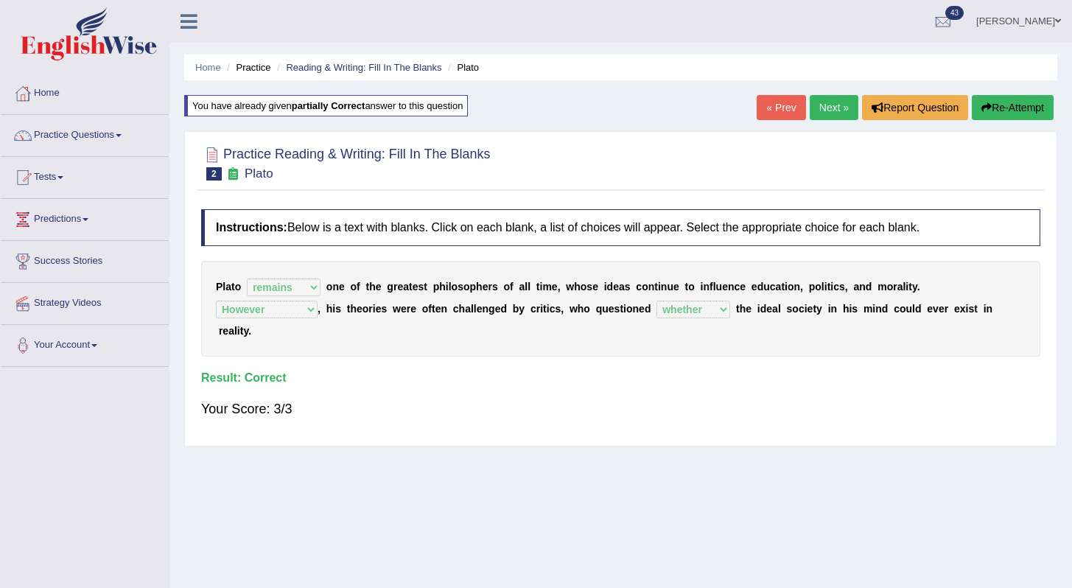
click at [816, 111] on link "Next »" at bounding box center [834, 107] width 49 height 25
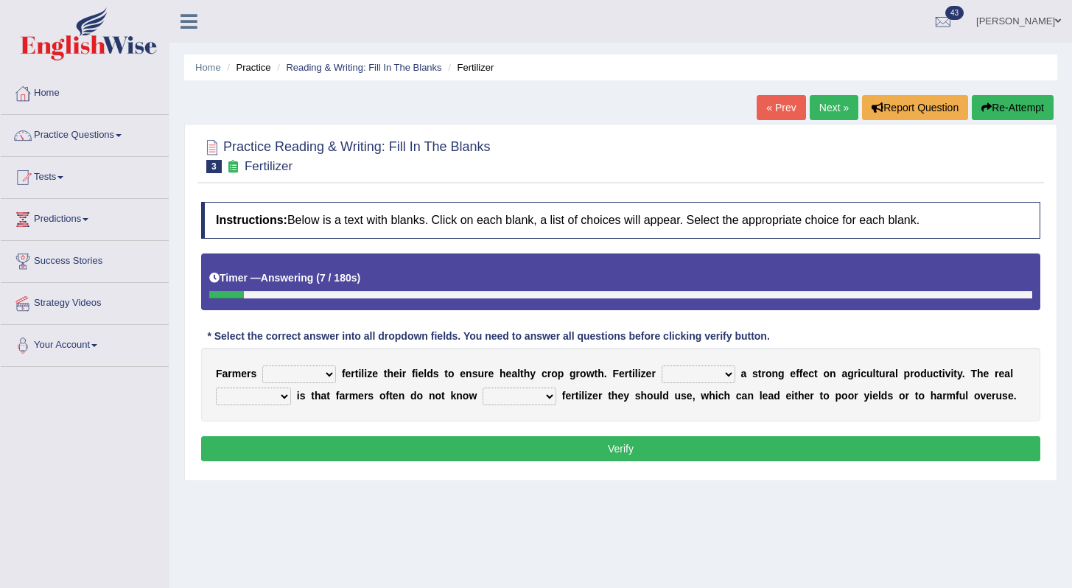
click at [323, 372] on select "must should need can" at bounding box center [299, 374] width 74 height 18
select select "must"
click at [262, 365] on select "must should need can" at bounding box center [299, 374] width 74 height 18
click at [721, 377] on select "has had have having" at bounding box center [699, 374] width 74 height 18
click at [692, 378] on select "has had have having" at bounding box center [699, 374] width 74 height 18
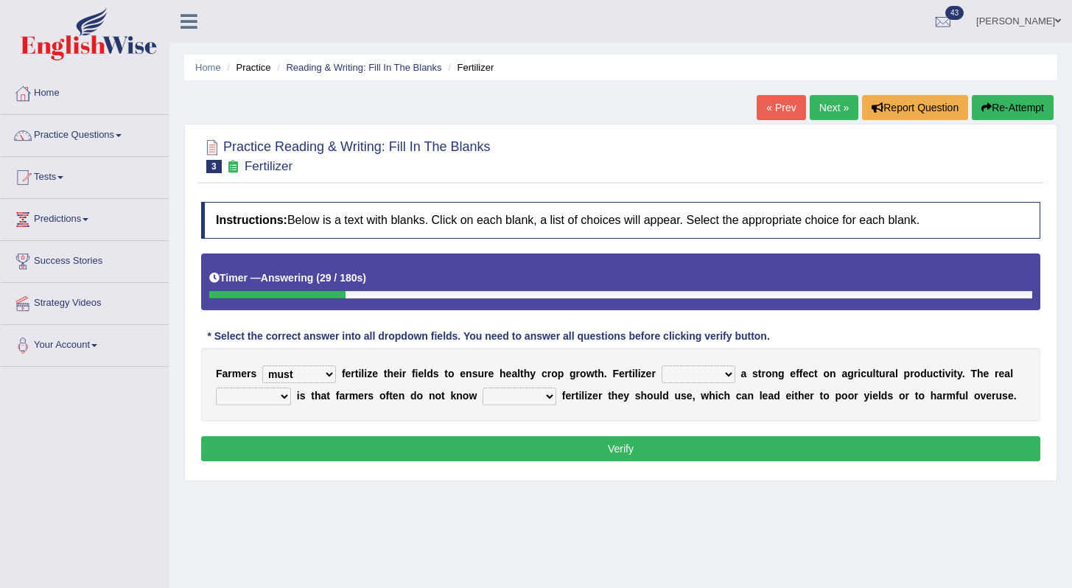
click at [662, 365] on select "has had have having" at bounding box center [699, 374] width 74 height 18
click at [707, 378] on select "has had have having" at bounding box center [699, 374] width 74 height 18
click at [662, 365] on select "has had have having" at bounding box center [699, 374] width 74 height 18
click at [708, 378] on select "has had have having" at bounding box center [699, 374] width 74 height 18
click at [662, 365] on select "has had have having" at bounding box center [699, 374] width 74 height 18
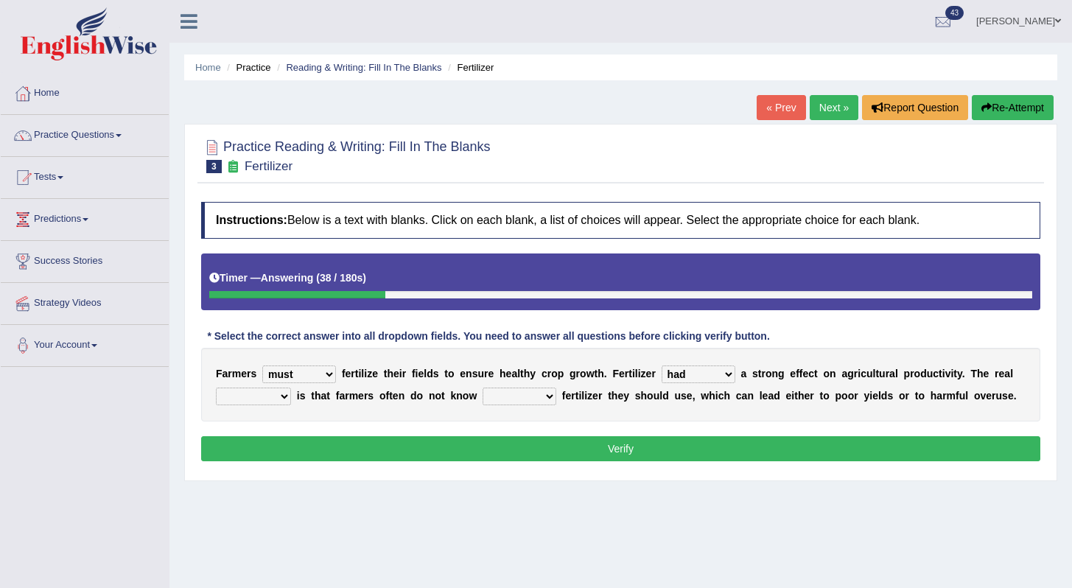
click at [710, 373] on select "has had have having" at bounding box center [699, 374] width 74 height 18
select select "has"
click at [662, 365] on select "has had have having" at bounding box center [699, 374] width 74 height 18
click at [276, 413] on div "F a r m e r s must should need can f e r t i l i z e t h e i r f i e l d s t o …" at bounding box center [620, 385] width 839 height 74
click at [277, 405] on select "problem question conclusion answer" at bounding box center [253, 397] width 75 height 18
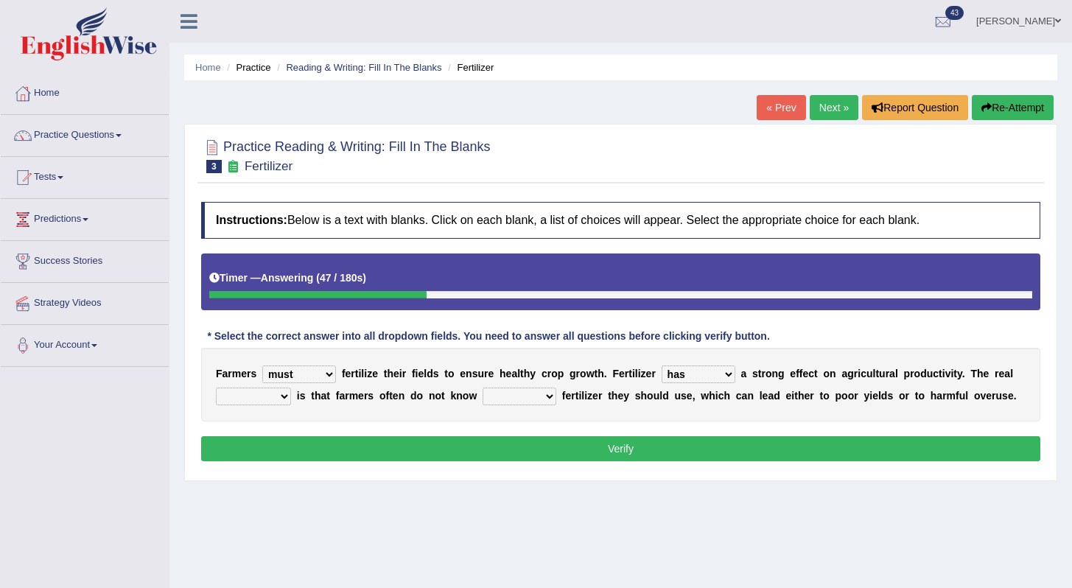
select select "problem"
click at [216, 388] on select "problem question conclusion answer" at bounding box center [253, 397] width 75 height 18
click at [540, 401] on select "how much how many however so much" at bounding box center [520, 397] width 74 height 18
select select "how much"
click at [483, 388] on select "how much how many however so much" at bounding box center [520, 397] width 74 height 18
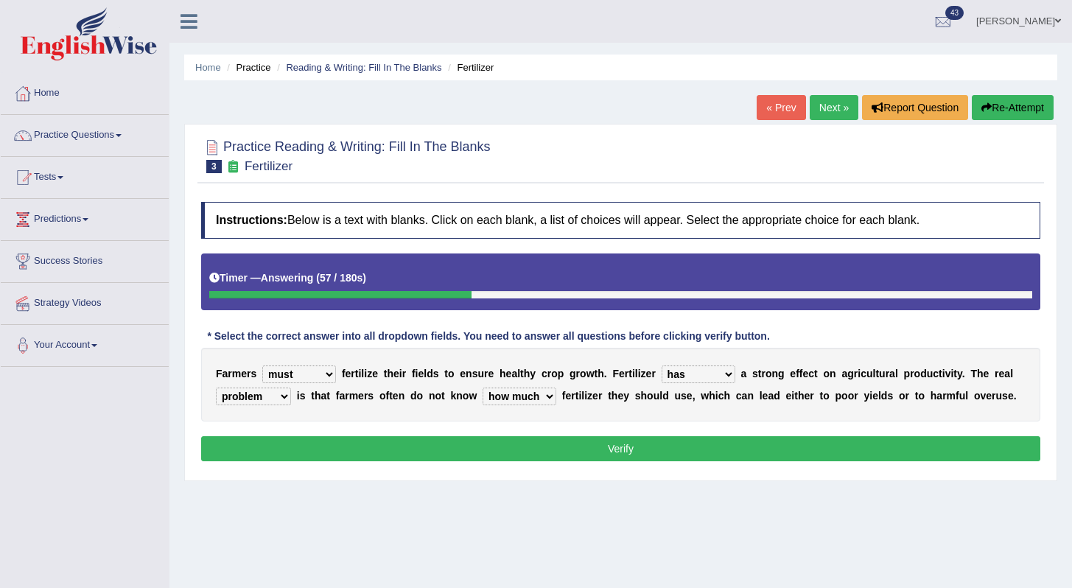
click at [631, 444] on button "Verify" at bounding box center [620, 448] width 839 height 25
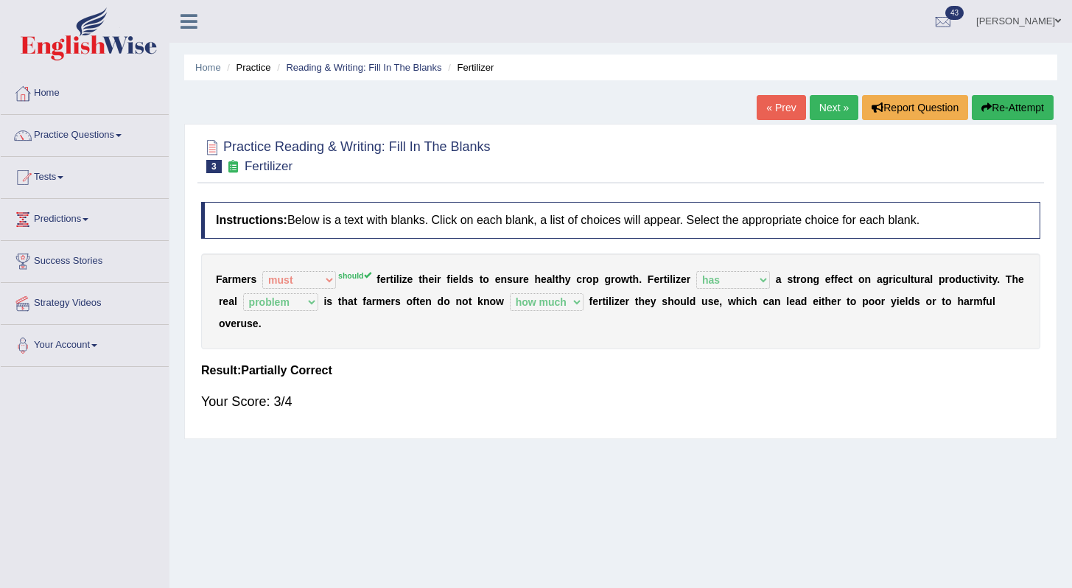
click at [837, 101] on link "Next »" at bounding box center [834, 107] width 49 height 25
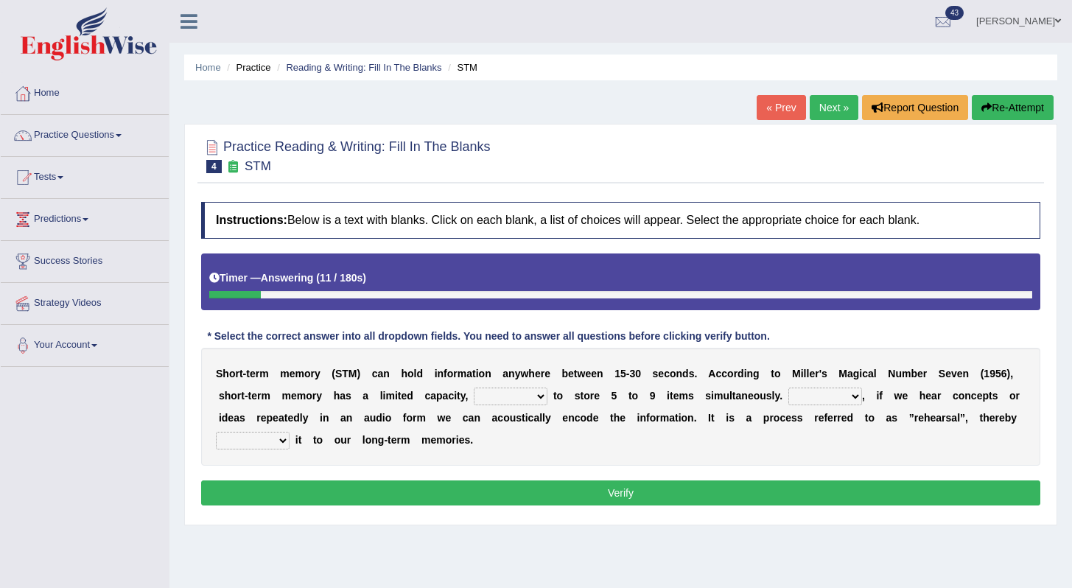
click at [525, 398] on select "being able is able be able unable" at bounding box center [511, 397] width 74 height 18
click at [546, 402] on select "being able is able be able unable" at bounding box center [511, 397] width 74 height 18
select select "unable"
click at [475, 388] on select "being able is able be able unable" at bounding box center [511, 397] width 74 height 18
click at [540, 491] on button "Verify" at bounding box center [620, 492] width 839 height 25
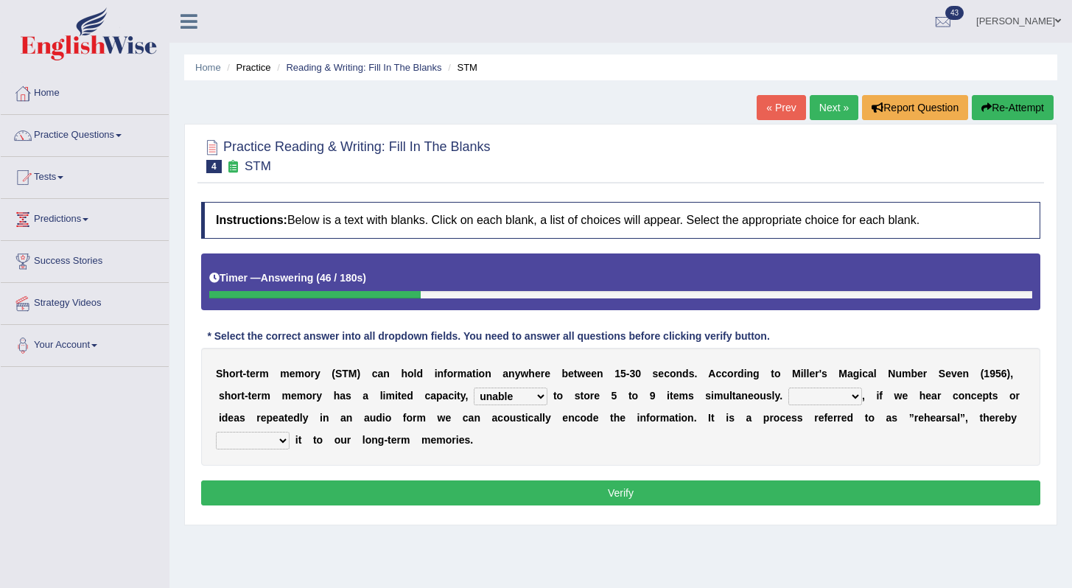
click at [834, 398] on select "However So Moreover Therefore" at bounding box center [825, 397] width 74 height 18
select select "However"
click at [789, 388] on select "However So Moreover Therefore" at bounding box center [825, 397] width 74 height 18
click at [819, 394] on select "However So Moreover Therefore" at bounding box center [825, 397] width 74 height 18
click at [275, 442] on select "commit commits commiting commited" at bounding box center [253, 441] width 74 height 18
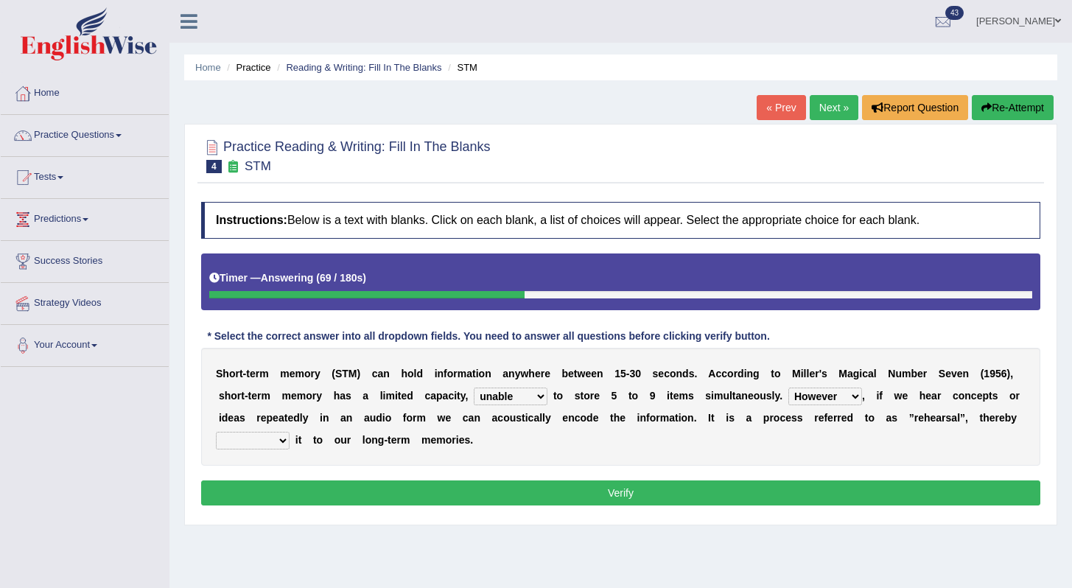
select select "commiting"
click at [218, 432] on select "commit commits commiting commited" at bounding box center [253, 441] width 74 height 18
click at [502, 491] on button "Verify" at bounding box center [620, 492] width 839 height 25
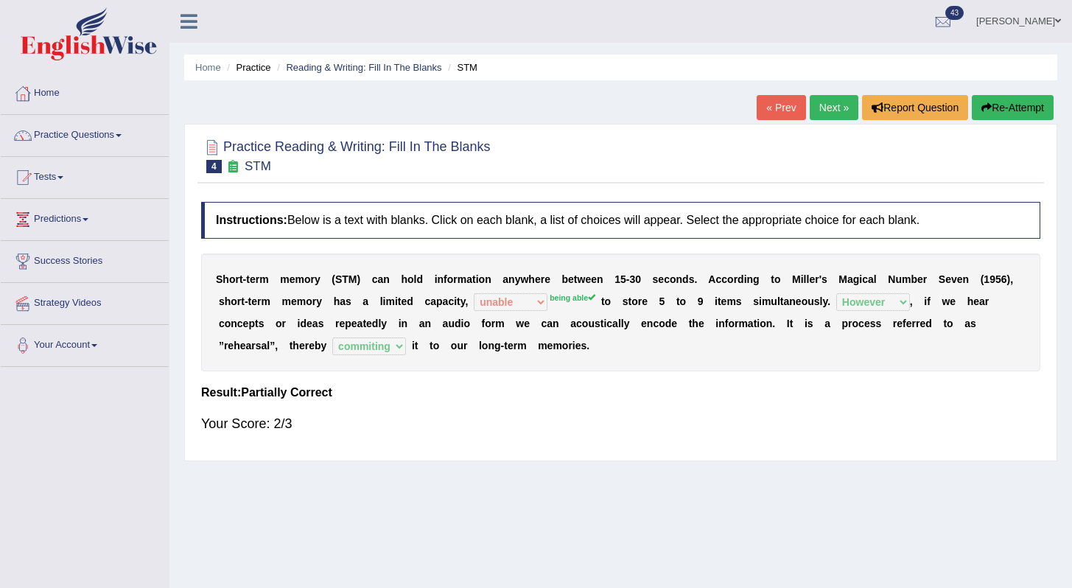
click at [729, 153] on div at bounding box center [620, 155] width 839 height 45
click at [810, 105] on link "Next »" at bounding box center [834, 107] width 49 height 25
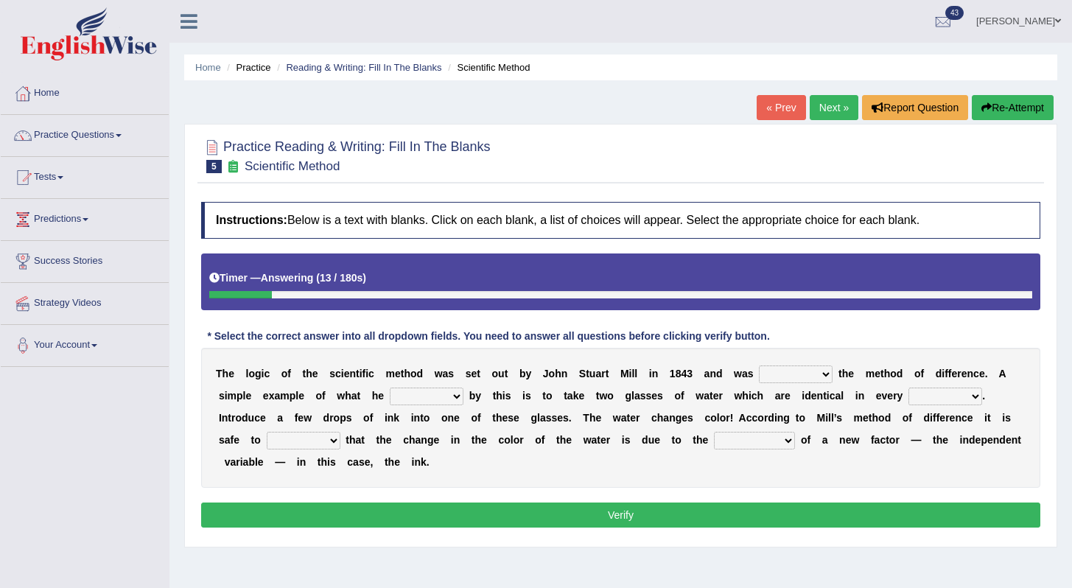
click at [822, 378] on select "pointed claimed demanded named" at bounding box center [796, 374] width 74 height 18
select select "named"
click at [759, 365] on select "pointed claimed demanded named" at bounding box center [796, 374] width 74 height 18
click at [808, 379] on select "pointed claimed demanded named" at bounding box center [796, 374] width 74 height 18
click at [759, 365] on select "pointed claimed demanded named" at bounding box center [796, 374] width 74 height 18
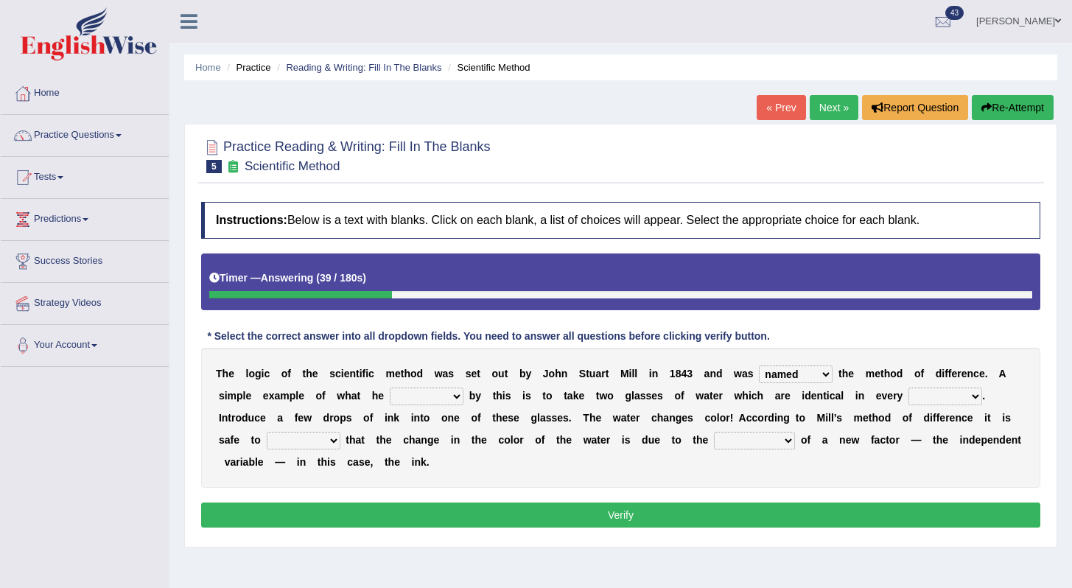
click at [444, 402] on select "capped charged found meant" at bounding box center [427, 397] width 74 height 18
select select "meant"
click at [390, 388] on select "capped charged found meant" at bounding box center [427, 397] width 74 height 18
click at [964, 389] on select "thought identity measure respect" at bounding box center [945, 397] width 74 height 18
click at [909, 388] on select "thought identity measure respect" at bounding box center [945, 397] width 74 height 18
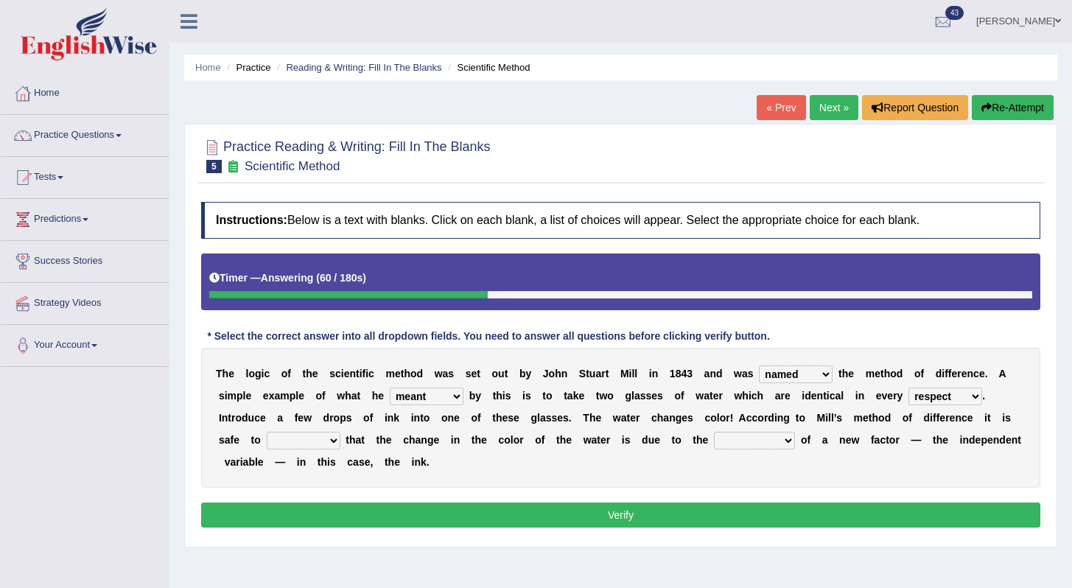
click at [961, 403] on select "thought identity measure respect" at bounding box center [945, 397] width 74 height 18
click at [909, 388] on select "thought identity measure respect" at bounding box center [945, 397] width 74 height 18
click at [964, 398] on select "thought identity measure respect" at bounding box center [945, 397] width 74 height 18
click at [909, 388] on select "thought identity measure respect" at bounding box center [945, 397] width 74 height 18
click at [971, 397] on select "thought identity measure respect" at bounding box center [945, 397] width 74 height 18
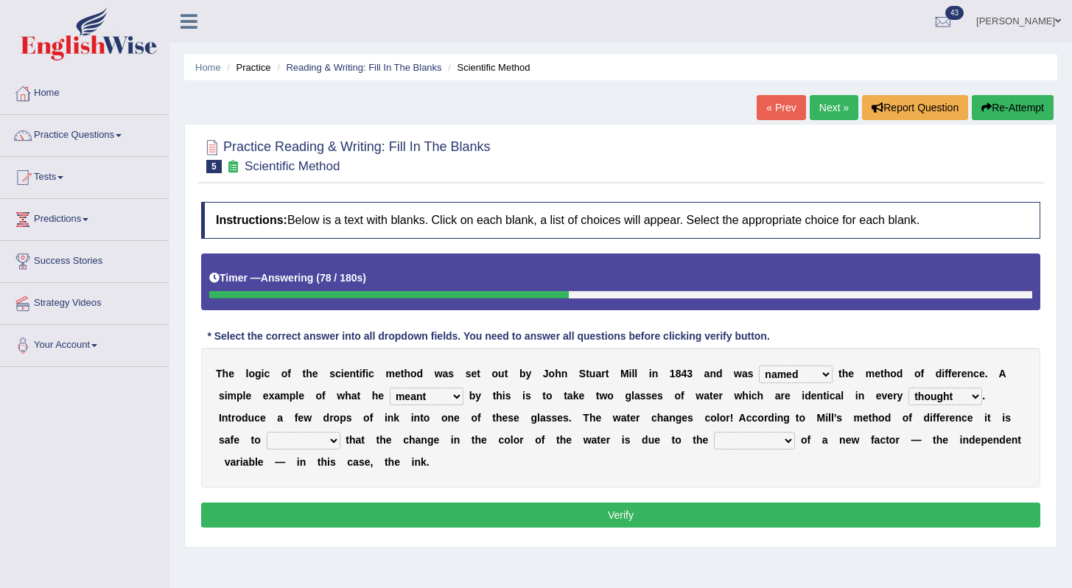
click at [959, 395] on select "thought identity measure respect" at bounding box center [945, 397] width 74 height 18
select select "measure"
click at [909, 388] on select "thought identity measure respect" at bounding box center [945, 397] width 74 height 18
click at [802, 379] on select "pointed claimed demanded named" at bounding box center [796, 374] width 74 height 18
select select "pointed"
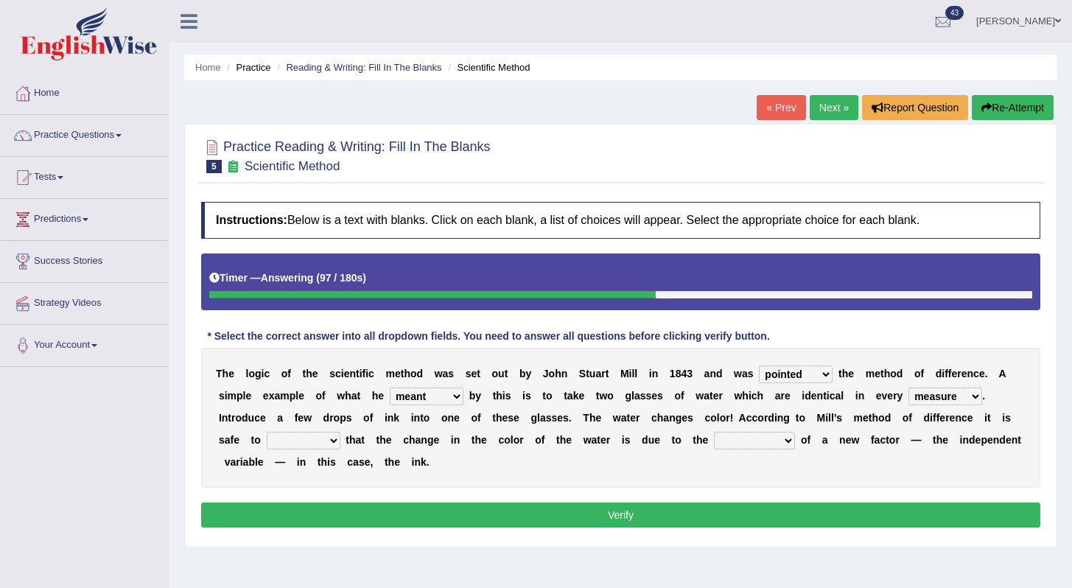
click at [759, 365] on select "pointed claimed demanded named" at bounding box center [796, 374] width 74 height 18
click at [326, 444] on select "assume discuss prefer acclaim" at bounding box center [304, 441] width 74 height 18
select select "assume"
click at [267, 432] on select "assume discuss prefer acclaim" at bounding box center [304, 441] width 74 height 18
click at [307, 439] on select "assume discuss prefer acclaim" at bounding box center [304, 441] width 74 height 18
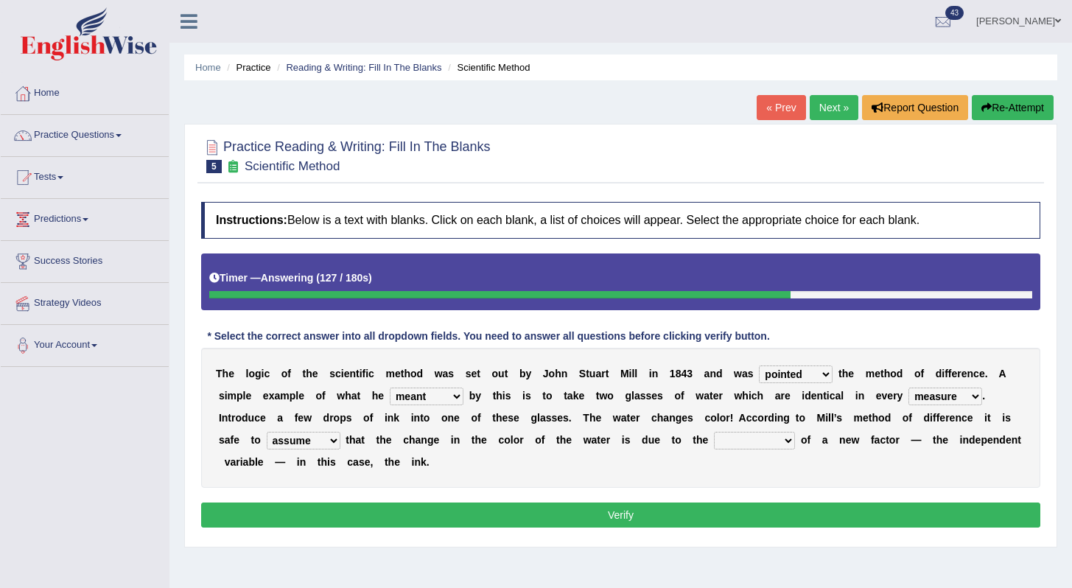
click at [738, 441] on select "introduction magnitude preparation purification" at bounding box center [754, 441] width 81 height 18
select select "introduction"
click at [715, 432] on select "introduction magnitude preparation purification" at bounding box center [754, 441] width 81 height 18
click at [816, 524] on button "Verify" at bounding box center [620, 515] width 839 height 25
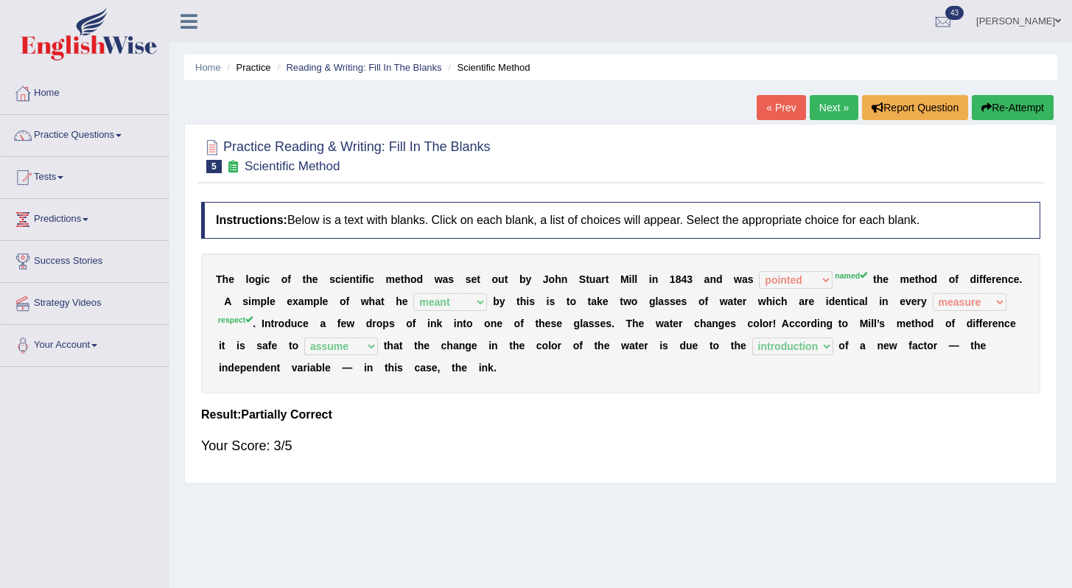
click at [829, 105] on link "Next »" at bounding box center [834, 107] width 49 height 25
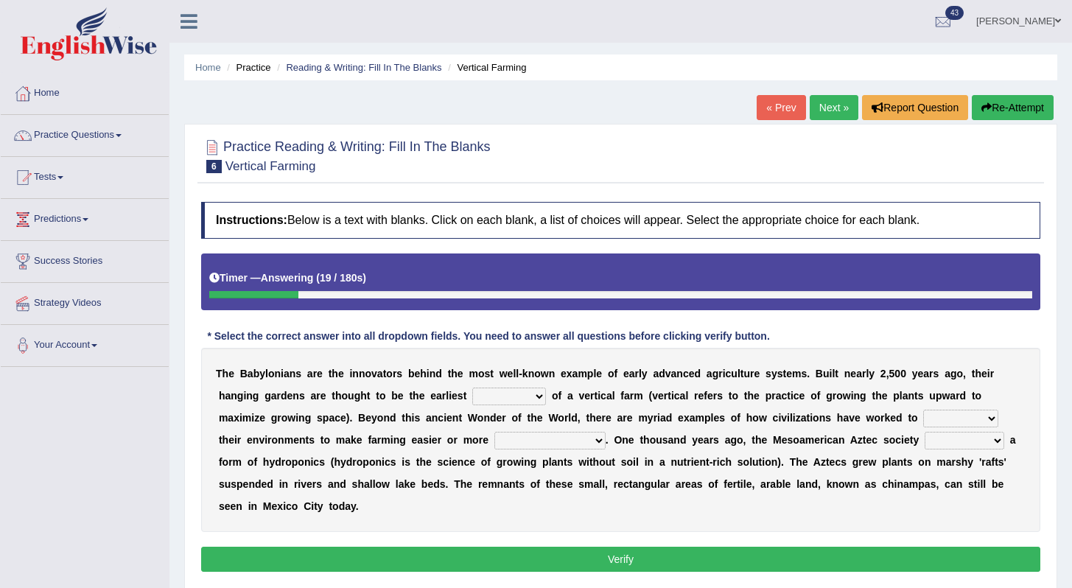
click at [519, 407] on div "T h e B a b y l o n i a n s a r e t h e i n n o v a t o r s b e h i n d t h e m…" at bounding box center [620, 440] width 839 height 184
click at [524, 399] on select "prototype failure discredit protocol" at bounding box center [509, 397] width 74 height 18
select select "prototype"
click at [472, 388] on select "prototype failure discredit protocol" at bounding box center [509, 397] width 74 height 18
click at [528, 402] on select "prototype failure discredit protocol" at bounding box center [509, 397] width 74 height 18
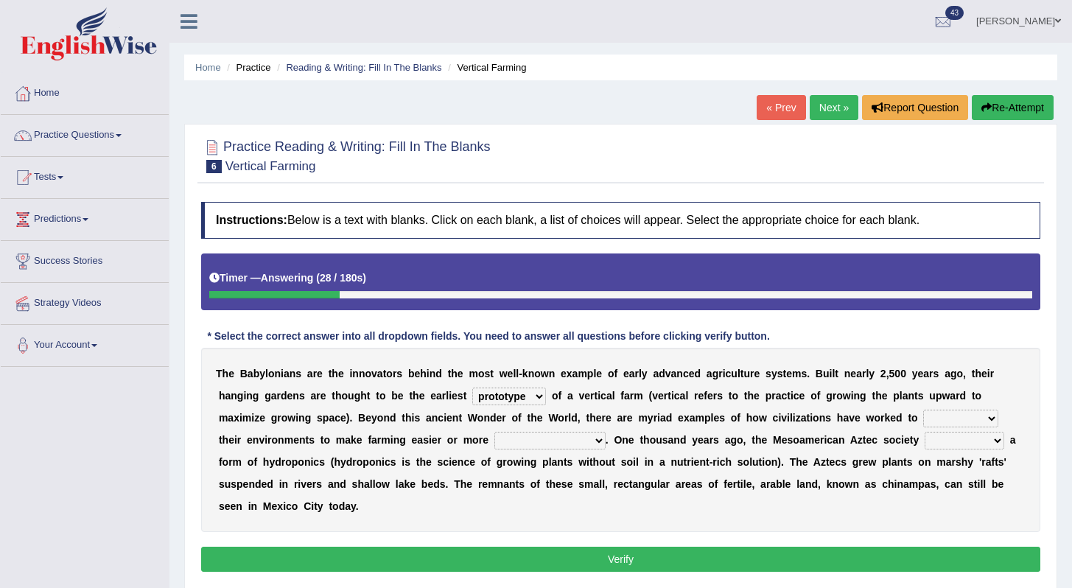
click at [539, 403] on select "prototype failure discredit protocol" at bounding box center [509, 397] width 74 height 18
click at [939, 416] on select "manipulate escape respect disarrange" at bounding box center [960, 419] width 75 height 18
select select "respect"
click at [923, 410] on select "manipulate escape respect disarrange" at bounding box center [960, 419] width 75 height 18
click at [538, 442] on select "productive constructive connective counterproductive" at bounding box center [549, 441] width 111 height 18
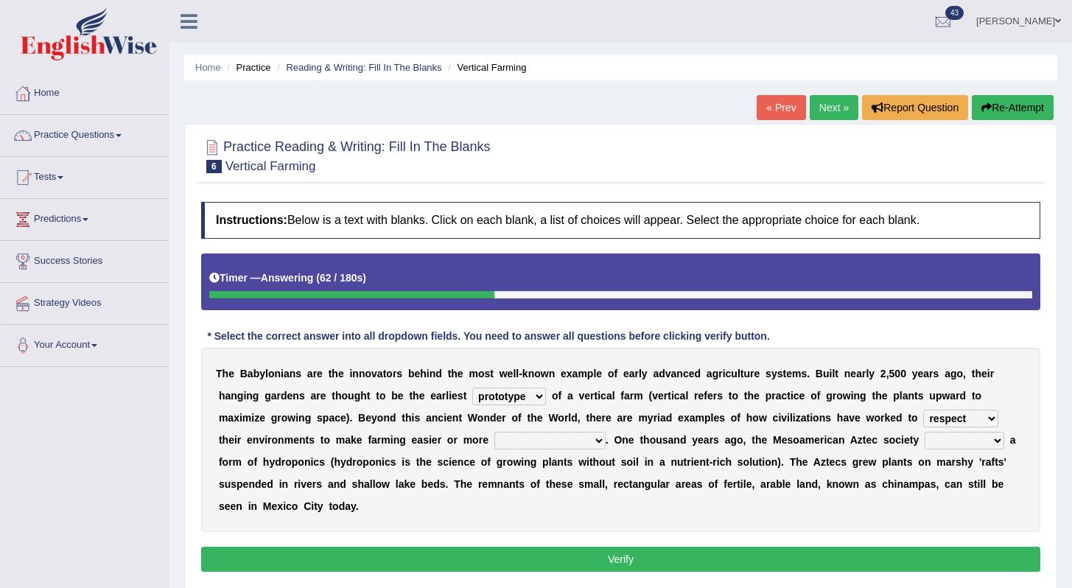
select select "productive"
click at [494, 432] on select "productive constructive connective counterproductive" at bounding box center [549, 441] width 111 height 18
click at [949, 445] on select "domineered volunteered pioneered engineered" at bounding box center [965, 441] width 80 height 18
select select "pioneered"
click at [925, 432] on select "domineered volunteered pioneered engineered" at bounding box center [965, 441] width 80 height 18
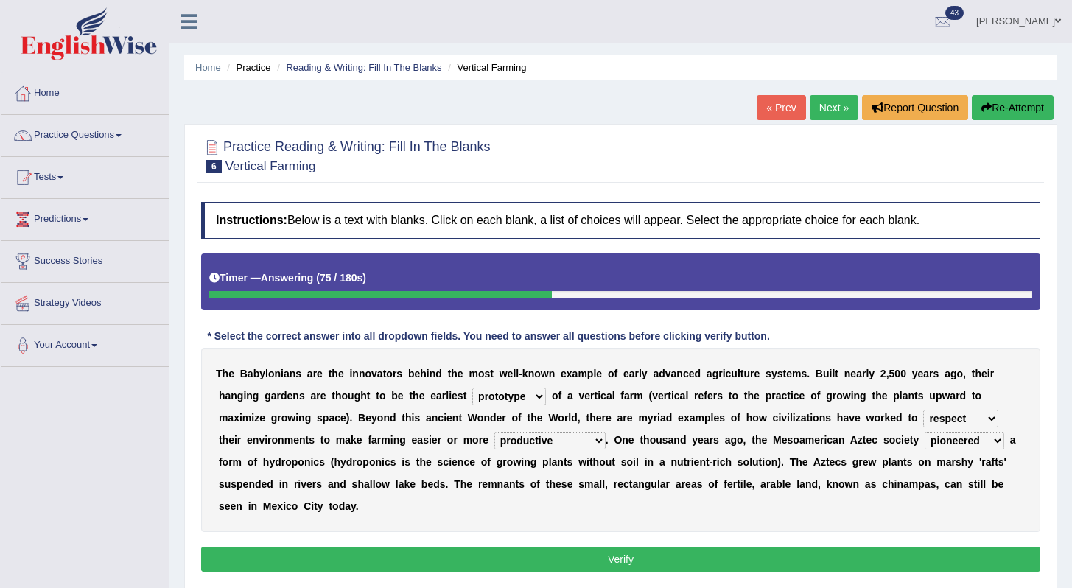
click at [708, 567] on button "Verify" at bounding box center [620, 559] width 839 height 25
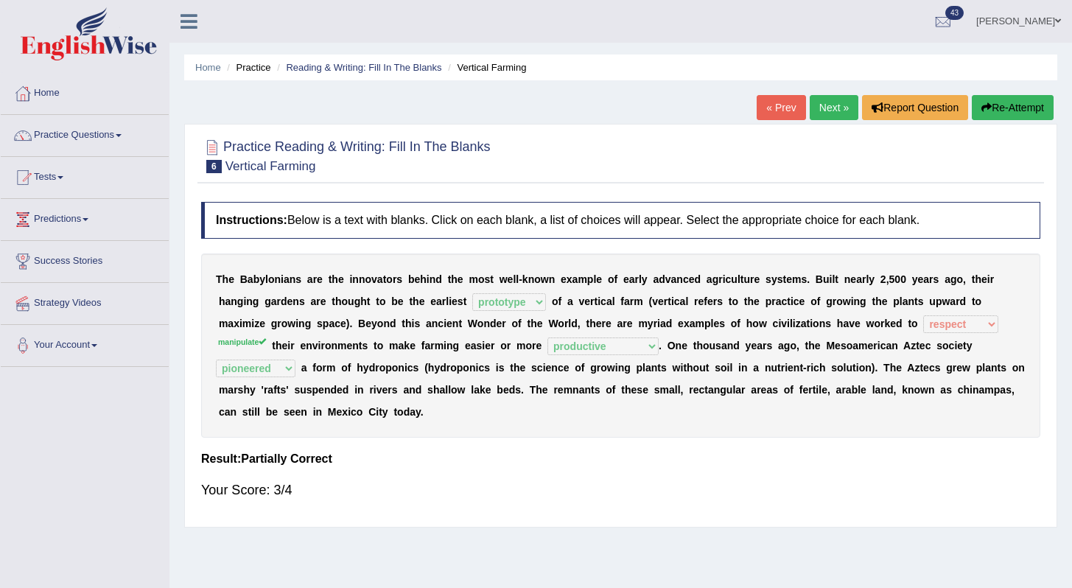
click at [814, 106] on link "Next »" at bounding box center [834, 107] width 49 height 25
